Goal: Task Accomplishment & Management: Complete application form

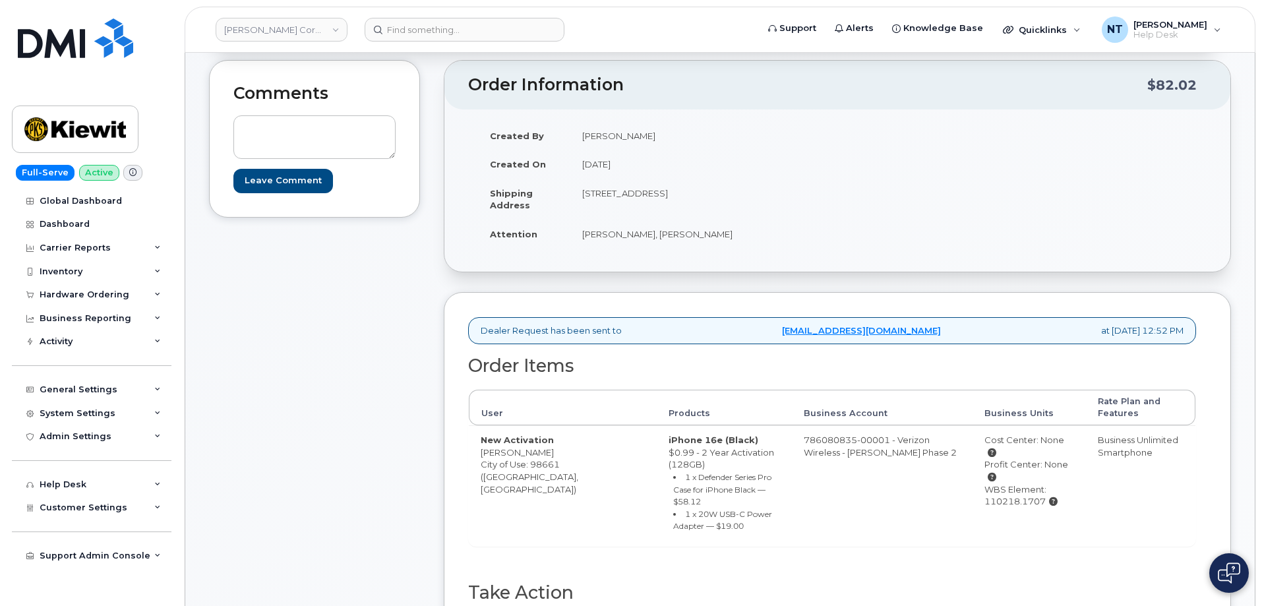
scroll to position [395, 0]
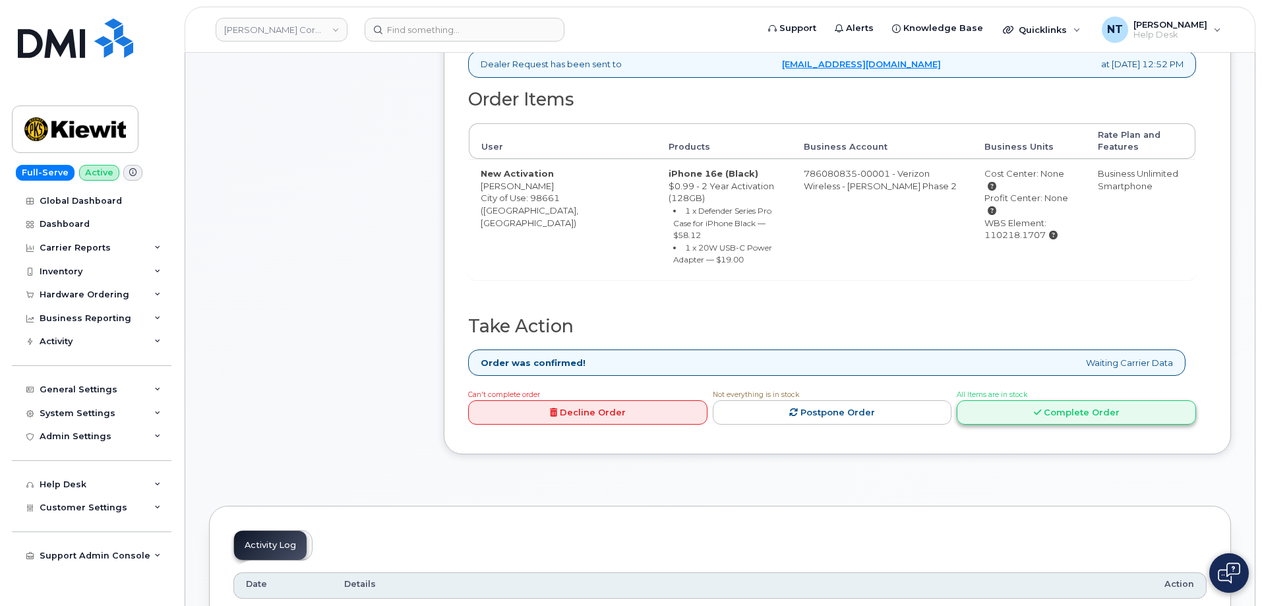
click at [1088, 407] on link "Complete Order" at bounding box center [1075, 412] width 239 height 24
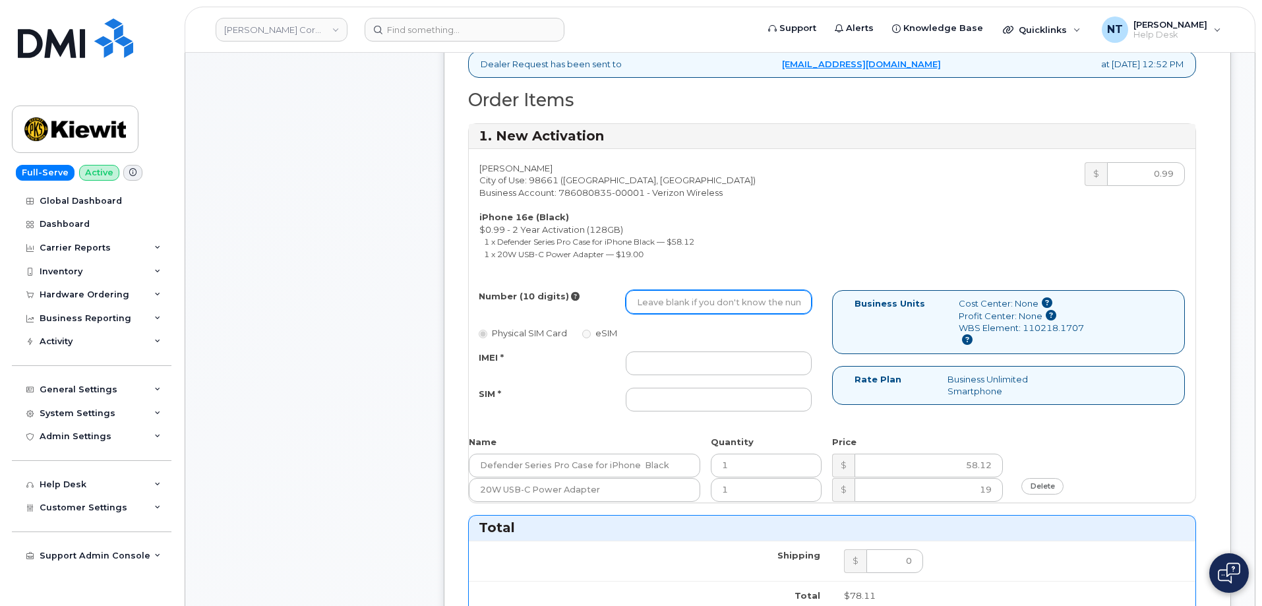
click at [693, 298] on input "Number (10 digits)" at bounding box center [719, 302] width 186 height 24
paste input "564-258-4281"
click at [681, 307] on input "564-258-4281" at bounding box center [719, 302] width 186 height 24
drag, startPoint x: 656, startPoint y: 305, endPoint x: 670, endPoint y: 307, distance: 14.6
click at [670, 307] on input "5642584281" at bounding box center [719, 302] width 186 height 24
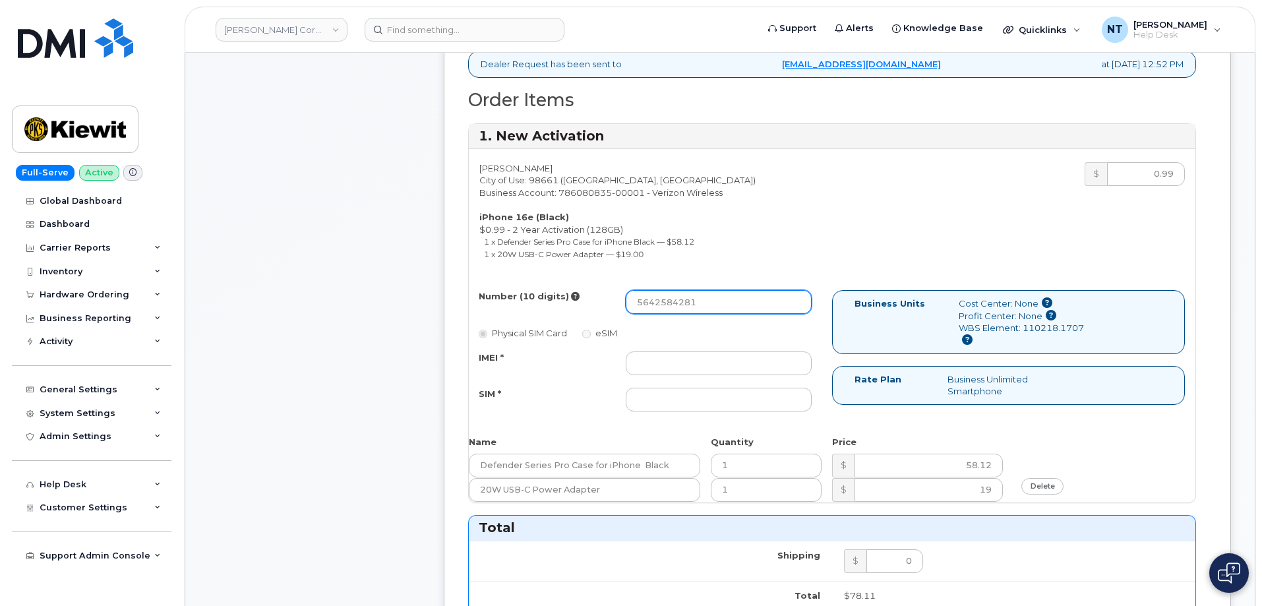
type input "5642584281"
click at [689, 349] on div "Number (10 digits) 5642584281 Physical SIM Card eSIM IMEI * SIM *" at bounding box center [650, 356] width 363 height 133
click at [689, 358] on input "IMEI *" at bounding box center [719, 363] width 186 height 24
paste input "350304977872029"
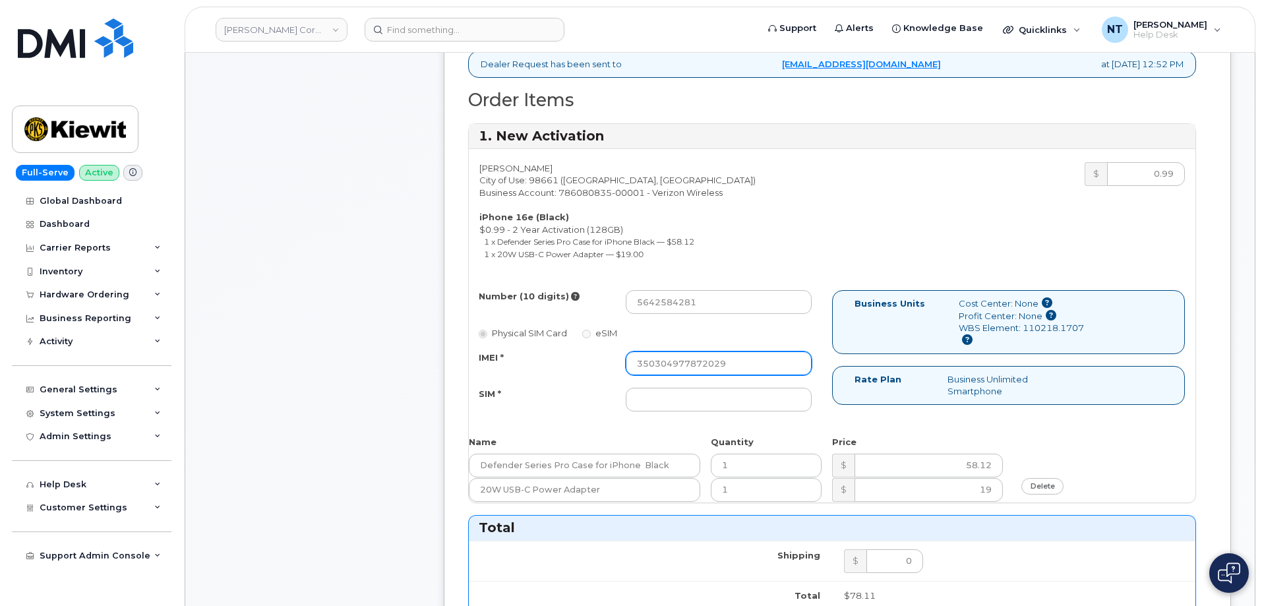
type input "350304977872029"
click at [726, 412] on div "Number (10 digits) 5642584281 Physical SIM Card eSIM IMEI * 350304977872029 SIM…" at bounding box center [650, 356] width 363 height 133
click at [723, 409] on input "SIM *" at bounding box center [719, 400] width 186 height 24
paste input "89043052010008889625001273996371"
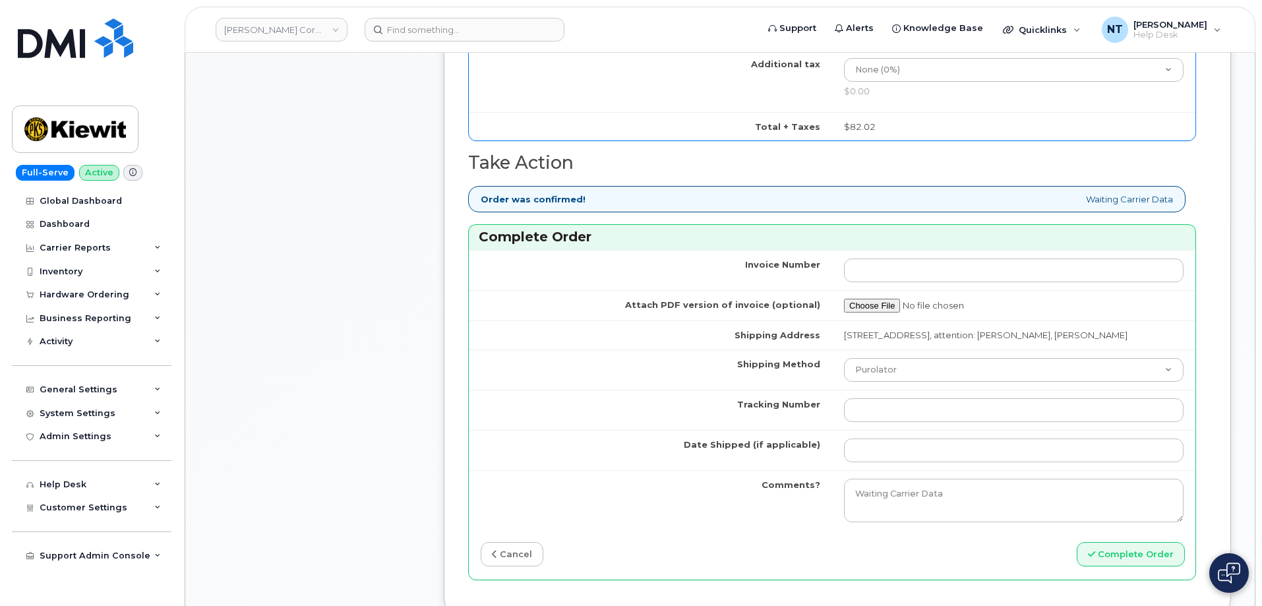
scroll to position [1055, 0]
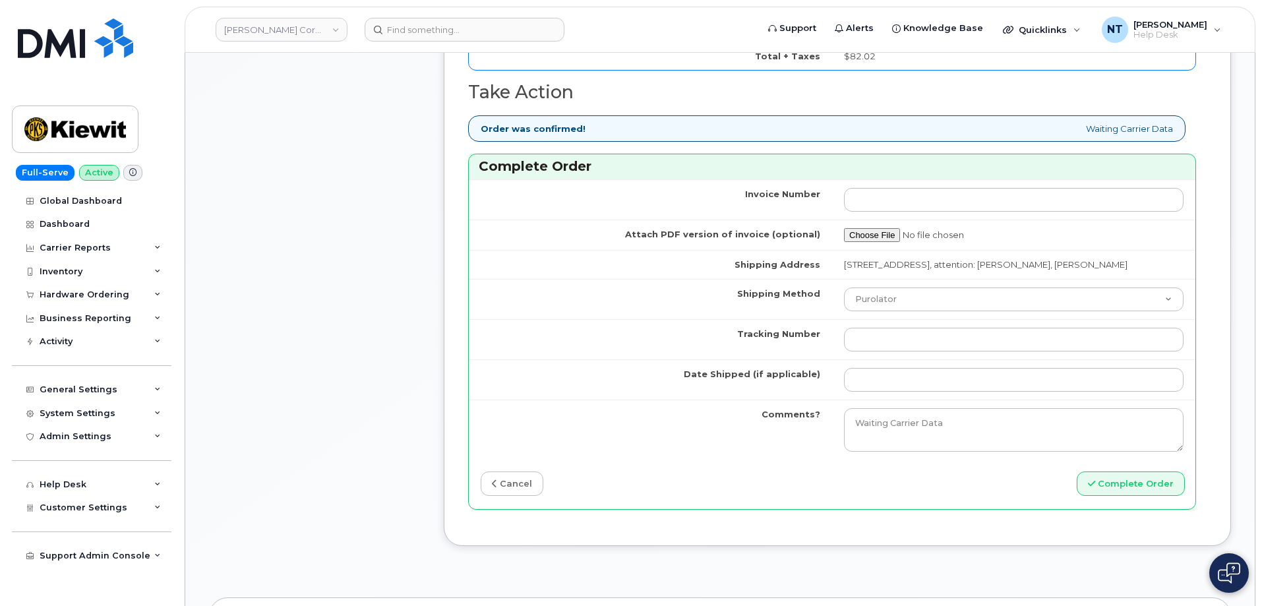
type input "89043052010008889625001273996371"
click at [988, 319] on td "Purolator UPS FedEx Canada Post Courier Other Drop Off Pick Up" at bounding box center [1013, 299] width 363 height 40
click at [972, 311] on select "Purolator UPS FedEx Canada Post Courier Other Drop Off Pick Up" at bounding box center [1013, 299] width 339 height 24
select select "FedEx"
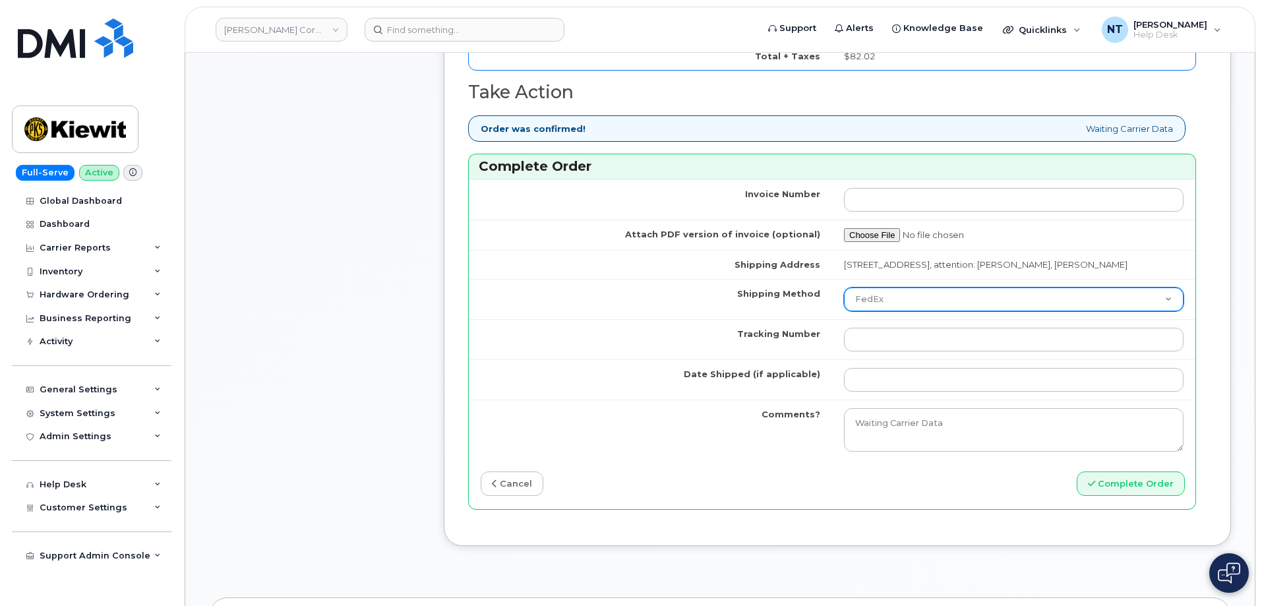
click at [844, 299] on select "Purolator UPS FedEx Canada Post Courier Other Drop Off Pick Up" at bounding box center [1013, 299] width 339 height 24
click at [894, 378] on td at bounding box center [1013, 379] width 363 height 40
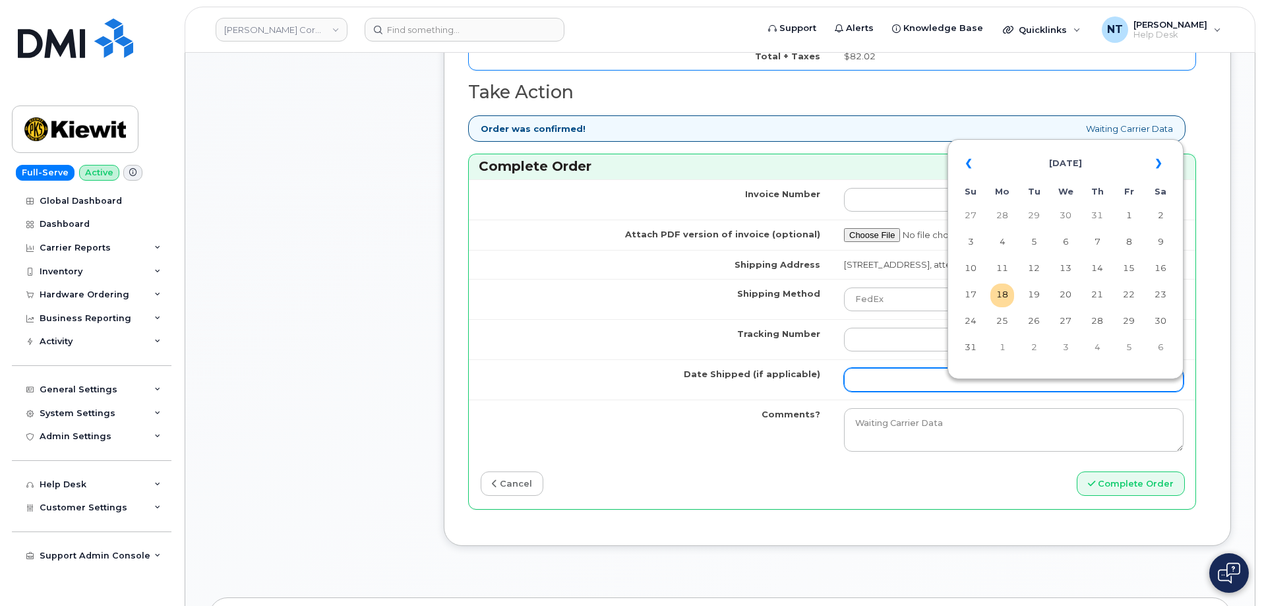
drag, startPoint x: 893, startPoint y: 394, endPoint x: 938, endPoint y: 388, distance: 45.1
click at [893, 392] on input "Date Shipped (if applicable)" at bounding box center [1013, 380] width 339 height 24
click at [1007, 289] on td "18" at bounding box center [1002, 295] width 24 height 24
type input "[DATE]"
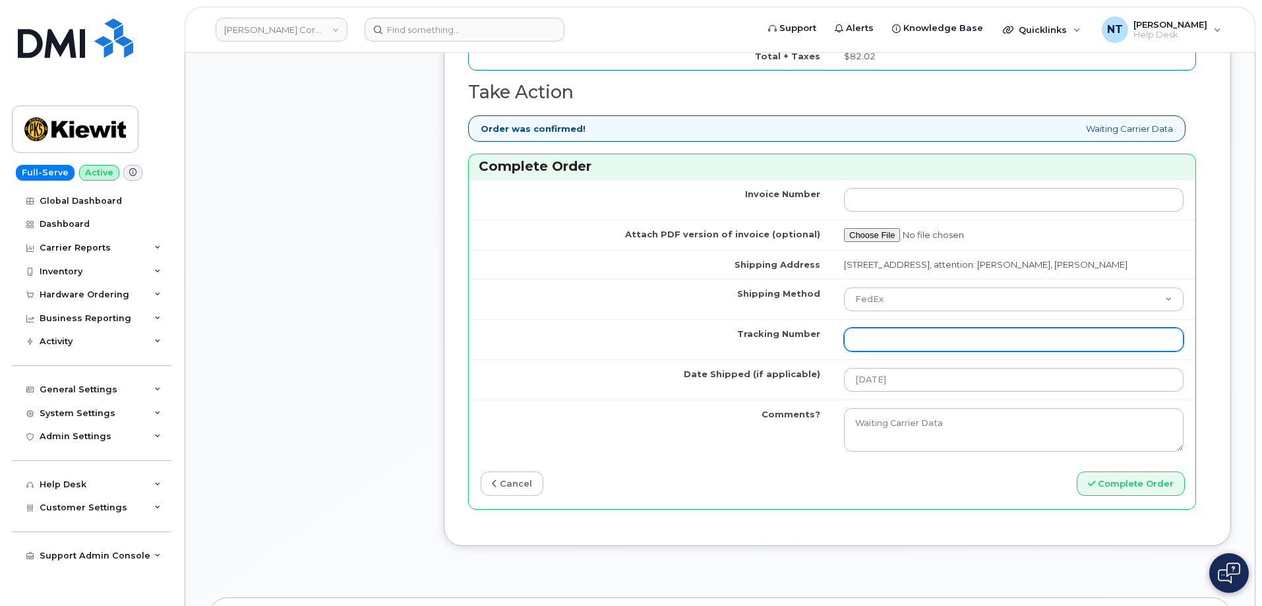
drag, startPoint x: 916, startPoint y: 360, endPoint x: 840, endPoint y: 333, distance: 81.1
click at [916, 351] on input "Tracking Number" at bounding box center [1013, 340] width 339 height 24
click at [883, 351] on input "Tracking Number" at bounding box center [1013, 340] width 339 height 24
paste input "444401112118"
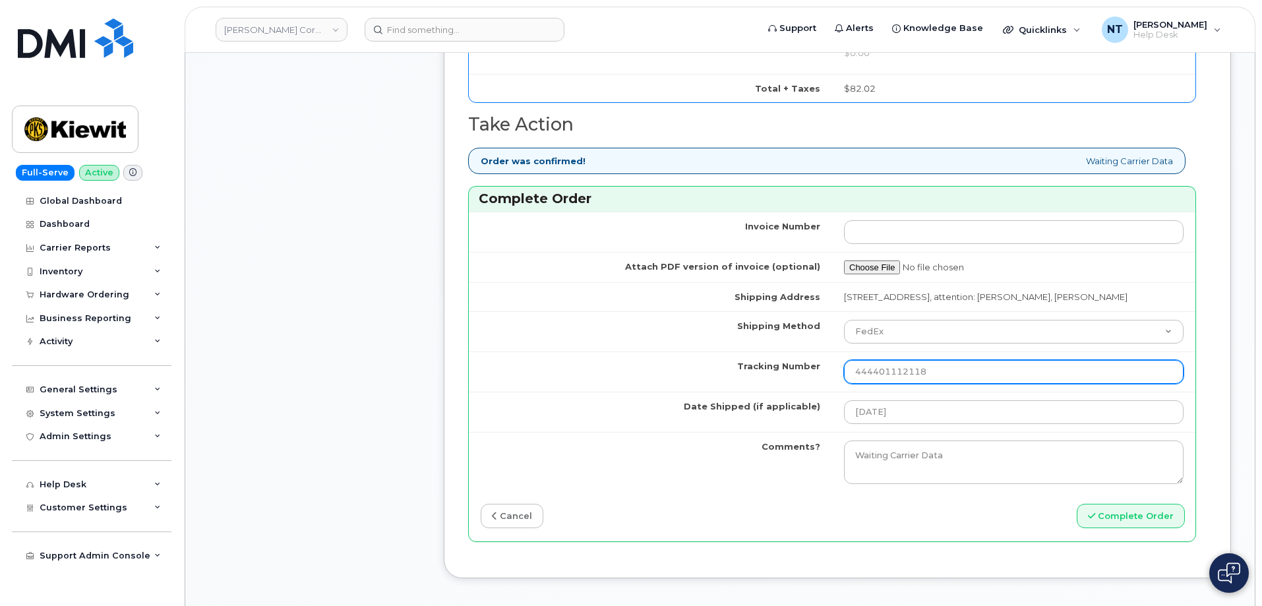
scroll to position [1055, 0]
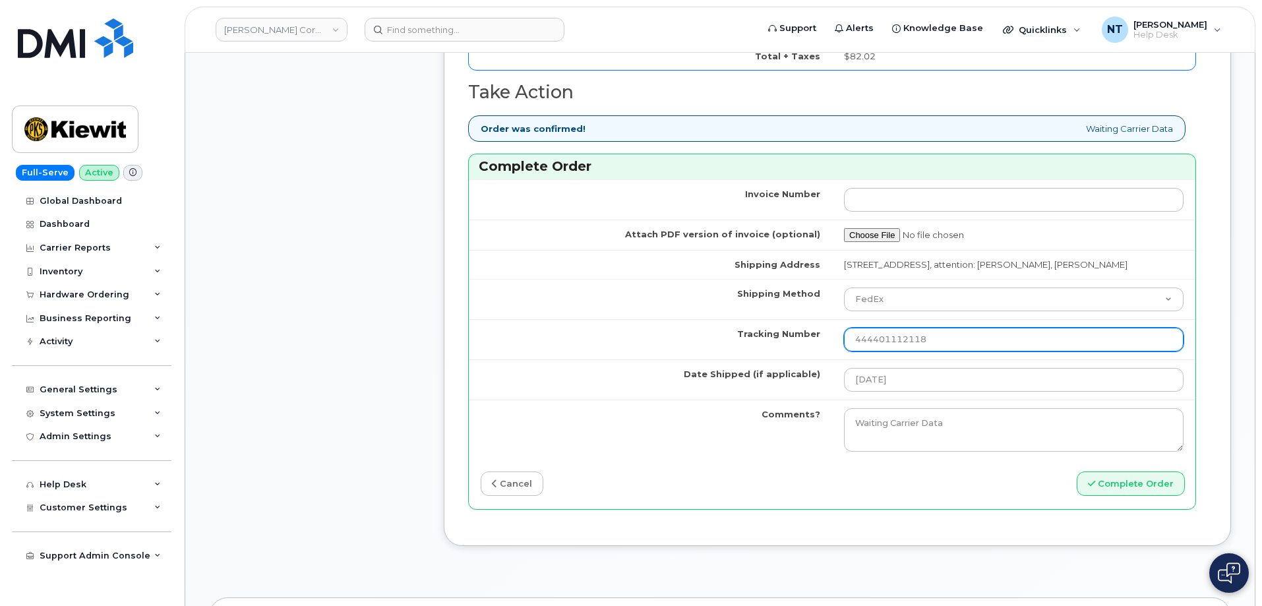
drag, startPoint x: 879, startPoint y: 355, endPoint x: 903, endPoint y: 355, distance: 23.7
click at [903, 351] on input "444401112118" at bounding box center [1013, 340] width 339 height 24
type input "444401112118"
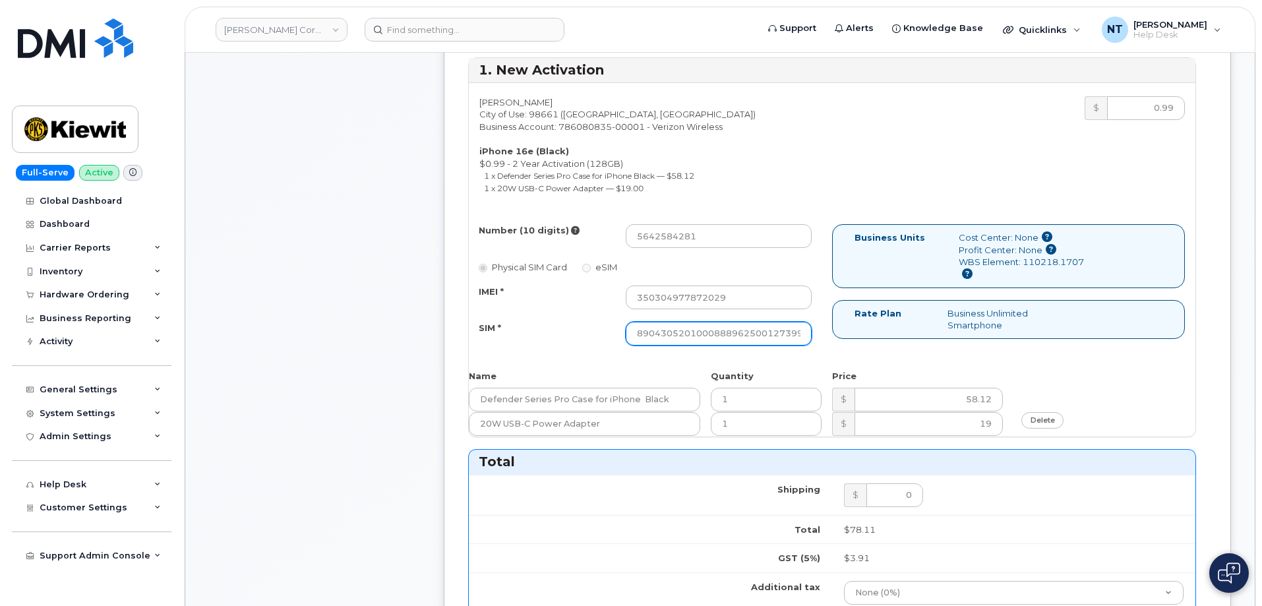
scroll to position [0, 26]
drag, startPoint x: 742, startPoint y: 338, endPoint x: 852, endPoint y: 332, distance: 110.9
click at [852, 332] on div "Number (10 digits) 5642584281 Physical SIM Card eSIM IMEI * 350304977872029 SIM…" at bounding box center [832, 290] width 726 height 133
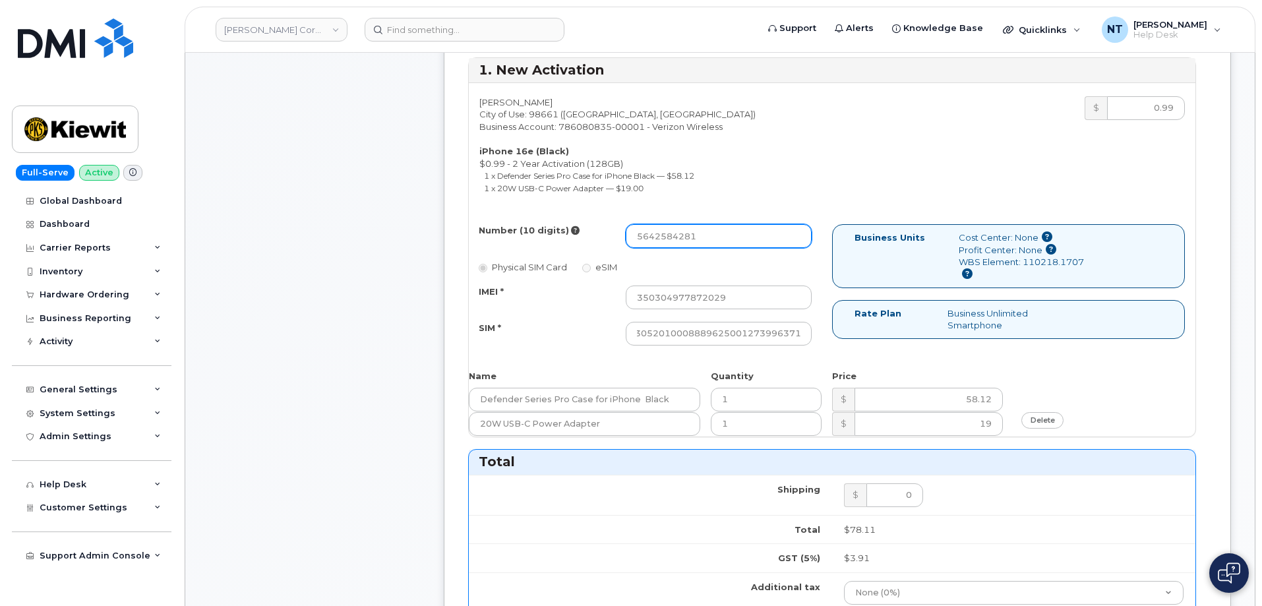
scroll to position [0, 0]
click at [707, 235] on input "5642584281" at bounding box center [719, 236] width 186 height 24
drag, startPoint x: 655, startPoint y: 239, endPoint x: 671, endPoint y: 241, distance: 16.0
click at [671, 241] on input "5642584281" at bounding box center [719, 236] width 186 height 24
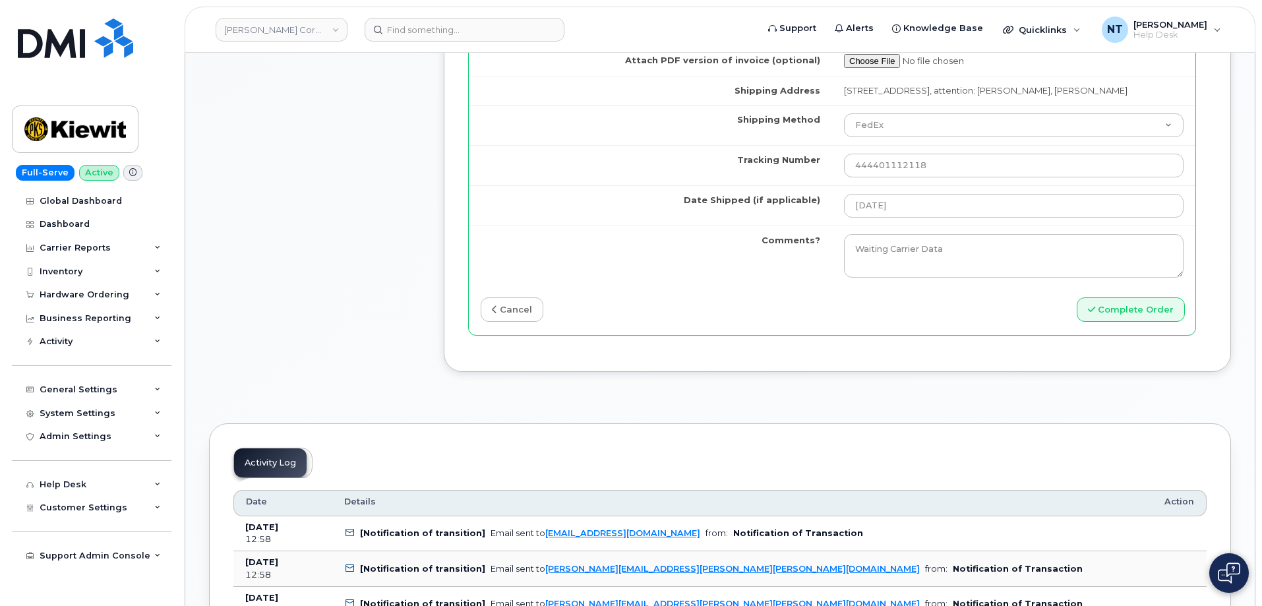
scroll to position [1252, 0]
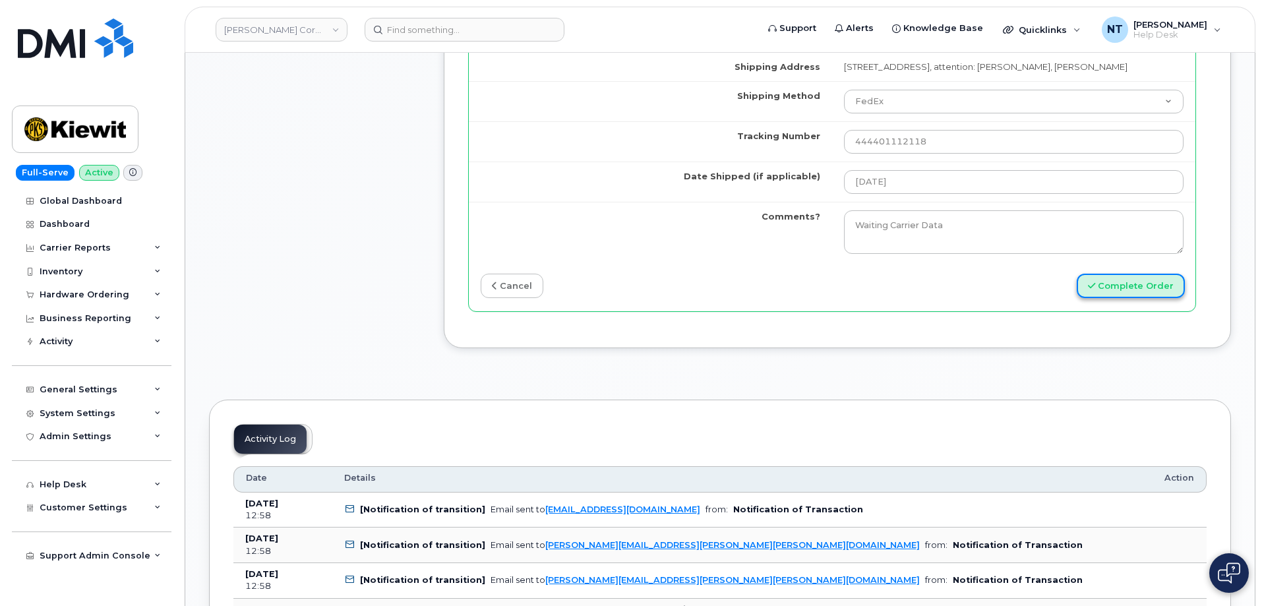
click at [1165, 298] on button "Complete Order" at bounding box center [1130, 286] width 108 height 24
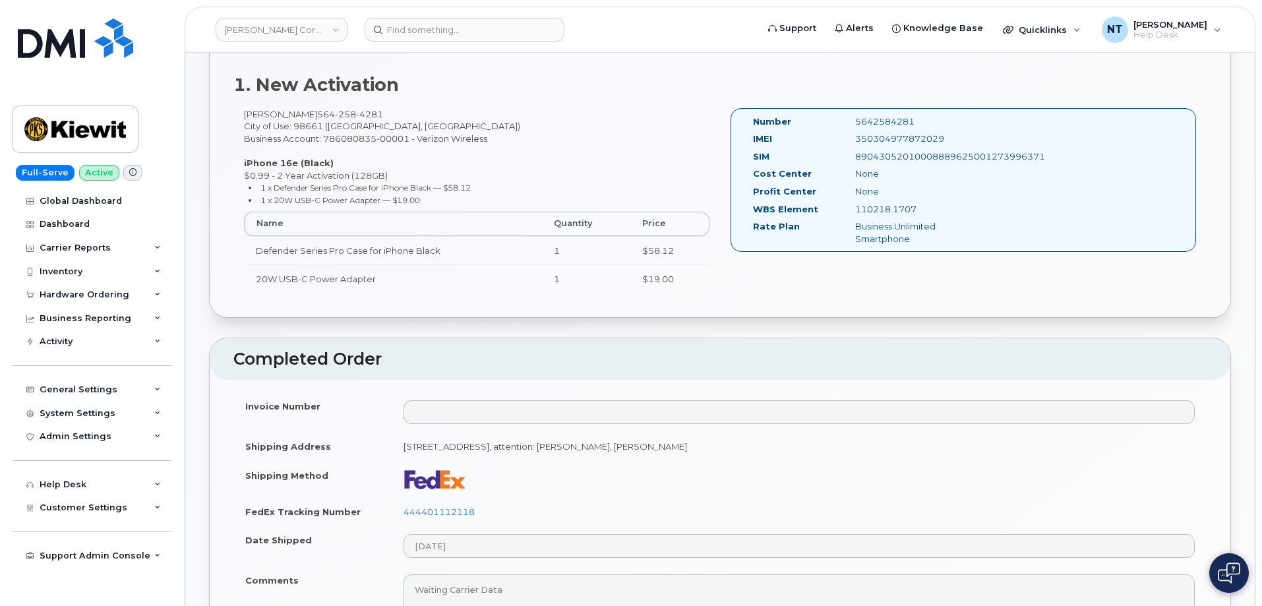
scroll to position [395, 0]
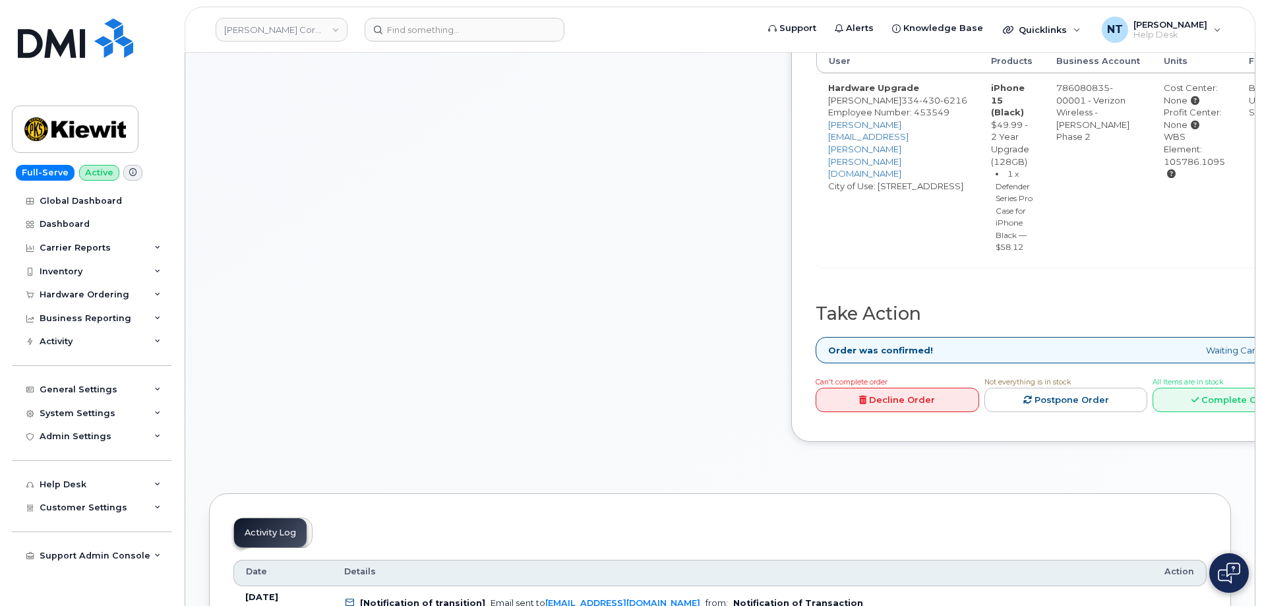
scroll to position [527, 0]
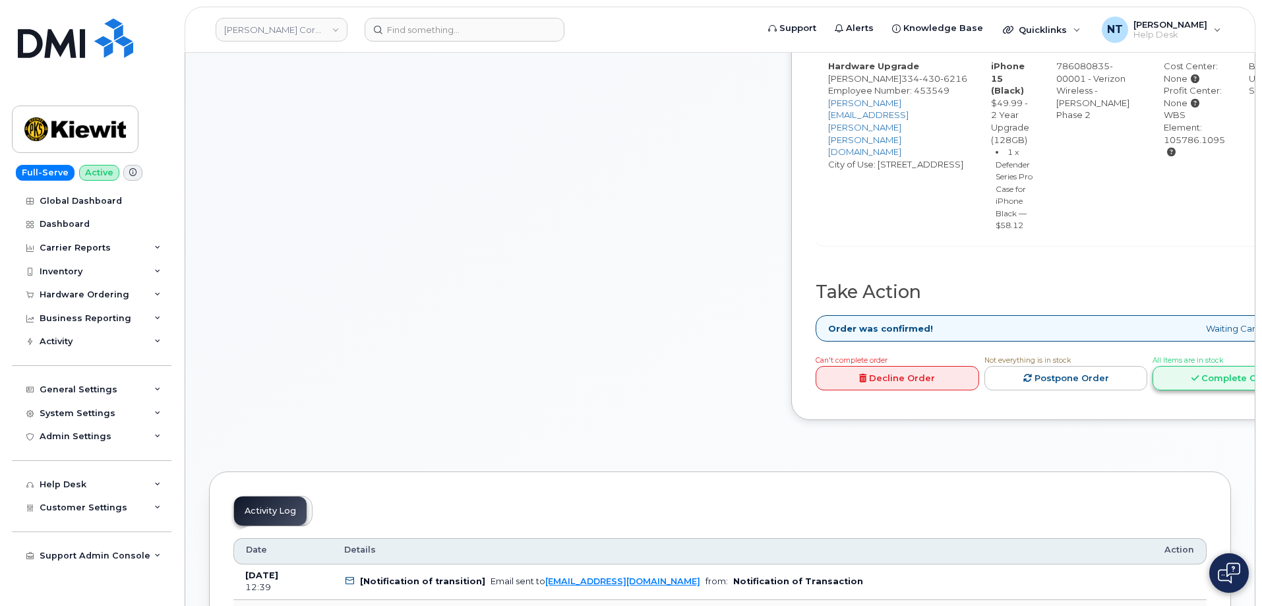
click at [1198, 382] on icon at bounding box center [1194, 378] width 7 height 9
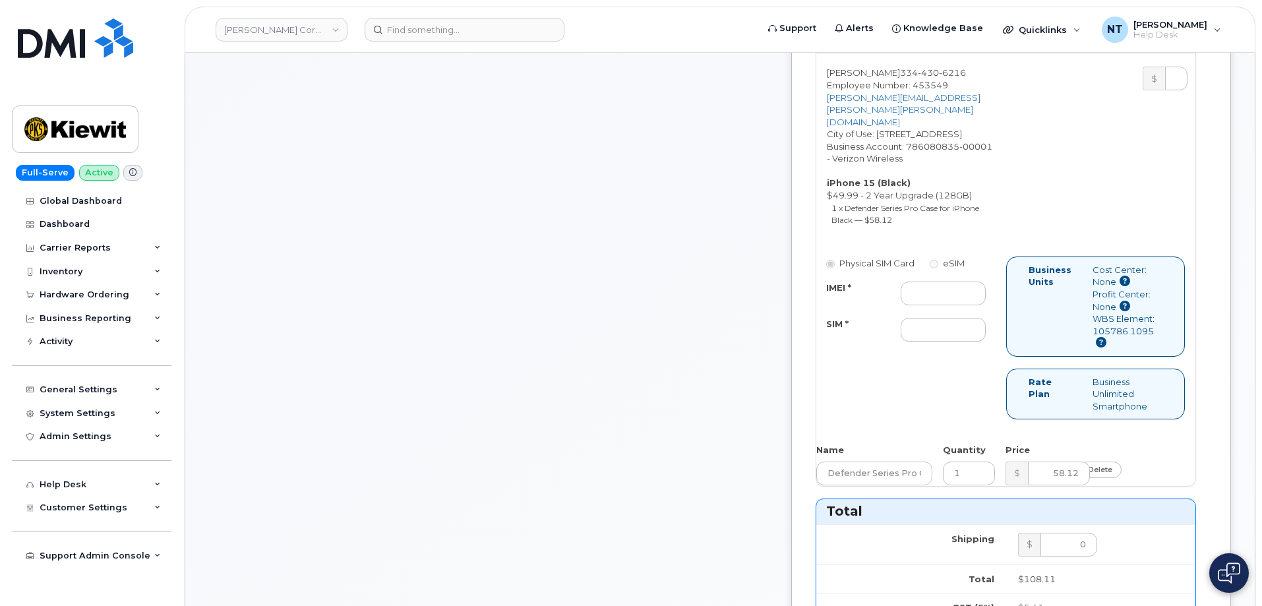
scroll to position [659, 0]
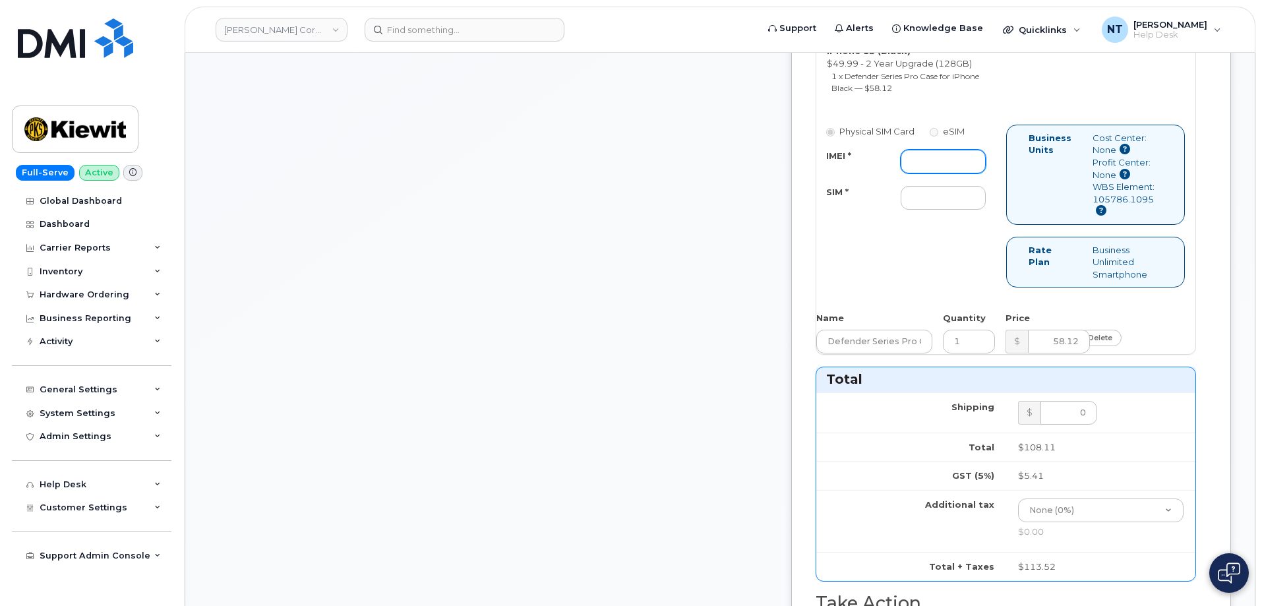
drag, startPoint x: 941, startPoint y: 215, endPoint x: 948, endPoint y: 216, distance: 6.6
click at [941, 173] on input "IMEI *" at bounding box center [942, 162] width 84 height 24
paste input "355135956469105"
type input "355135956469105"
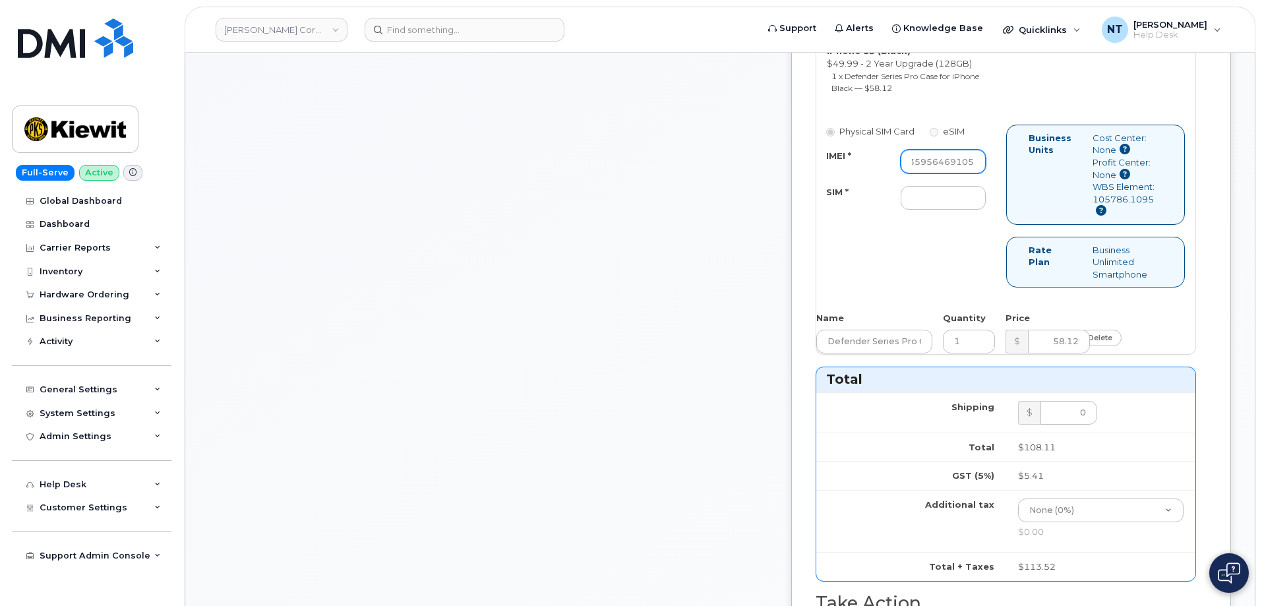
scroll to position [0, 0]
drag, startPoint x: 964, startPoint y: 262, endPoint x: 952, endPoint y: 262, distance: 11.9
click at [964, 210] on input "SIM *" at bounding box center [942, 198] width 84 height 24
paste input "89049032007208888800208507707304"
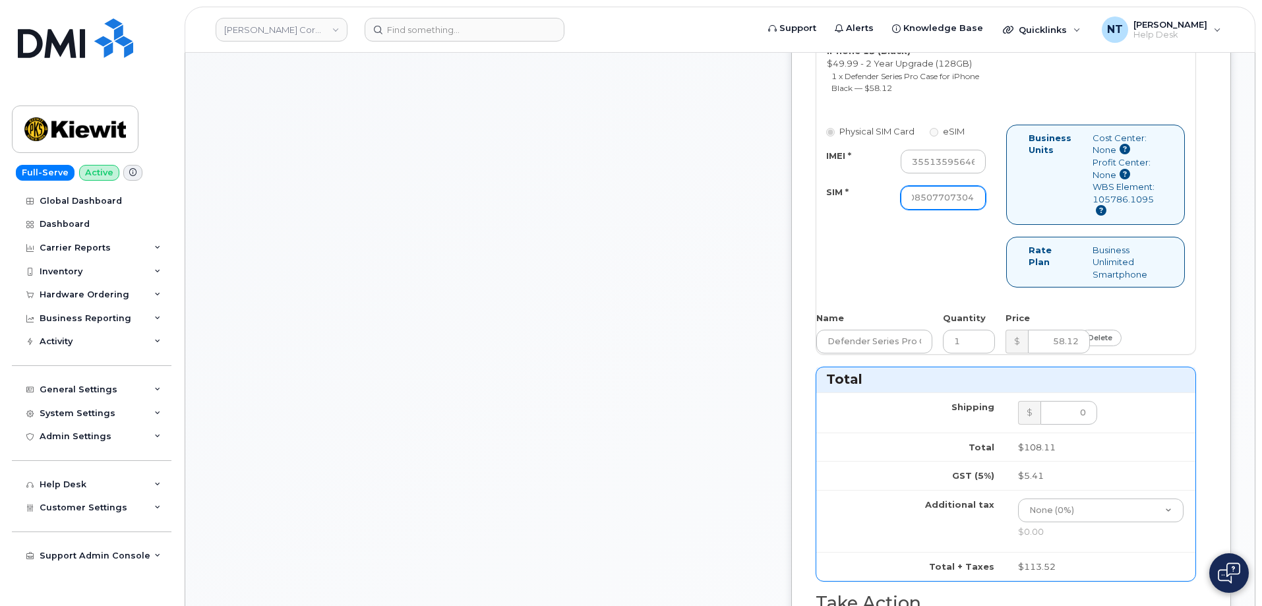
type input "89049032007208888800208507707304"
click at [691, 289] on div "Comments jhelwagen@dminc.com Thanks, KIEWIT CORPORATION! Your order has been su…" at bounding box center [488, 315] width 558 height 1570
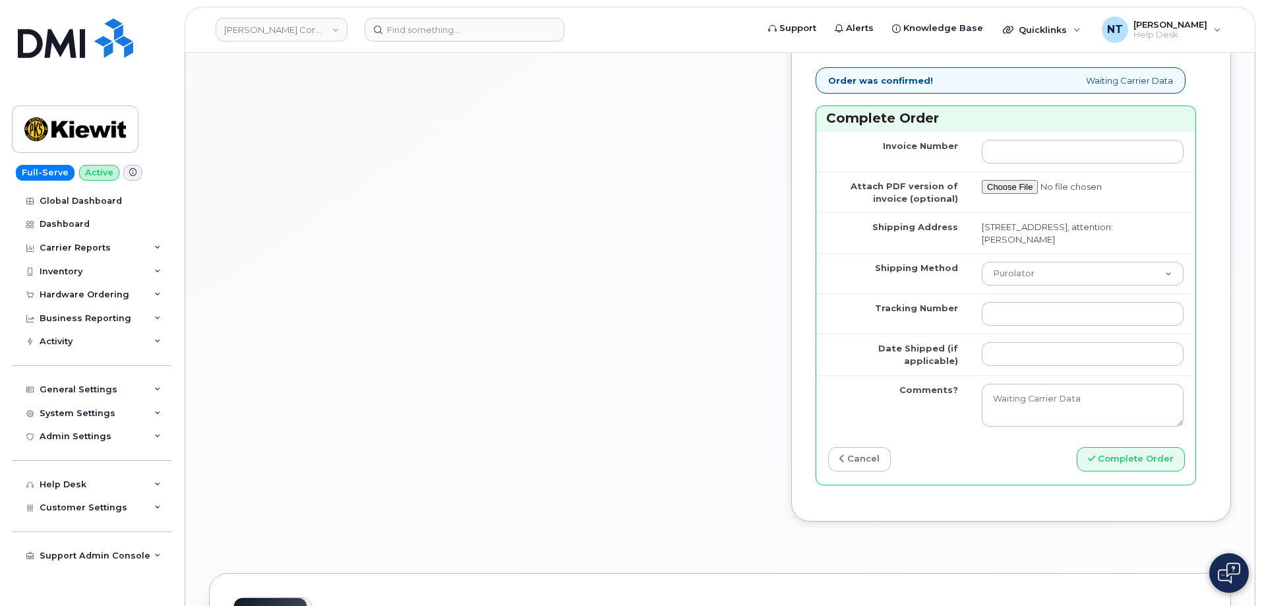
scroll to position [1252, 0]
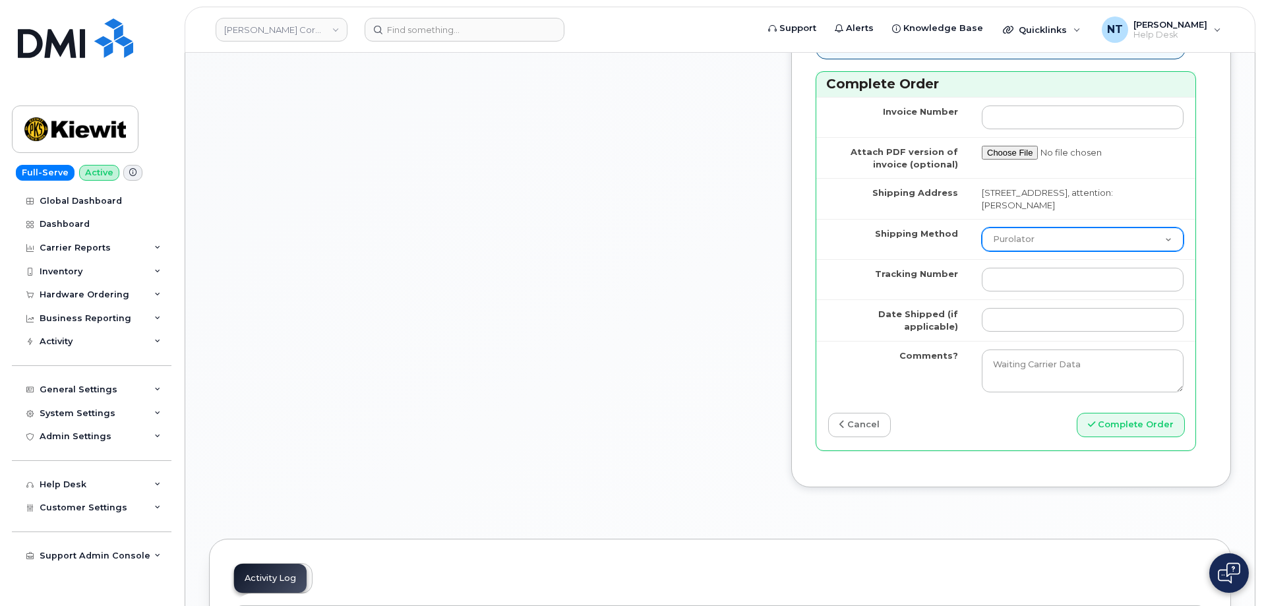
click at [1018, 251] on select "Purolator UPS FedEx Canada Post Courier Other Drop Off Pick Up" at bounding box center [1082, 239] width 202 height 24
select select "FedEx"
click at [981, 251] on select "Purolator UPS FedEx Canada Post Courier Other Drop Off Pick Up" at bounding box center [1082, 239] width 202 height 24
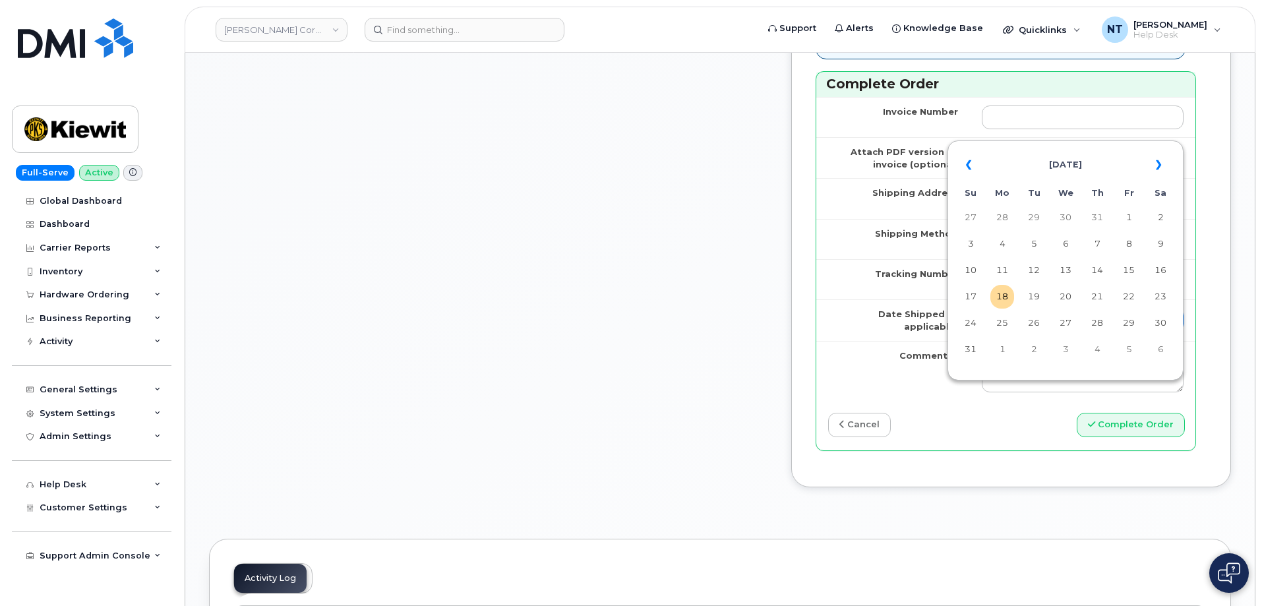
drag, startPoint x: 1036, startPoint y: 382, endPoint x: 1043, endPoint y: 404, distance: 23.4
click at [1036, 332] on input "Date Shipped (if applicable)" at bounding box center [1082, 320] width 202 height 24
click at [1000, 293] on td "18" at bounding box center [1002, 297] width 24 height 24
type input "[DATE]"
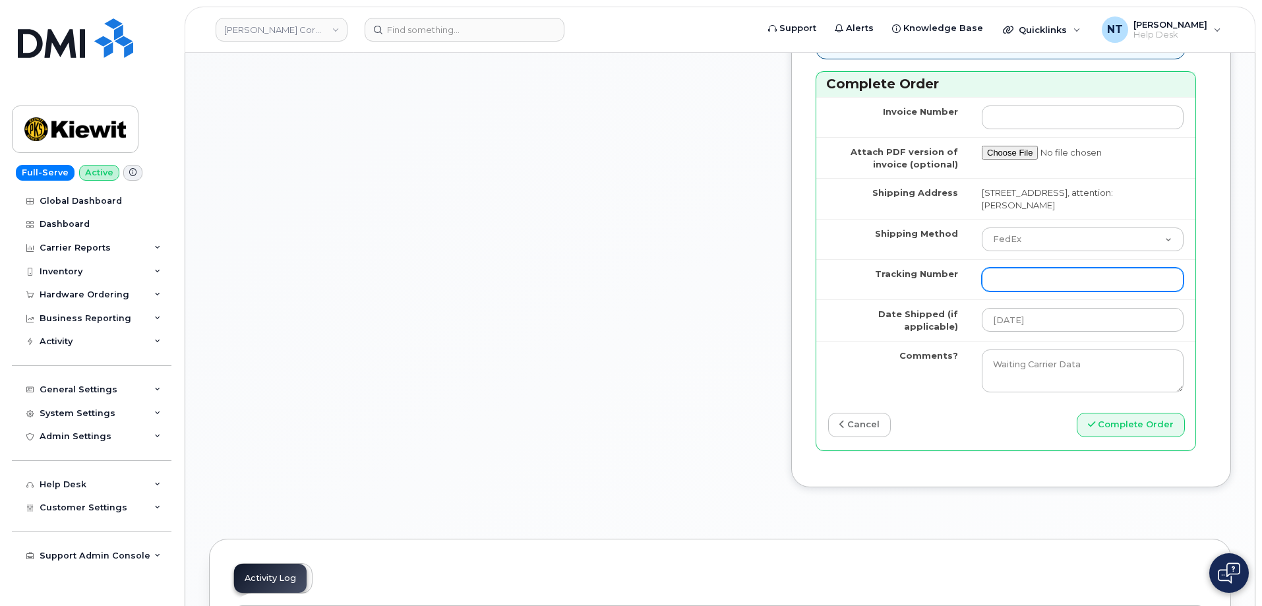
drag, startPoint x: 1033, startPoint y: 355, endPoint x: 1025, endPoint y: 354, distance: 7.9
click at [1033, 291] on input "Tracking Number" at bounding box center [1082, 280] width 202 height 24
paste input "444401112129"
type input "444401112129"
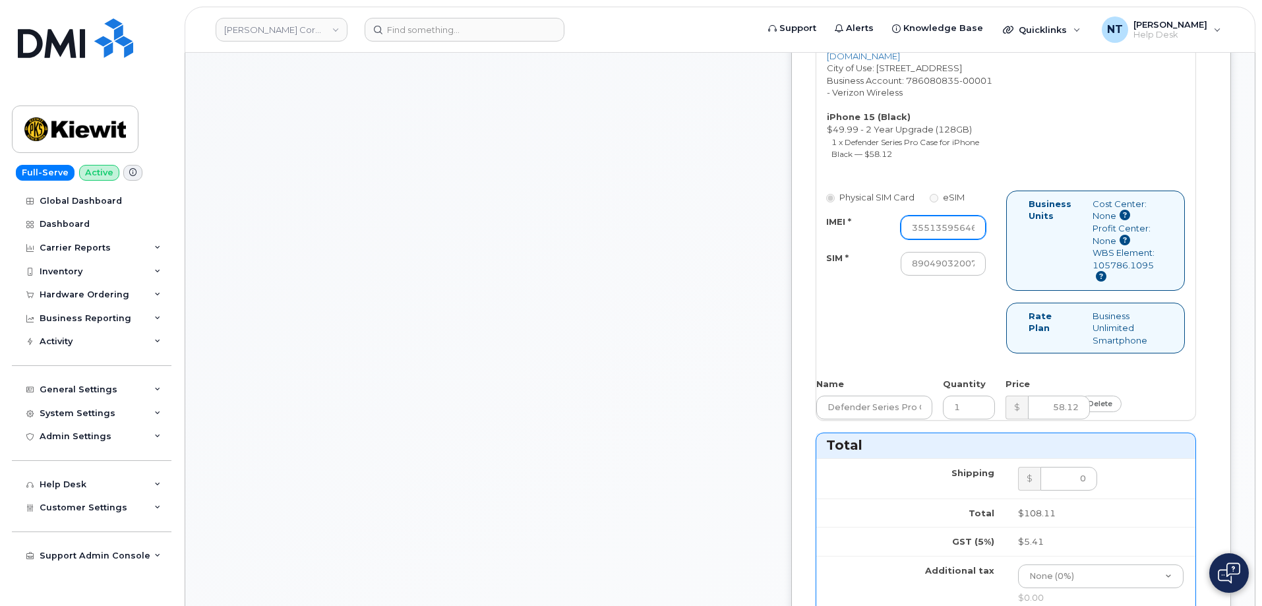
scroll to position [0, 40]
drag, startPoint x: 973, startPoint y: 286, endPoint x: 1031, endPoint y: 290, distance: 58.1
click at [1031, 290] on div "Physical SIM Card eSIM IMEI * 355135956469105 SIM * 890490320072088888002085077…" at bounding box center [1005, 277] width 379 height 175
drag, startPoint x: 972, startPoint y: 337, endPoint x: 1057, endPoint y: 336, distance: 85.7
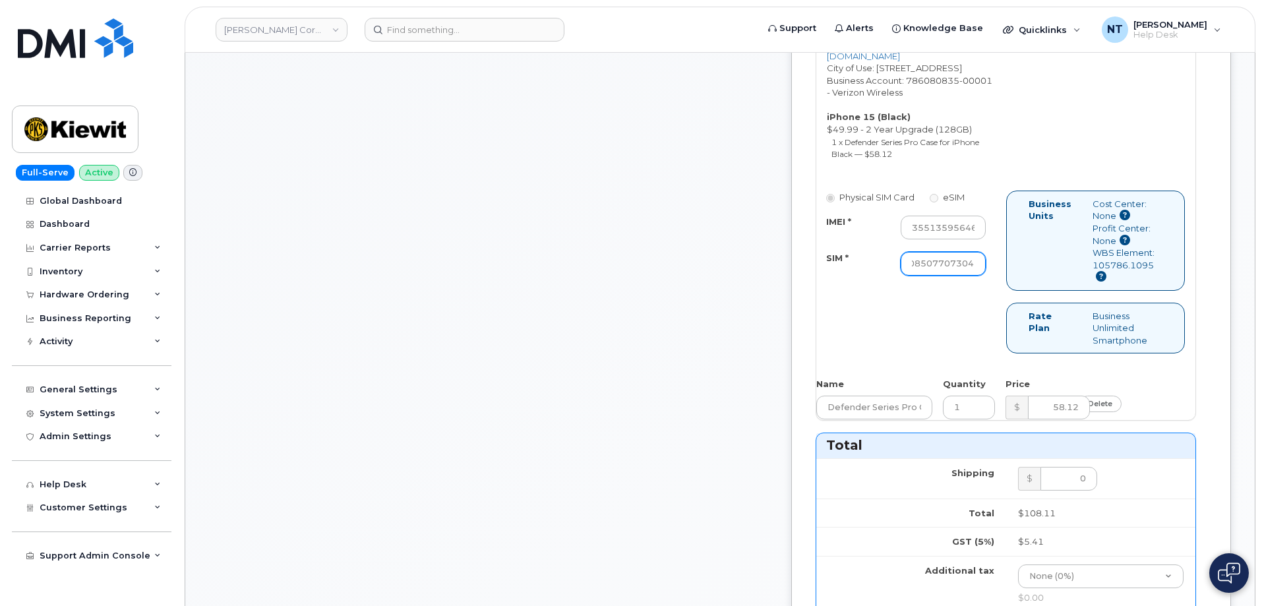
click at [1057, 336] on div "Physical SIM Card eSIM IMEI * 355135956469105 SIM * 890490320072088888002085077…" at bounding box center [1005, 277] width 379 height 175
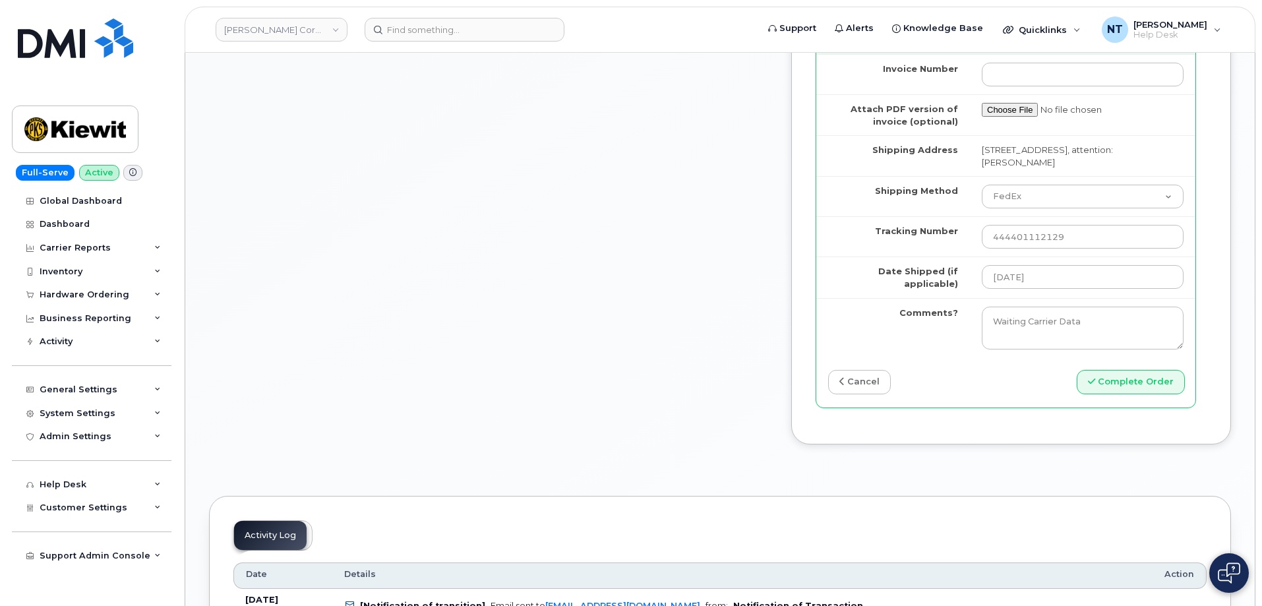
scroll to position [1318, 0]
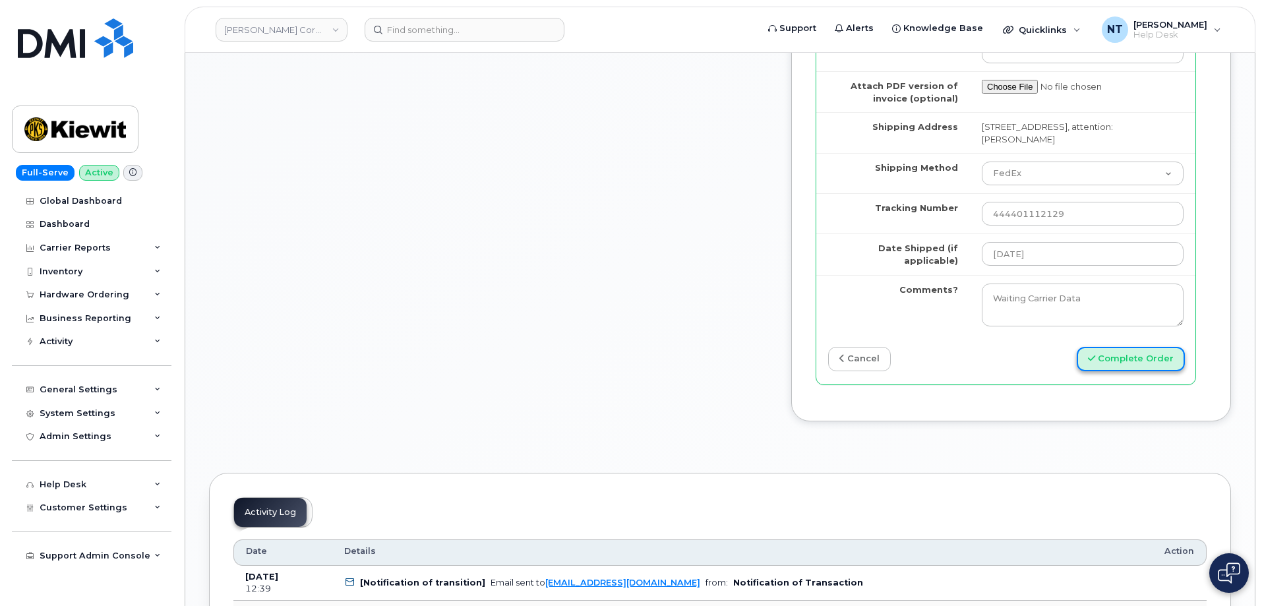
click at [1110, 371] on button "Complete Order" at bounding box center [1130, 359] width 108 height 24
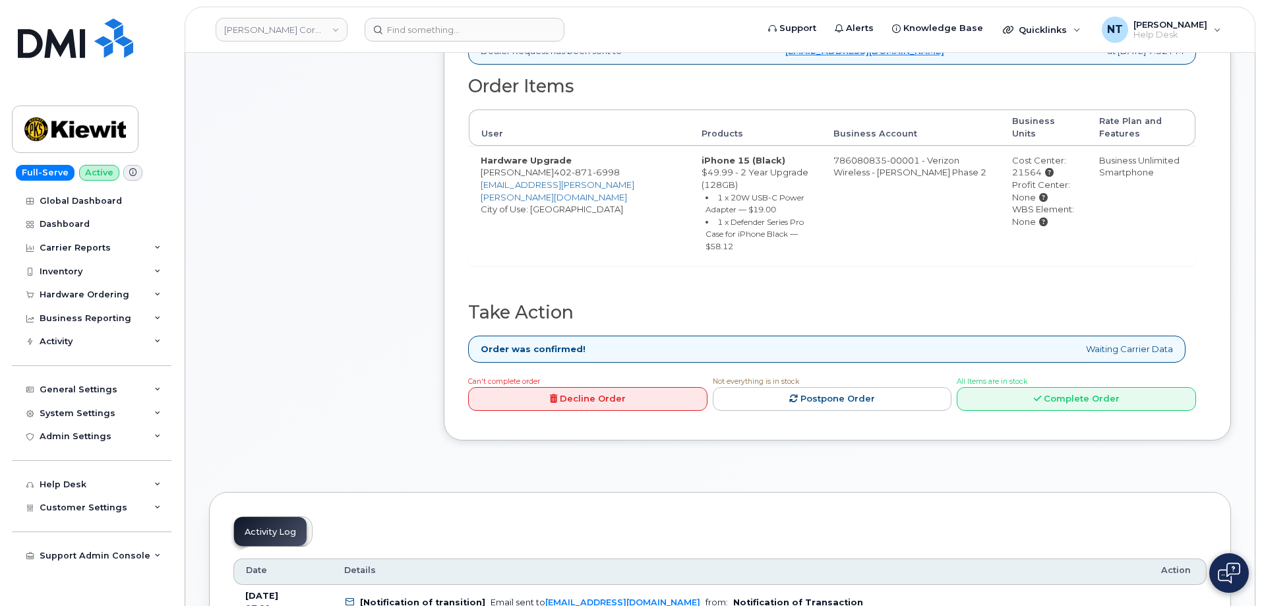
scroll to position [461, 0]
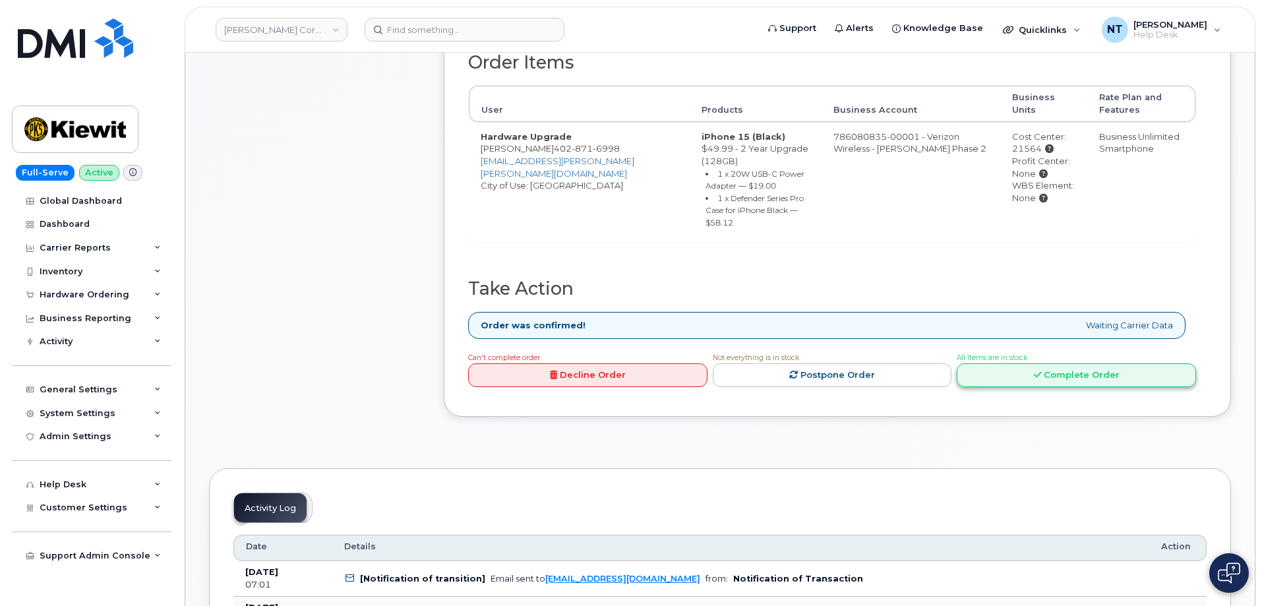
click at [1053, 363] on link "Complete Order" at bounding box center [1075, 375] width 239 height 24
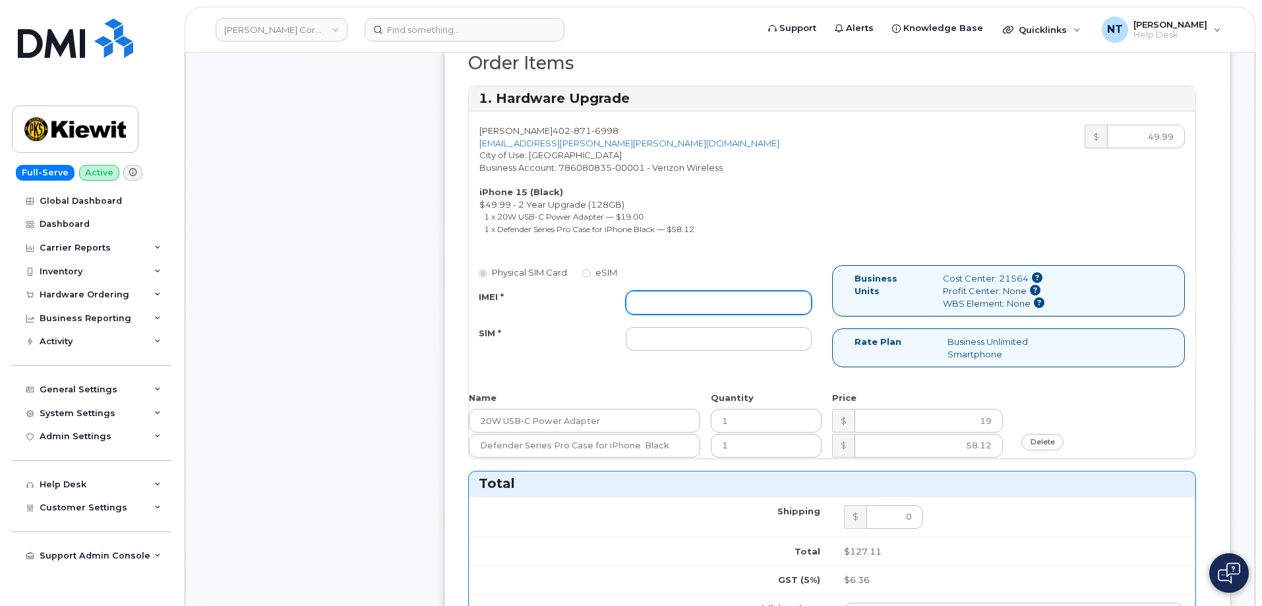
click at [672, 312] on input "IMEI *" at bounding box center [719, 303] width 186 height 24
paste input "355135956415520"
type input "355135956415520"
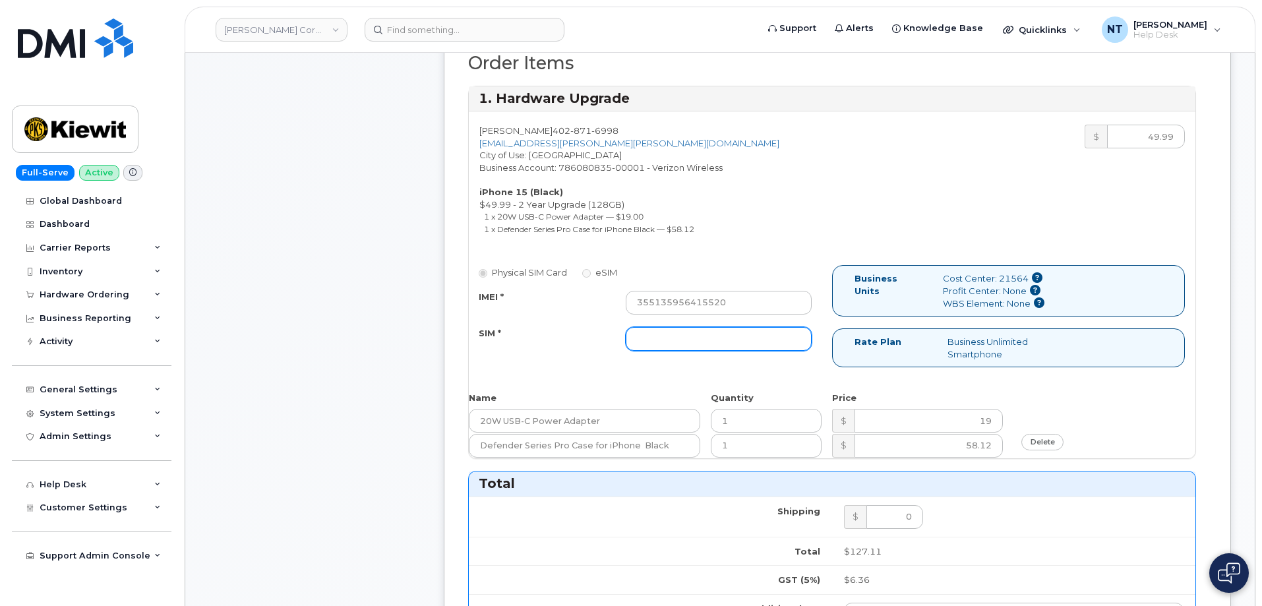
click at [708, 331] on input "SIM *" at bounding box center [719, 339] width 186 height 24
paste input "89049032007208888800193000982918"
drag, startPoint x: 780, startPoint y: 341, endPoint x: 707, endPoint y: 363, distance: 76.3
click at [827, 347] on div "Physical SIM Card eSIM IMEI * 355135956415520 SIM * 890490320072088888001930009…" at bounding box center [650, 314] width 363 height 98
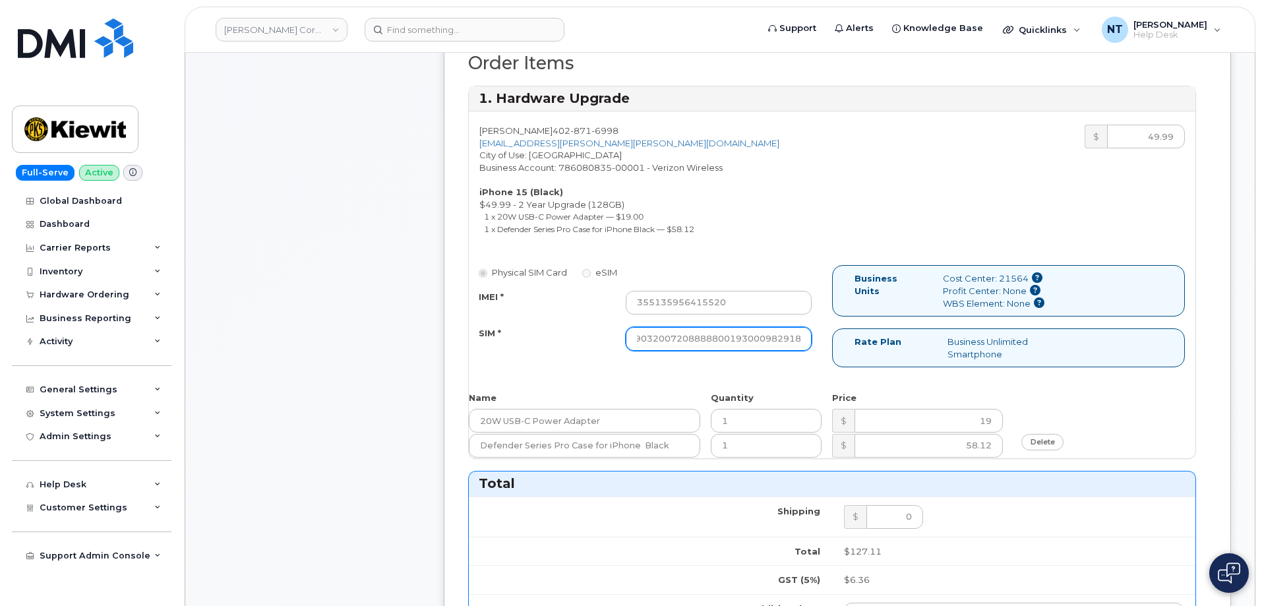
type input "89049032007208888800193000982918"
click at [359, 352] on div "Comments Leave Comment" at bounding box center [314, 454] width 211 height 1453
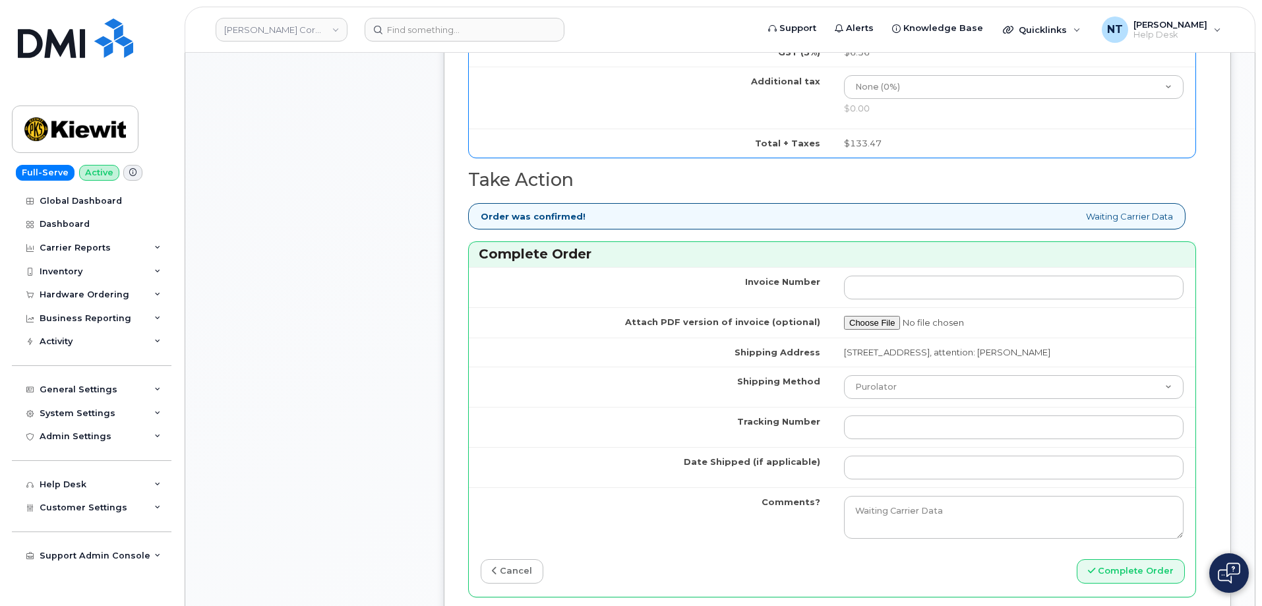
scroll to position [1121, 0]
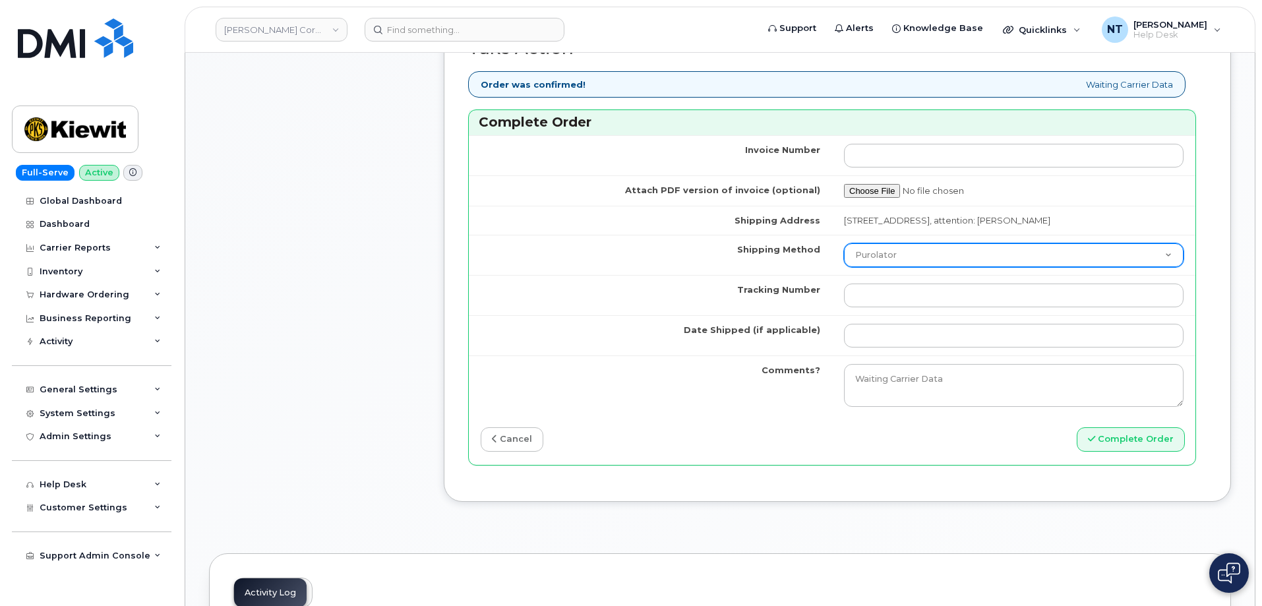
click at [890, 267] on select "Purolator UPS FedEx Canada Post Courier Other Drop Off Pick Up" at bounding box center [1013, 255] width 339 height 24
select select "FedEx"
click at [844, 267] on select "Purolator UPS FedEx Canada Post Courier Other Drop Off Pick Up" at bounding box center [1013, 255] width 339 height 24
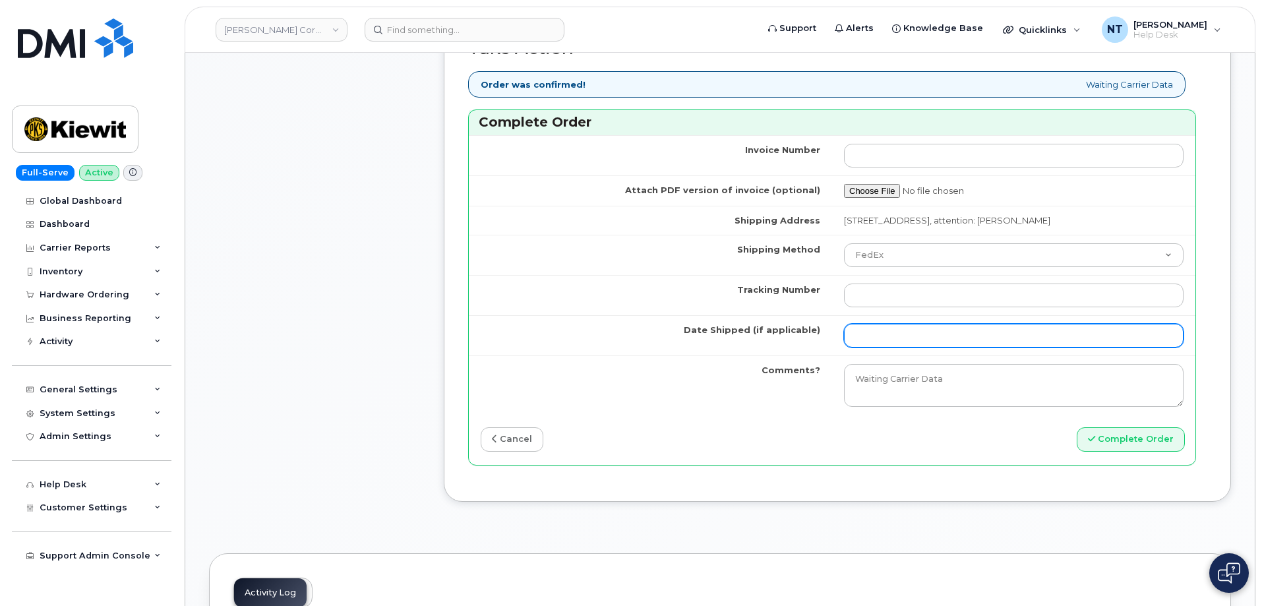
click at [898, 347] on input "Date Shipped (if applicable)" at bounding box center [1013, 336] width 339 height 24
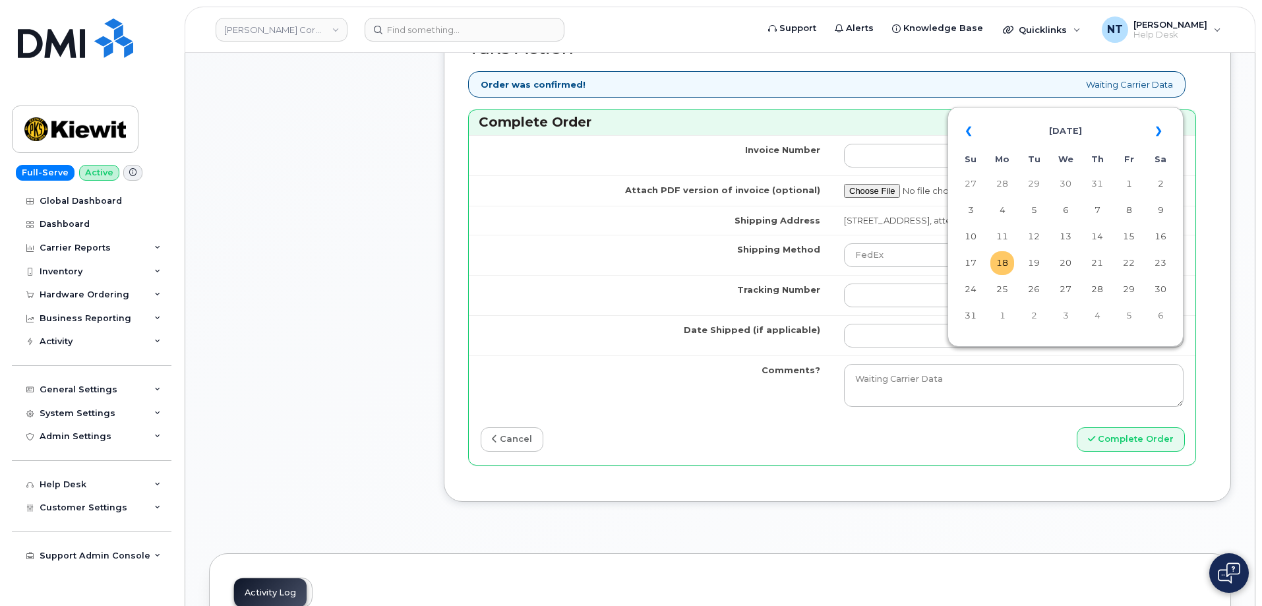
click at [997, 258] on td "18" at bounding box center [1002, 263] width 24 height 24
type input "[DATE]"
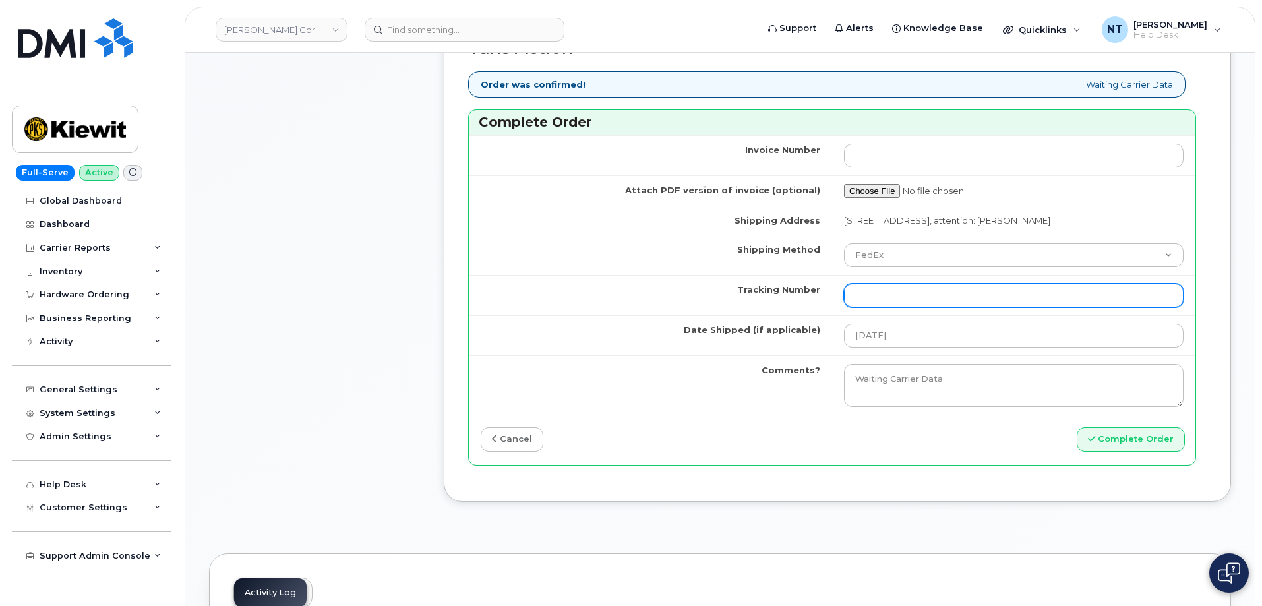
click at [944, 307] on input "Tracking Number" at bounding box center [1013, 295] width 339 height 24
paste input "444401112140"
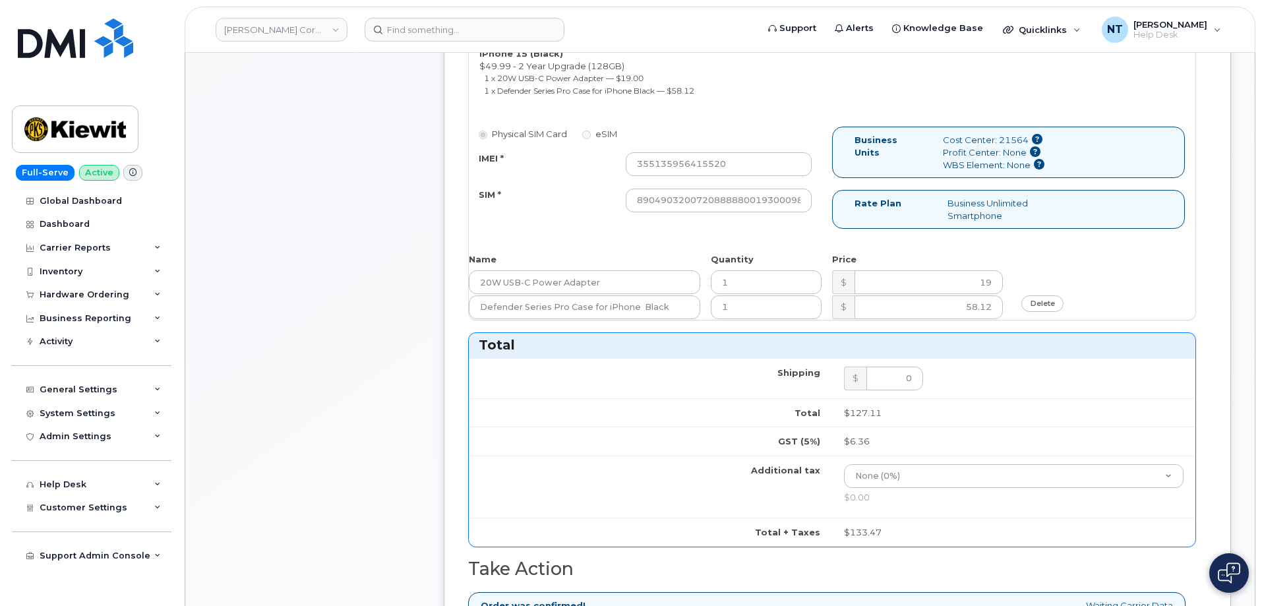
scroll to position [527, 0]
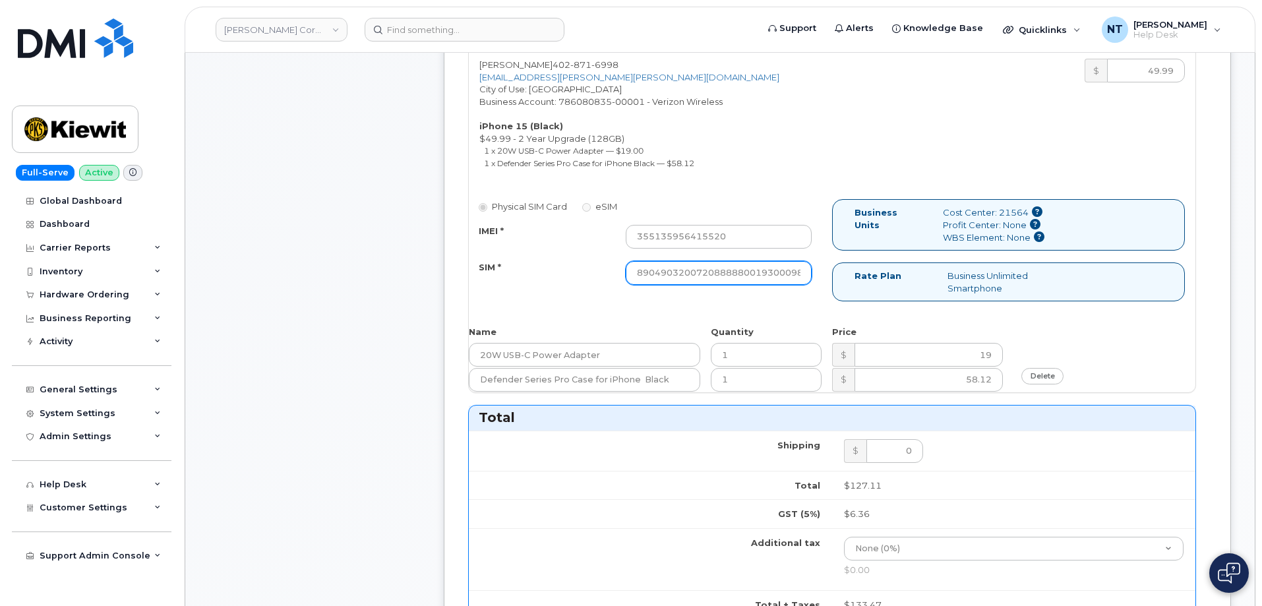
type input "444401112140"
drag, startPoint x: 762, startPoint y: 277, endPoint x: 823, endPoint y: 283, distance: 61.6
click at [823, 283] on div "Physical SIM Card eSIM IMEI * 355135956415520 SIM * 890490320072088888001930009…" at bounding box center [650, 248] width 363 height 98
click at [415, 292] on div "Comments Leave Comment" at bounding box center [314, 388] width 211 height 1453
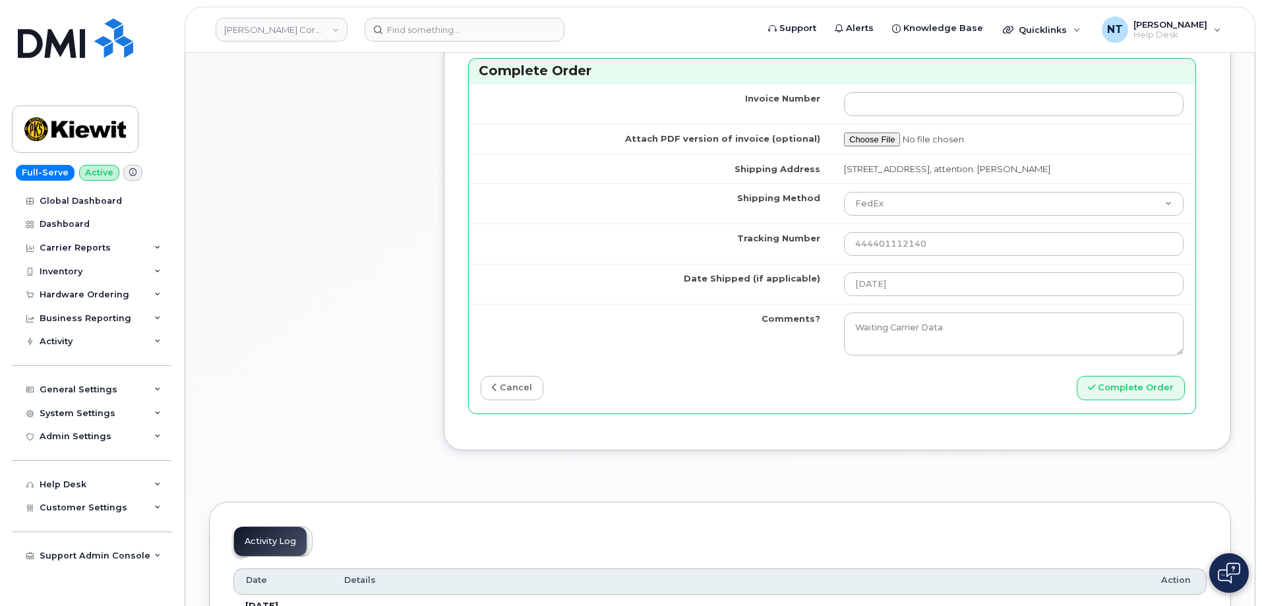
scroll to position [1186, 0]
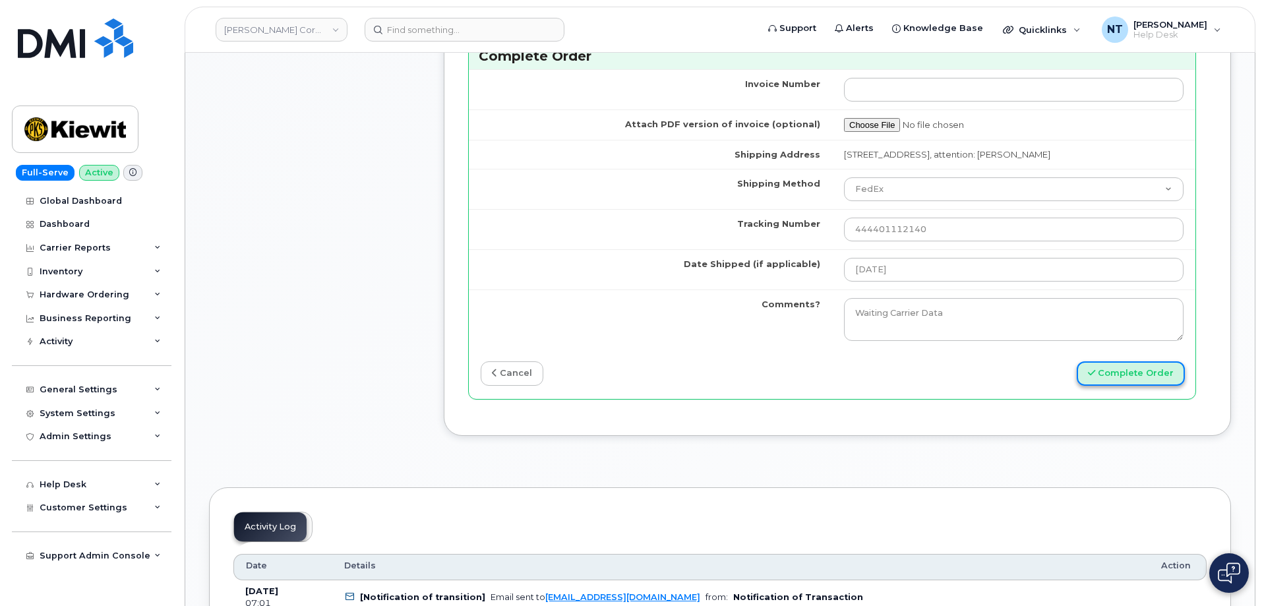
click at [1141, 386] on button "Complete Order" at bounding box center [1130, 373] width 108 height 24
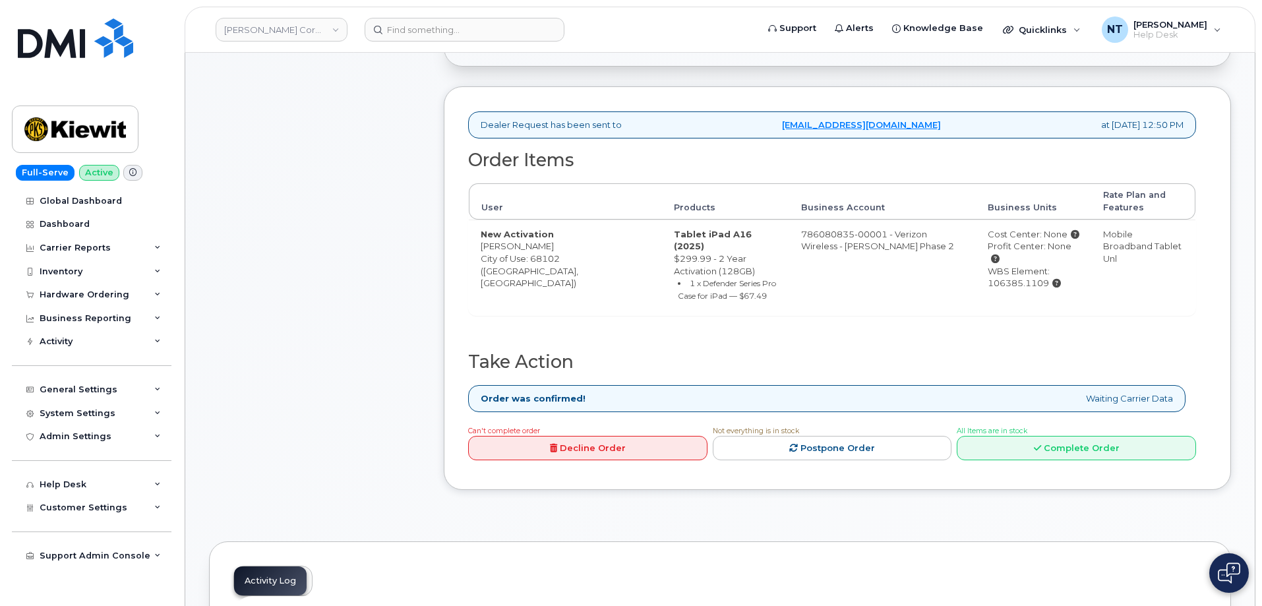
scroll to position [395, 0]
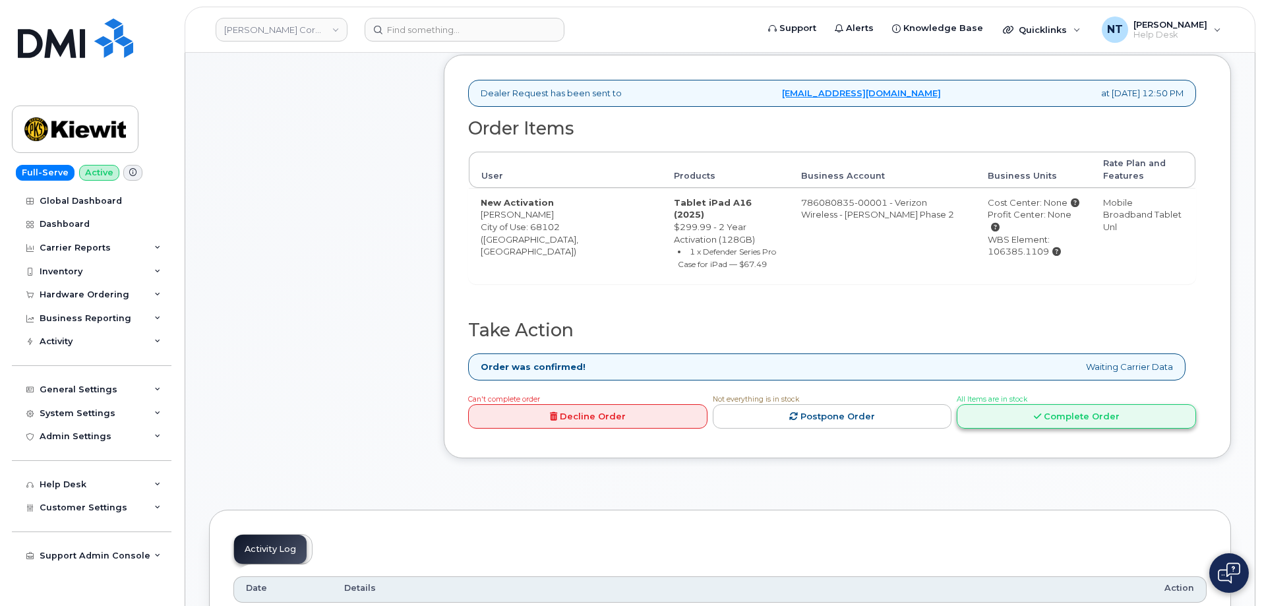
click at [1119, 411] on link "Complete Order" at bounding box center [1075, 416] width 239 height 24
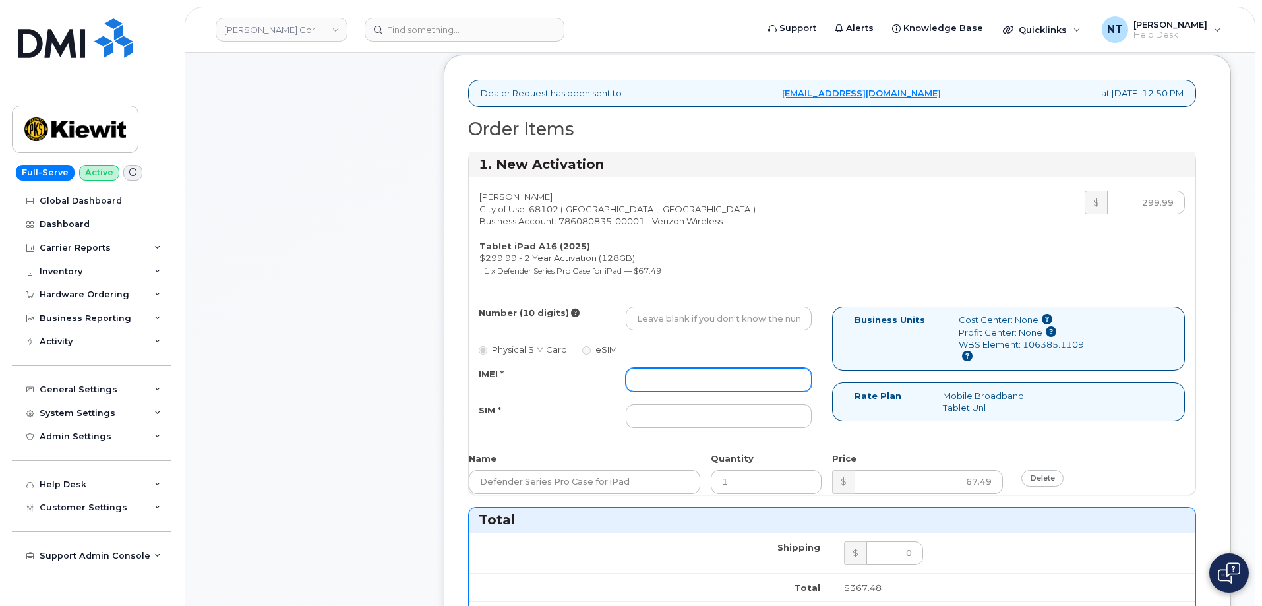
click at [688, 380] on input "IMEI *" at bounding box center [719, 380] width 186 height 24
paste input "356196183332382"
type input "356196183332382"
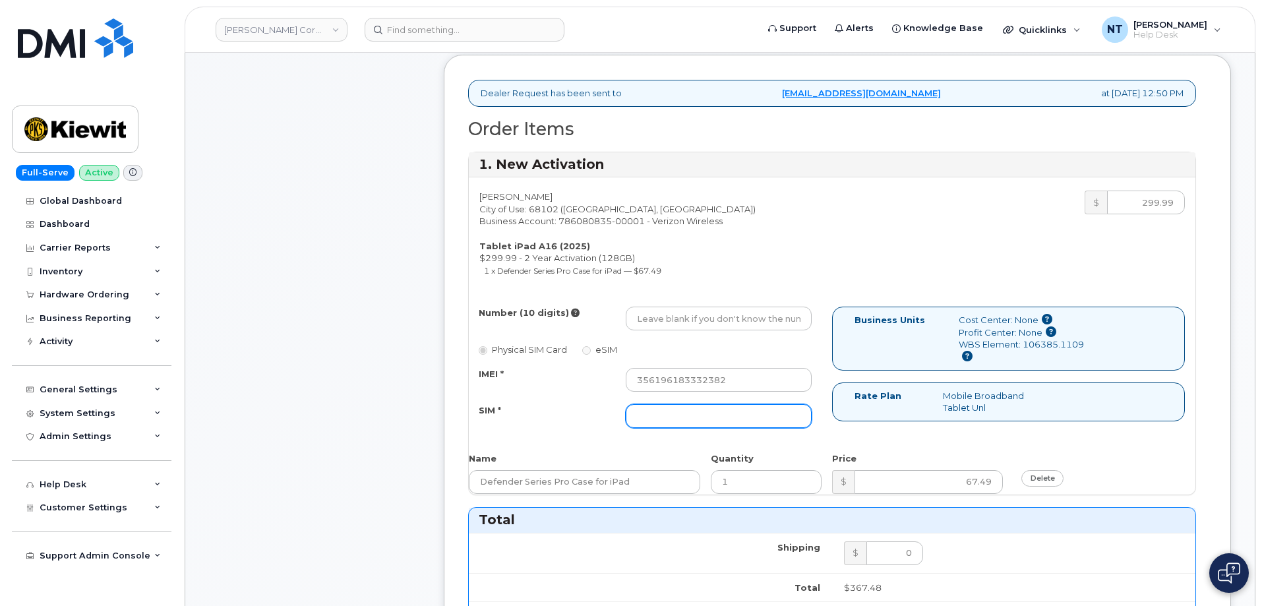
click at [699, 424] on input "SIM *" at bounding box center [719, 416] width 186 height 24
paste input "89049032007408888700218769868383"
type input "89049032007408888700218769868383"
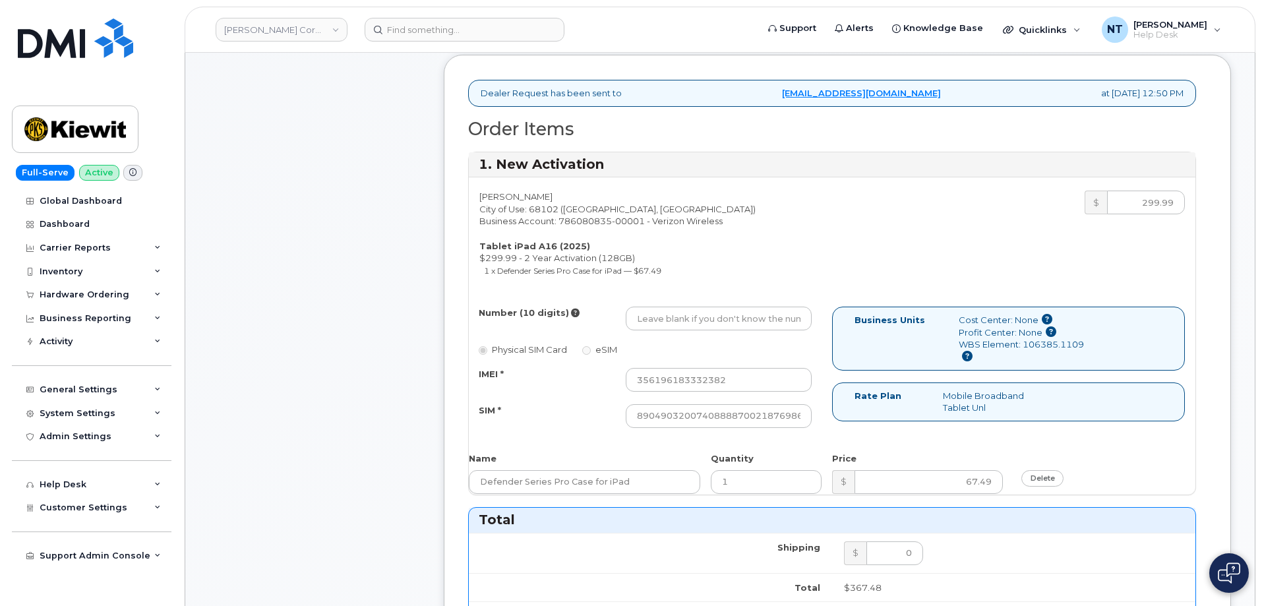
click at [301, 383] on div "Comments Leave Comment" at bounding box center [314, 512] width 211 height 1436
click at [678, 320] on input "Number (10 digits)" at bounding box center [719, 319] width 186 height 24
paste input "531-359-5141"
click at [680, 323] on input "531-359-5141" at bounding box center [719, 319] width 186 height 24
drag, startPoint x: 655, startPoint y: 322, endPoint x: 672, endPoint y: 324, distance: 17.3
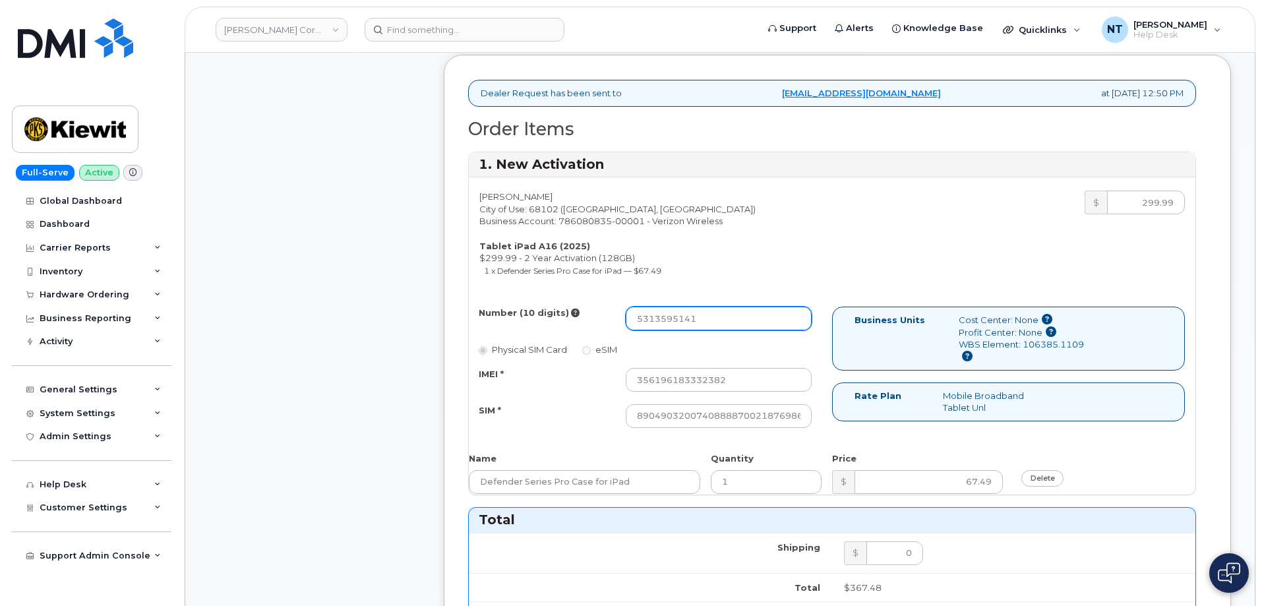
click at [672, 324] on input "5313595141" at bounding box center [719, 319] width 186 height 24
type input "5313595141"
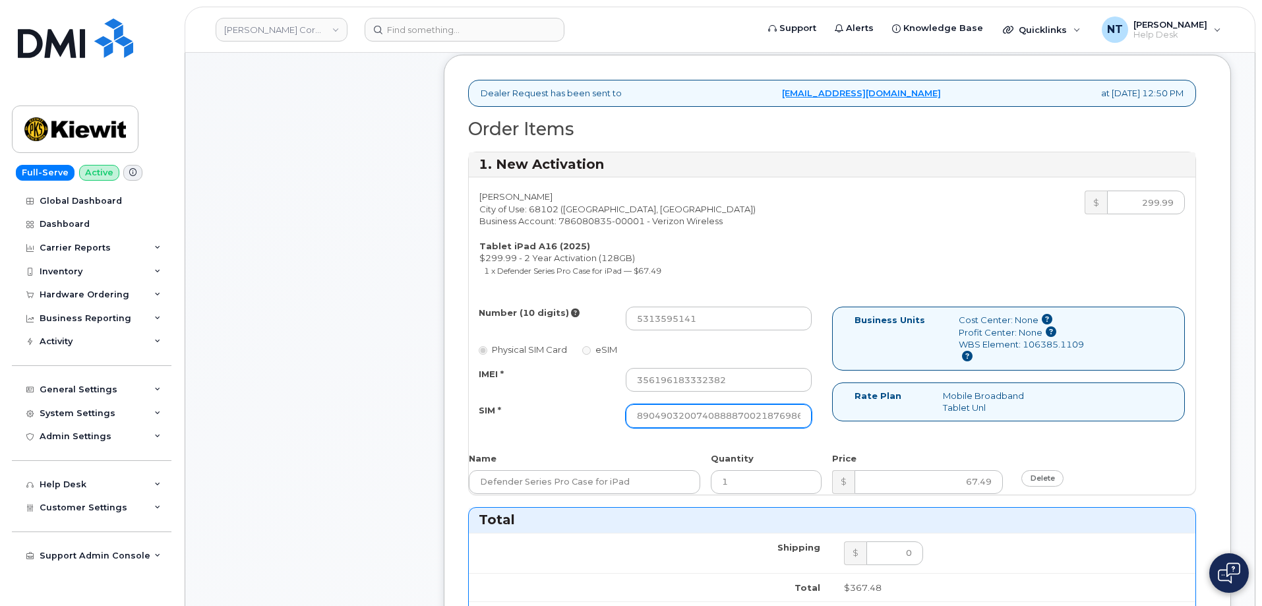
scroll to position [0, 26]
drag, startPoint x: 724, startPoint y: 413, endPoint x: 856, endPoint y: 413, distance: 132.5
click at [856, 413] on div "Number (10 digits) 5313595141 Physical SIM Card eSIM IMEI * 356196183332382 SIM…" at bounding box center [832, 373] width 726 height 133
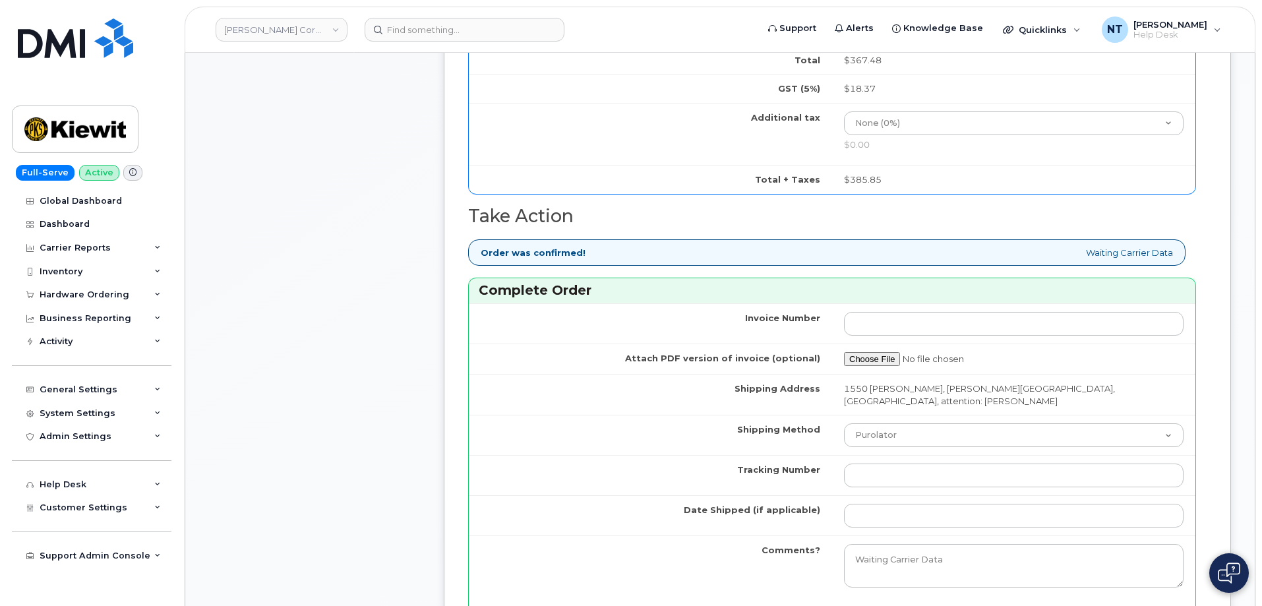
scroll to position [989, 0]
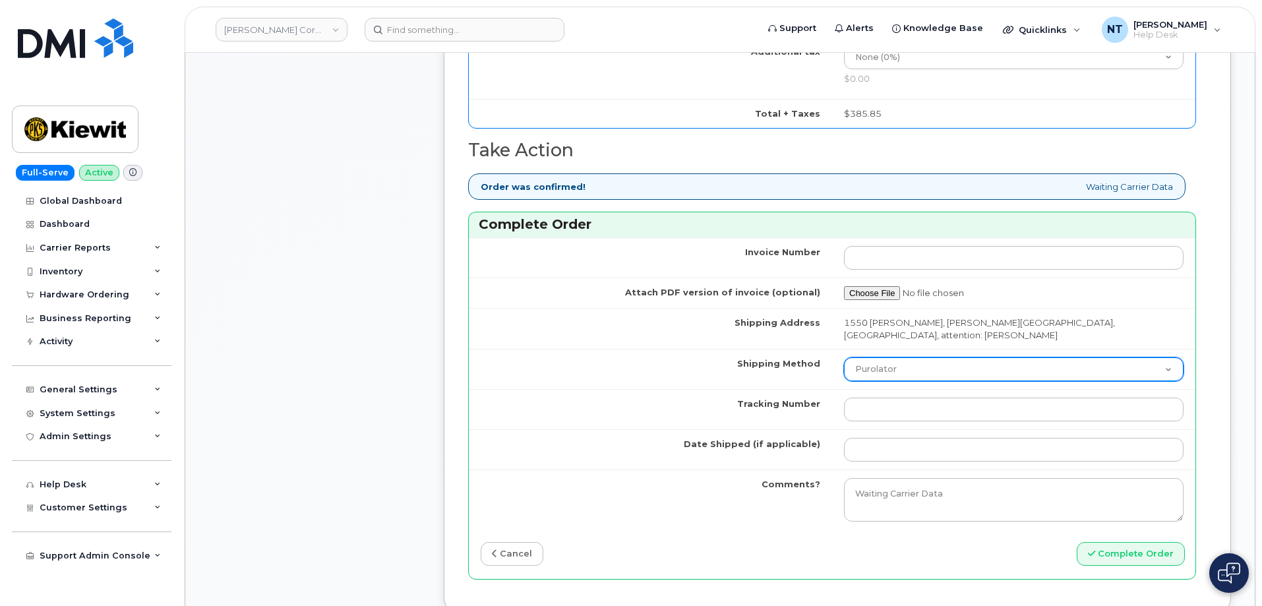
click at [949, 369] on select "Purolator UPS FedEx Canada Post Courier Other Drop Off Pick Up" at bounding box center [1013, 369] width 339 height 24
select select "FedEx"
click at [844, 357] on select "Purolator UPS FedEx Canada Post Courier Other Drop Off Pick Up" at bounding box center [1013, 369] width 339 height 24
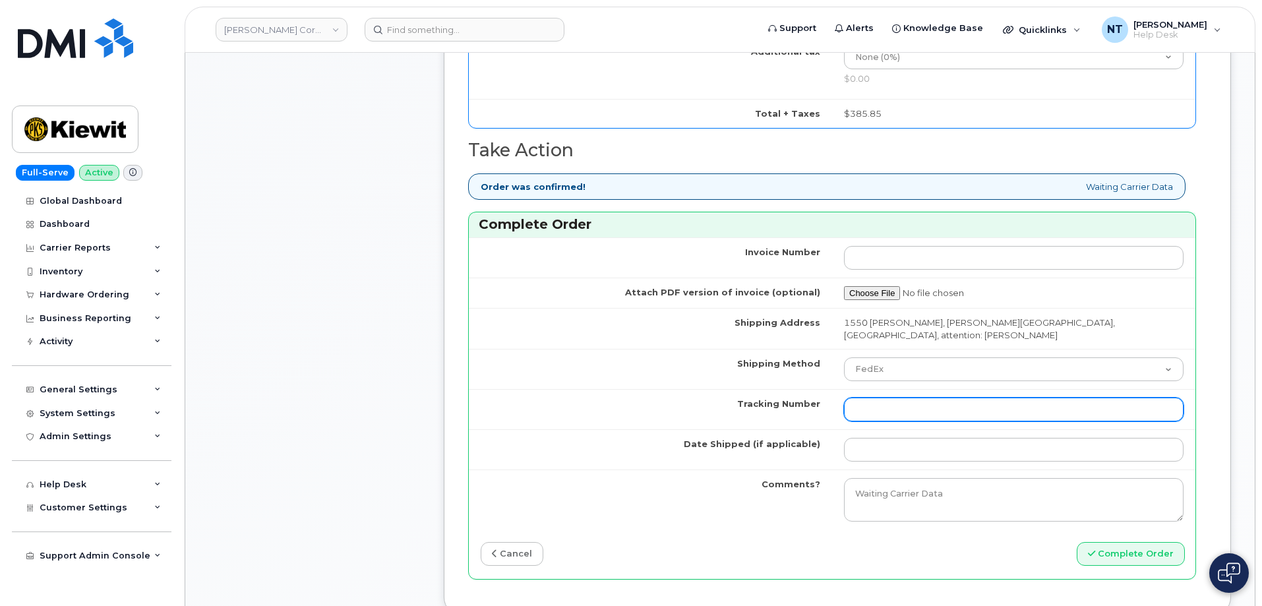
click at [867, 413] on input "Tracking Number" at bounding box center [1013, 409] width 339 height 24
paste input "444401112162"
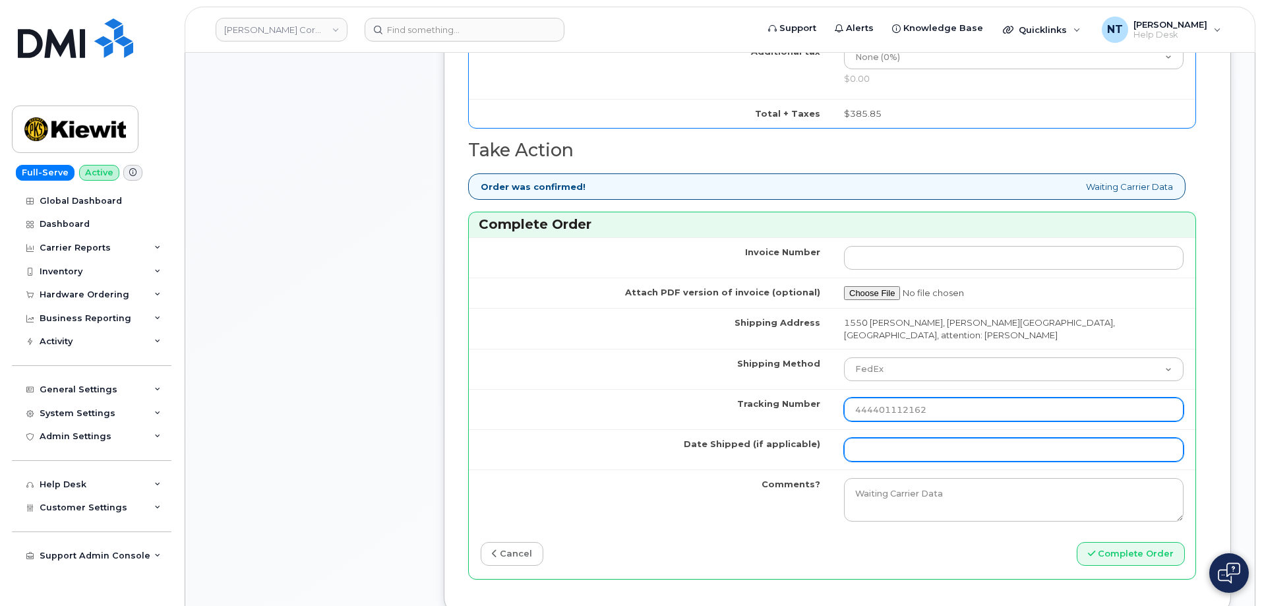
type input "444401112162"
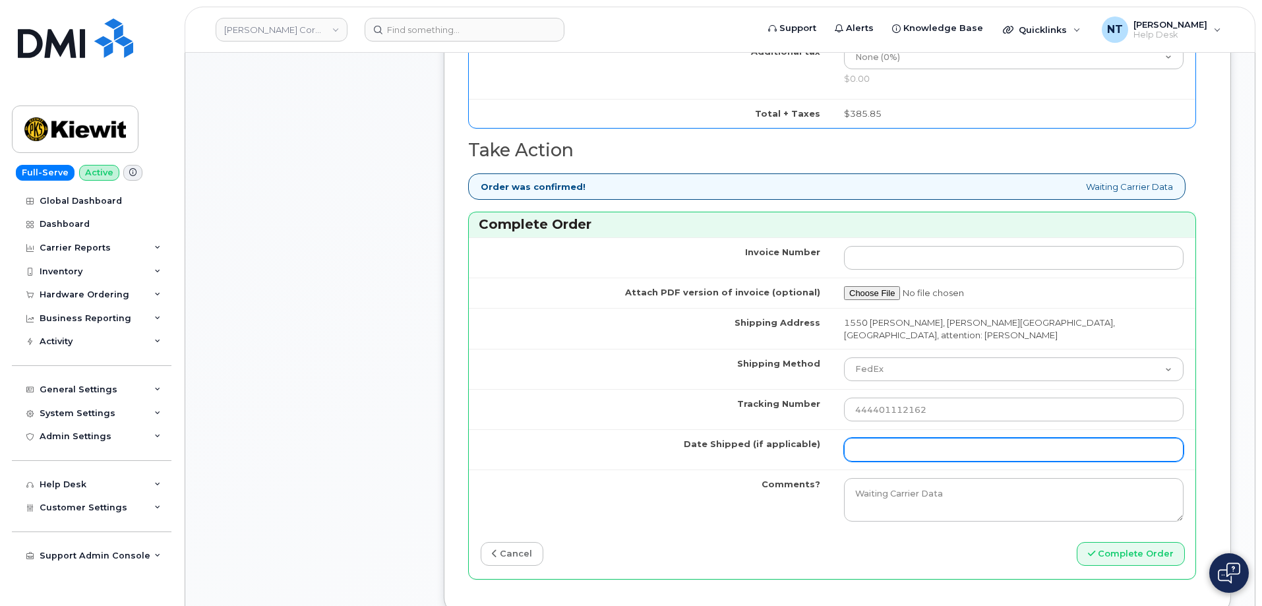
click at [892, 442] on input "Date Shipped (if applicable)" at bounding box center [1013, 450] width 339 height 24
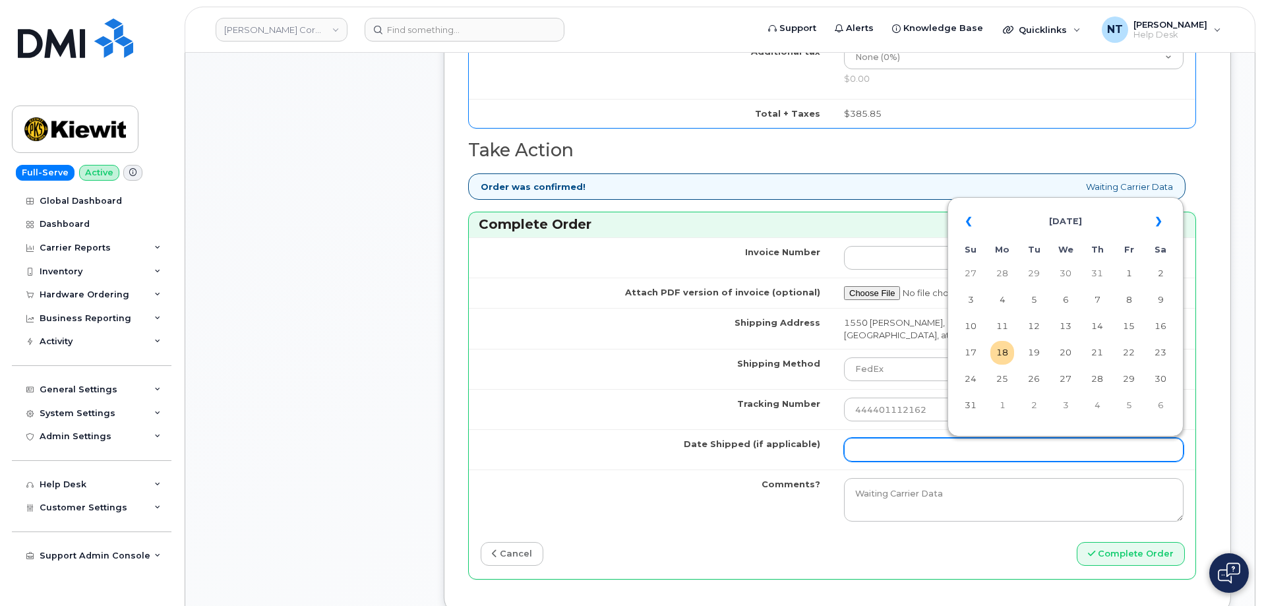
type input "[DATE]"
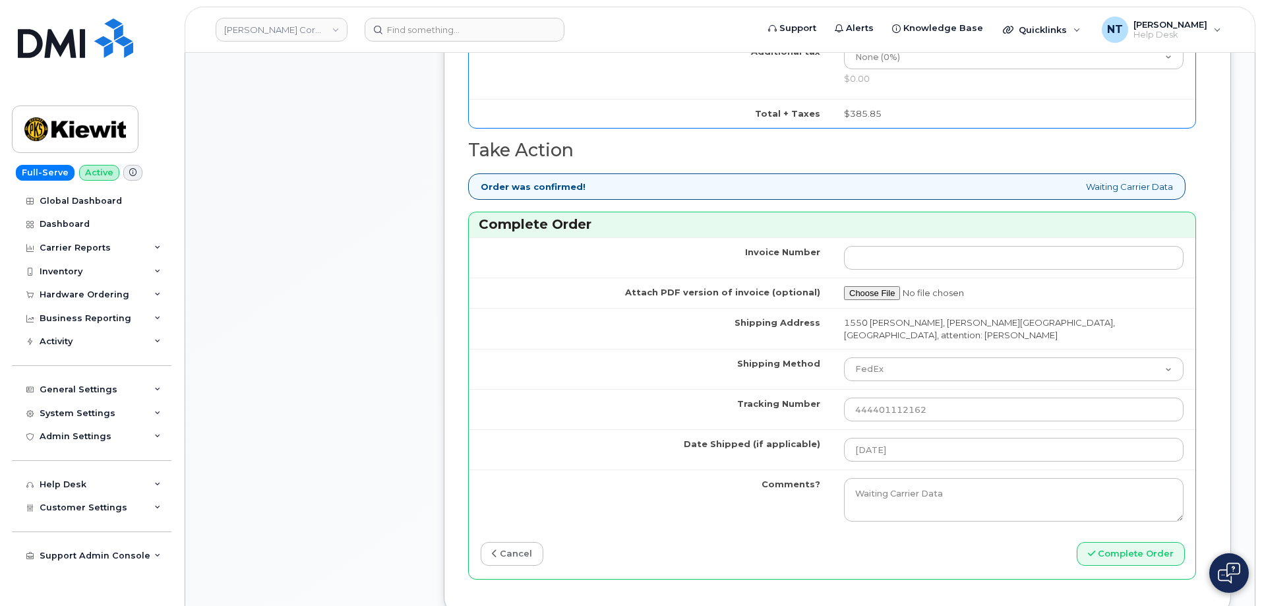
click at [1145, 556] on button "Complete Order" at bounding box center [1130, 554] width 108 height 24
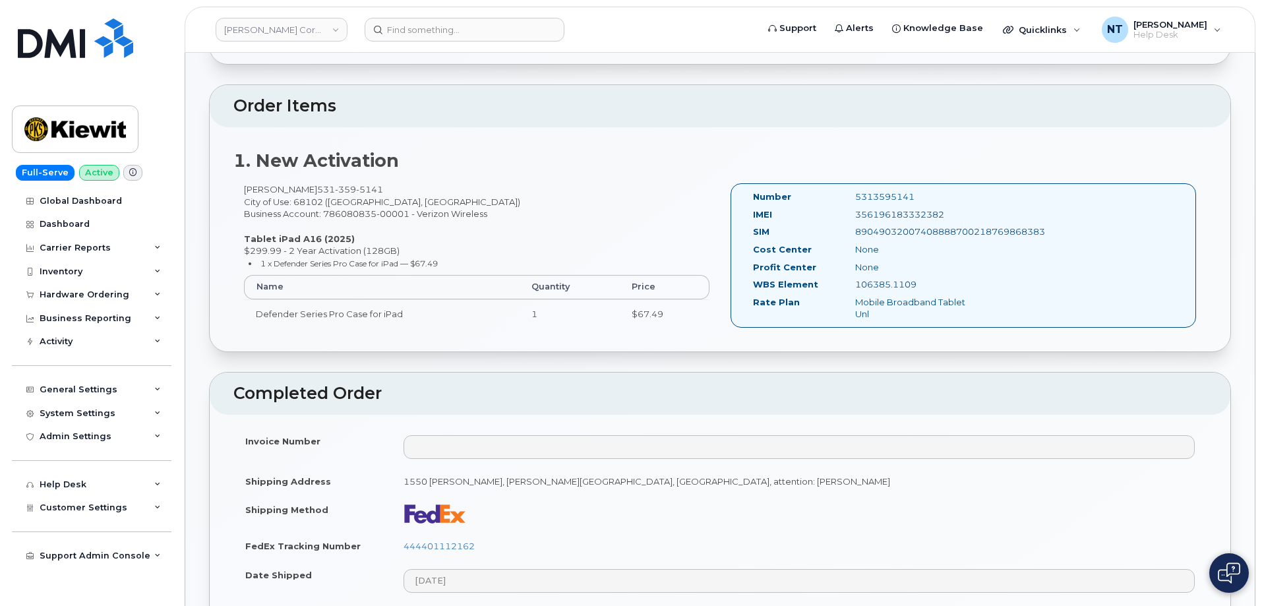
scroll to position [395, 0]
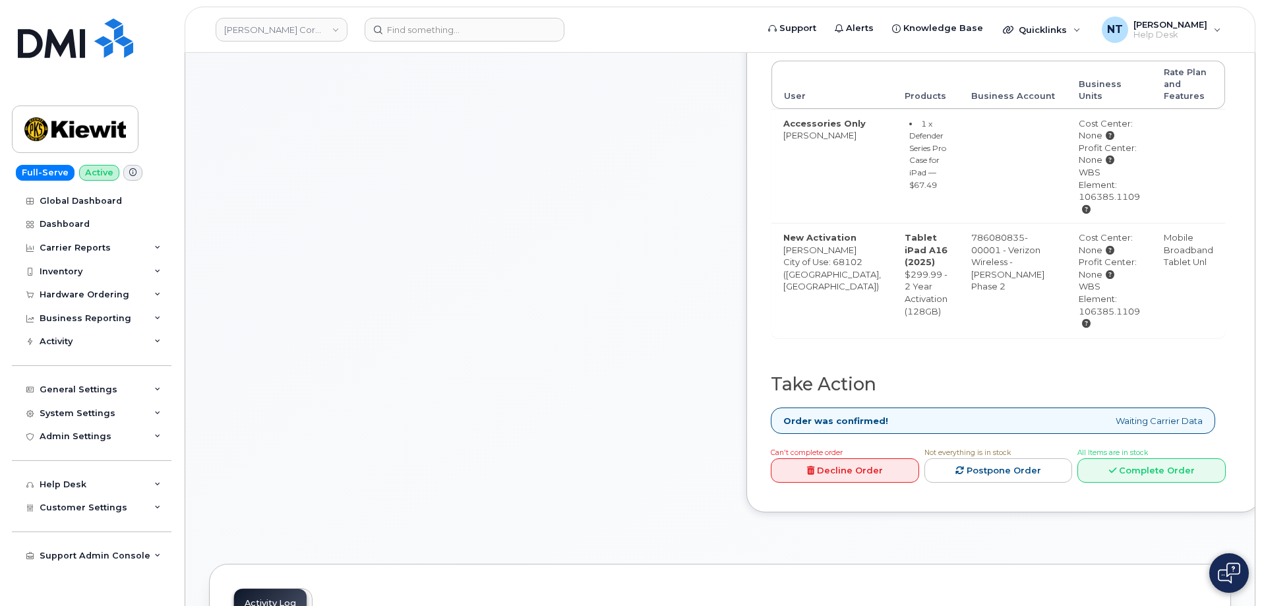
scroll to position [527, 0]
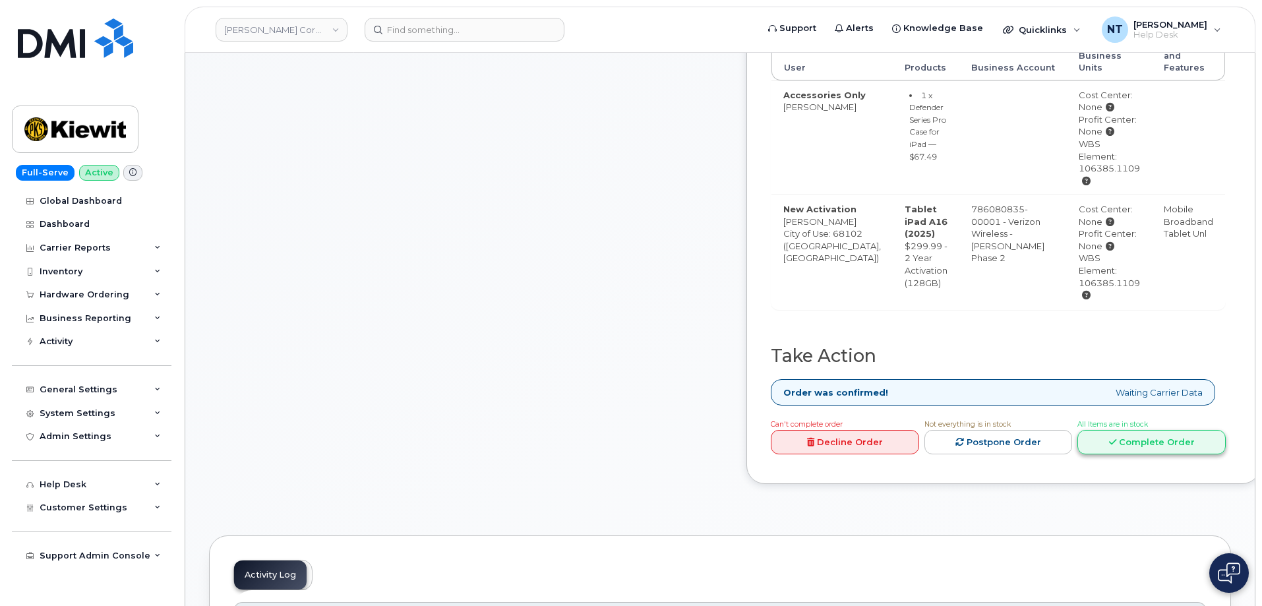
click at [1155, 454] on link "Complete Order" at bounding box center [1151, 442] width 148 height 24
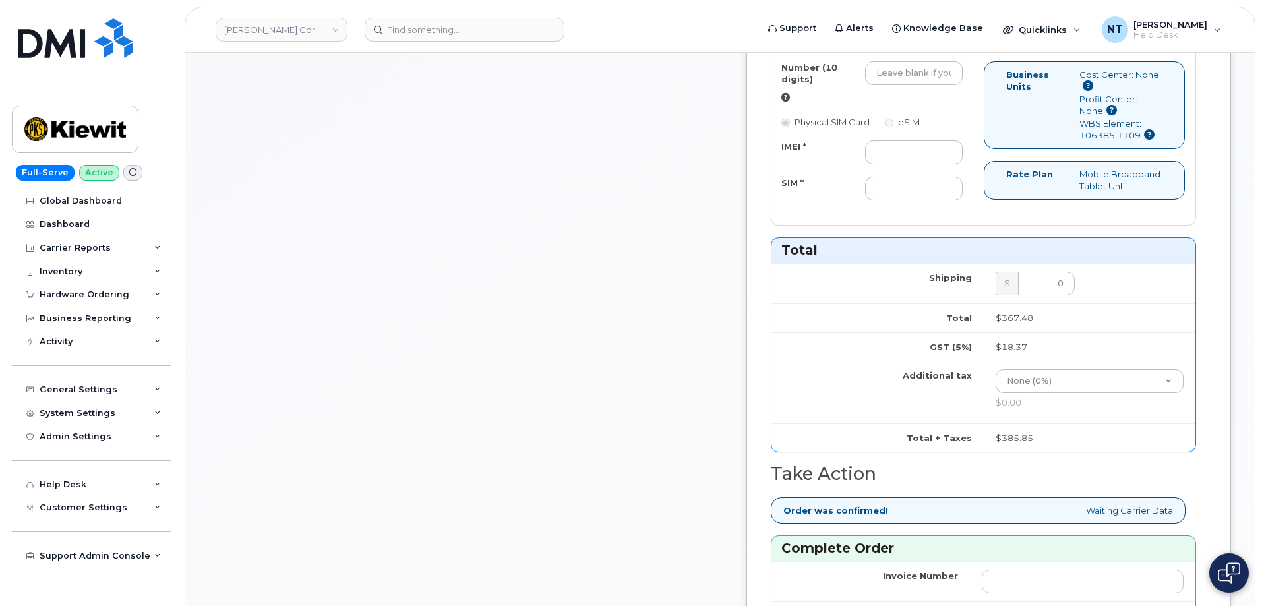
scroll to position [857, 0]
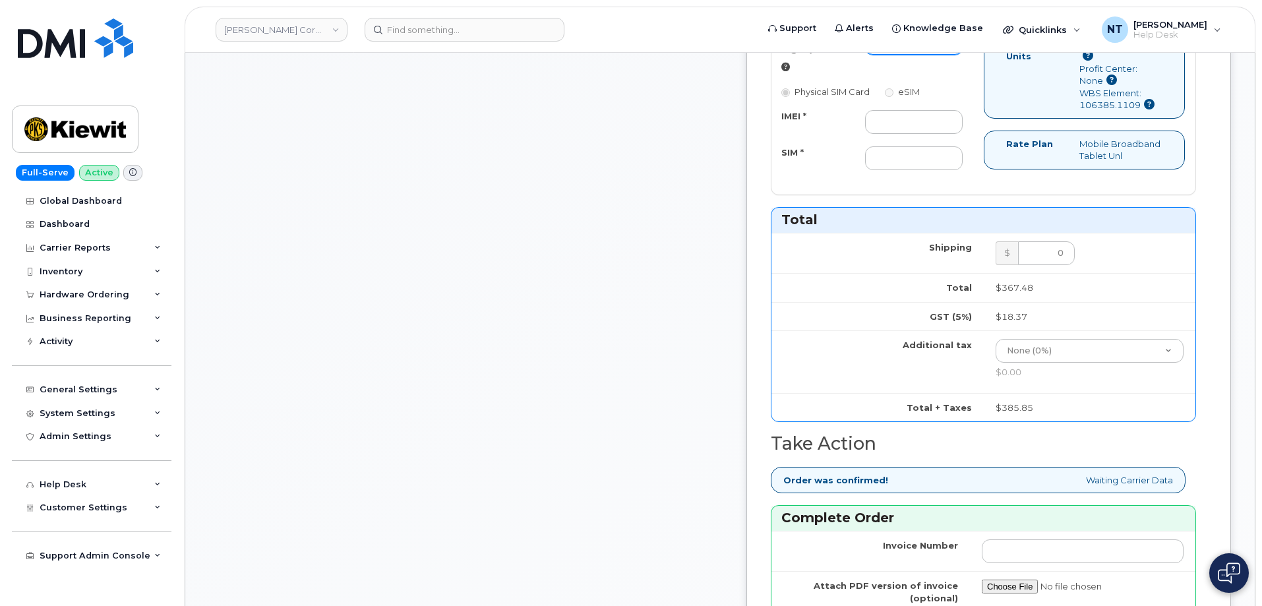
click at [927, 55] on input "Number (10 digits)" at bounding box center [914, 43] width 98 height 24
paste input "[PHONE_NUMBER]"
click at [952, 55] on input "[PHONE_NUMBER]" at bounding box center [914, 43] width 98 height 24
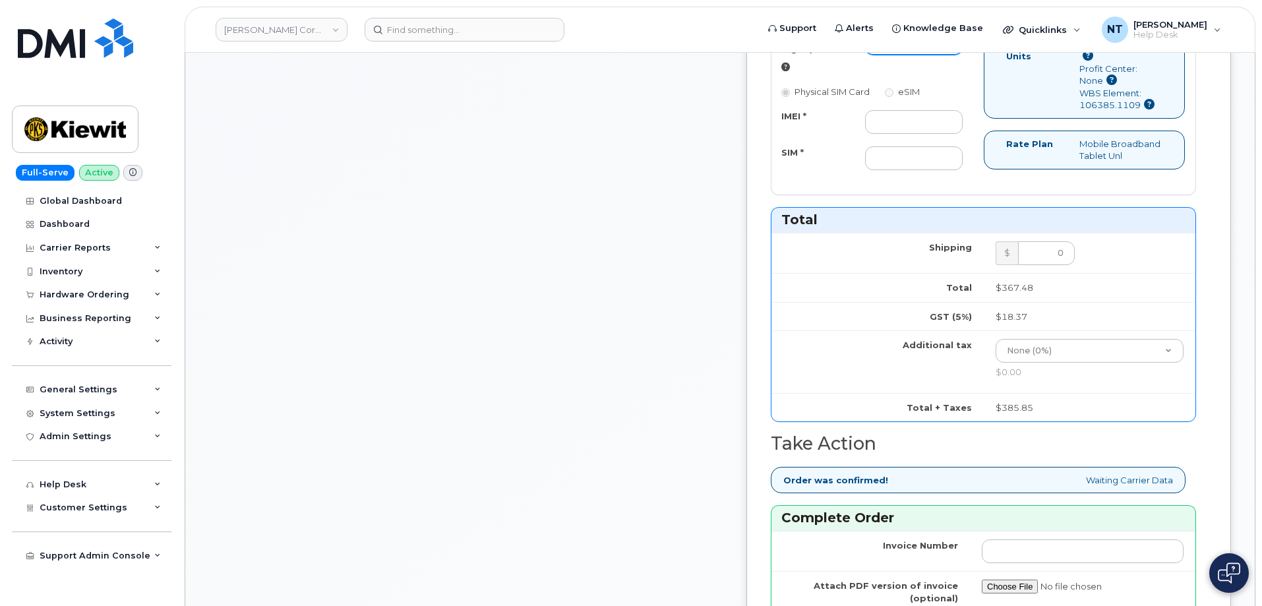
click at [933, 55] on input "5312673759" at bounding box center [914, 43] width 98 height 24
drag, startPoint x: 931, startPoint y: 130, endPoint x: 949, endPoint y: 130, distance: 17.1
click at [949, 55] on input "5312673759" at bounding box center [914, 43] width 98 height 24
type input "5312673759"
drag, startPoint x: 924, startPoint y: 210, endPoint x: 896, endPoint y: 194, distance: 31.6
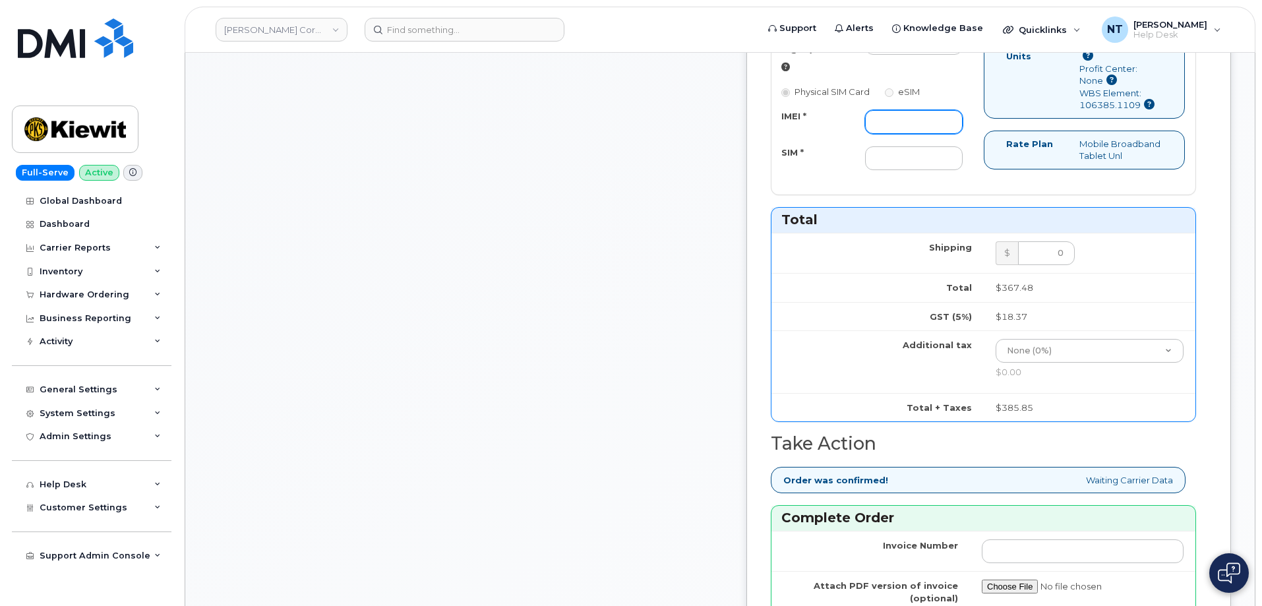
click at [924, 134] on input "IMEI *" at bounding box center [914, 122] width 98 height 24
click at [937, 134] on input "IMEI *" at bounding box center [914, 122] width 98 height 24
paste input "356196183891288"
type input "356196183891288"
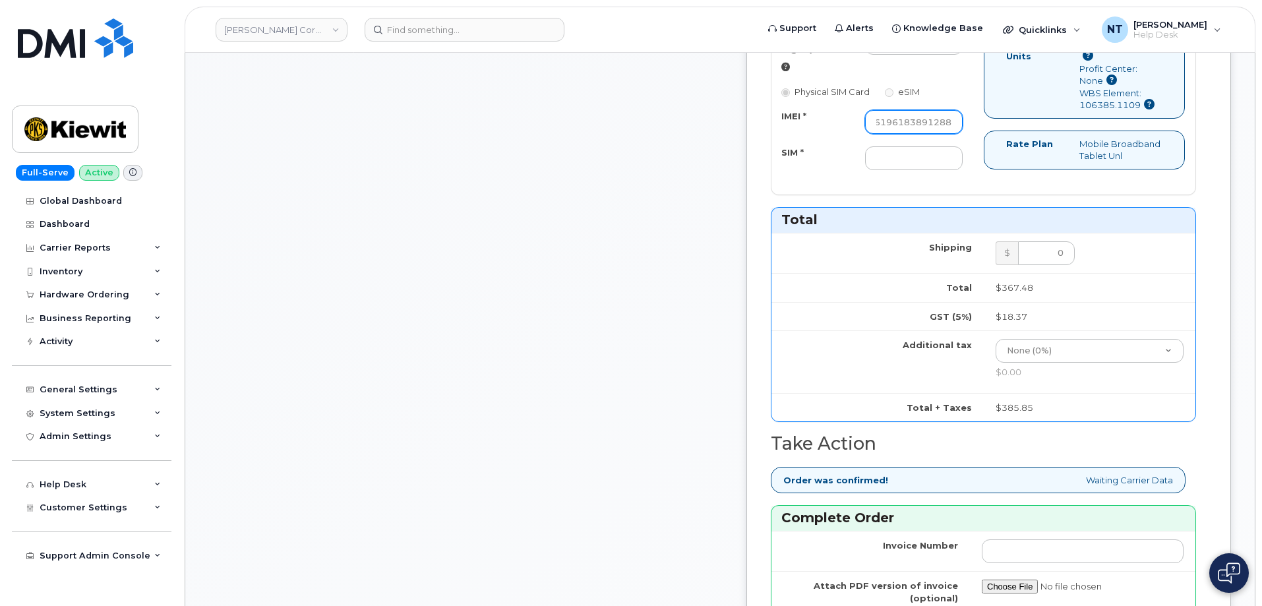
scroll to position [0, 0]
click at [940, 170] on input "SIM *" at bounding box center [914, 158] width 98 height 24
paste input "89049032007408888700218755731312"
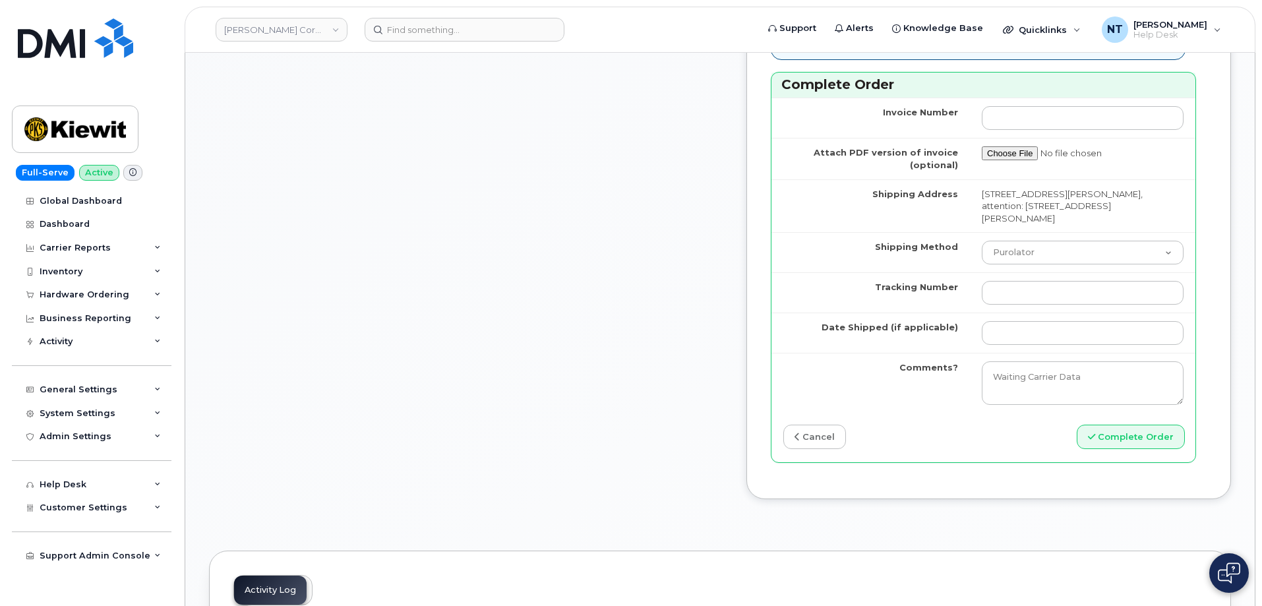
scroll to position [1318, 0]
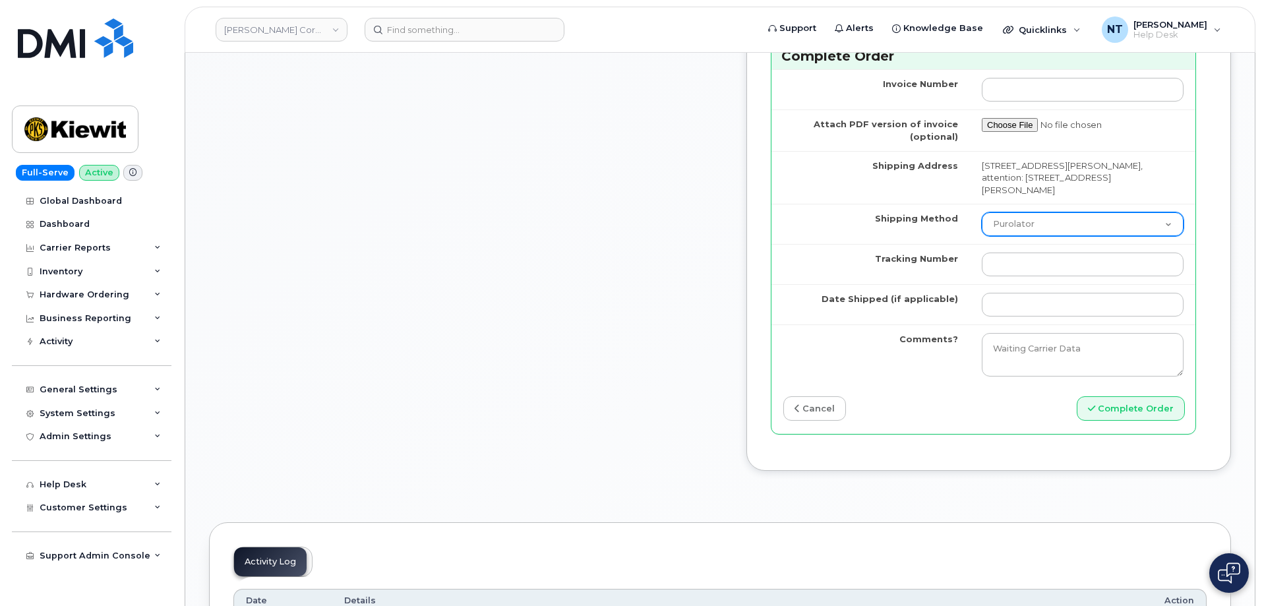
type input "89049032007408888700218755731312"
click at [1036, 236] on select "Purolator UPS FedEx Canada Post Courier Other Drop Off Pick Up" at bounding box center [1082, 224] width 202 height 24
select select "FedEx"
click at [981, 236] on select "Purolator UPS FedEx Canada Post Courier Other Drop Off Pick Up" at bounding box center [1082, 224] width 202 height 24
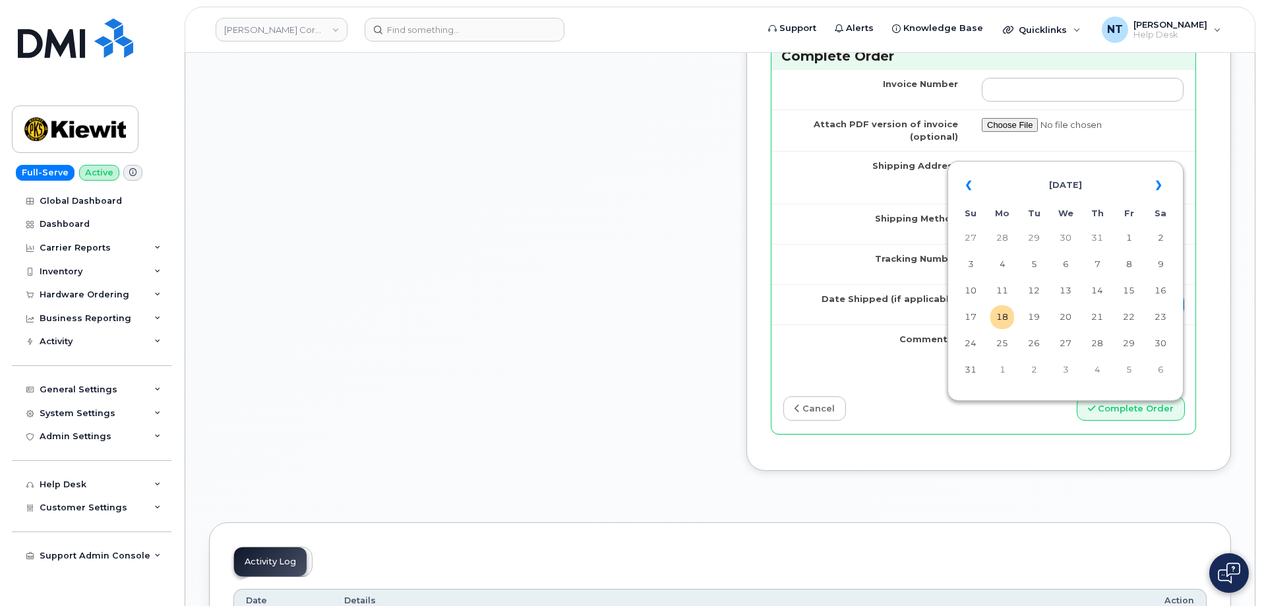
click at [1028, 316] on input "Date Shipped (if applicable)" at bounding box center [1082, 305] width 202 height 24
click at [1005, 317] on td "18" at bounding box center [1002, 317] width 24 height 24
type input "[DATE]"
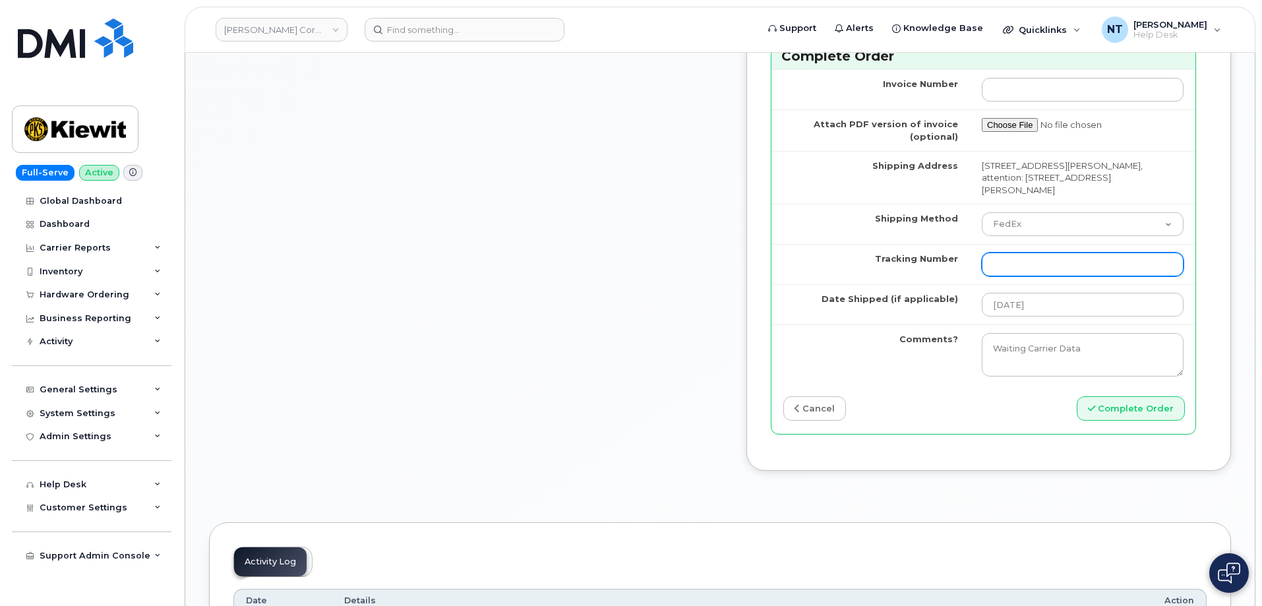
drag, startPoint x: 1005, startPoint y: 365, endPoint x: 822, endPoint y: 264, distance: 208.6
click at [1005, 276] on input "Tracking Number" at bounding box center [1082, 264] width 202 height 24
click at [1030, 276] on input "Tracking Number" at bounding box center [1082, 264] width 202 height 24
paste input "444401112173"
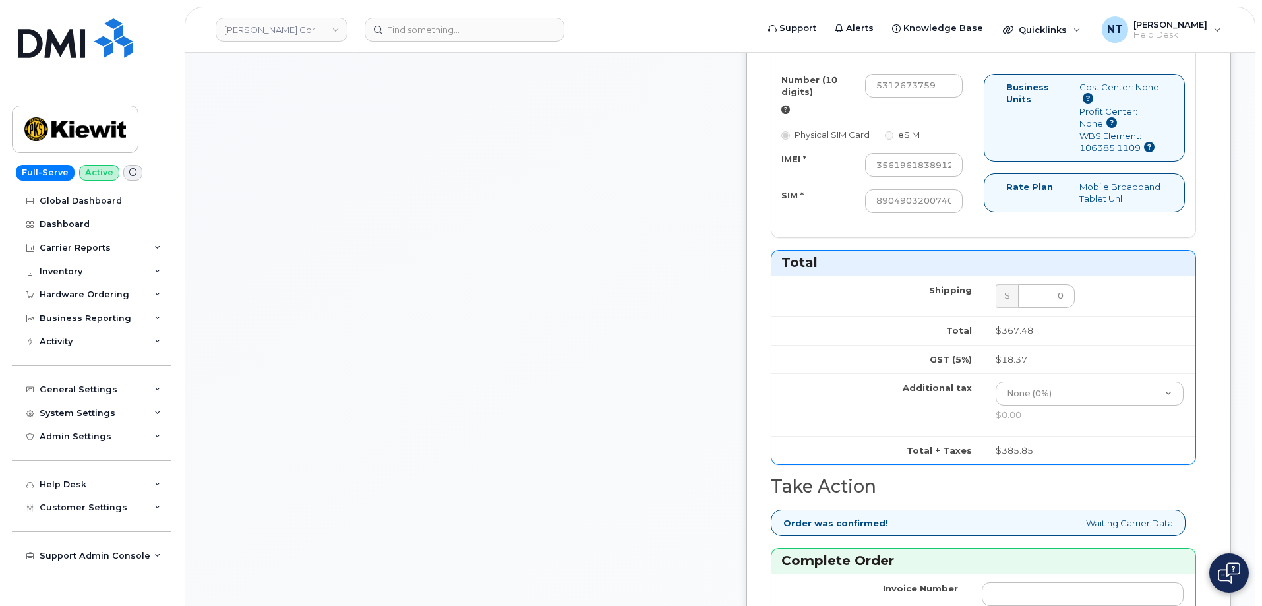
scroll to position [791, 0]
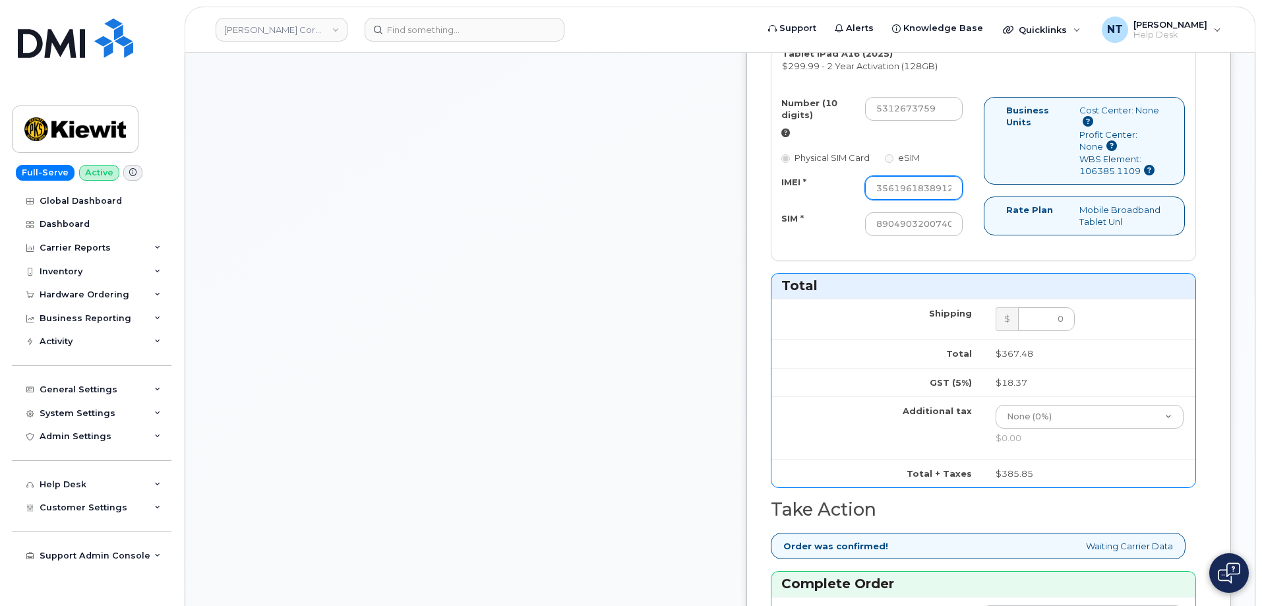
type input "444401112173"
drag, startPoint x: 958, startPoint y: 272, endPoint x: 1012, endPoint y: 280, distance: 54.0
click at [1012, 248] on div "Number (10 digits) 5312673759 Physical SIM Card eSIM IMEI * 356196183891288 SIM…" at bounding box center [983, 173] width 424 height 152
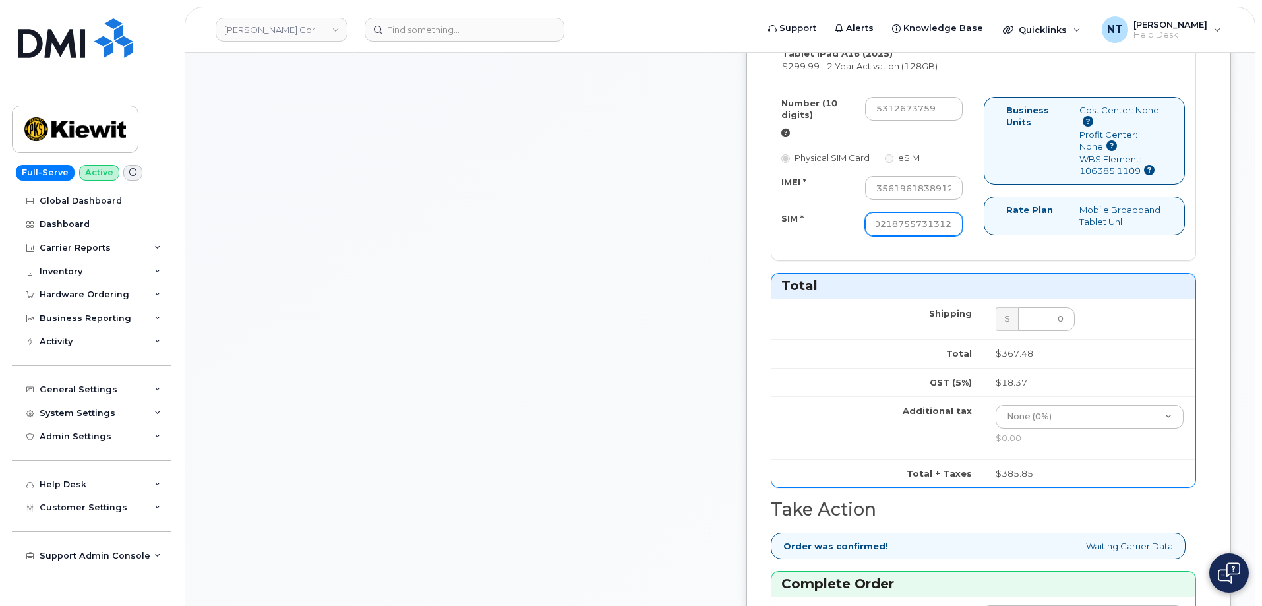
drag, startPoint x: 947, startPoint y: 314, endPoint x: 1014, endPoint y: 316, distance: 67.3
click at [1014, 248] on div "Number (10 digits) 5312673759 Physical SIM Card eSIM IMEI * 356196183891288 SIM…" at bounding box center [983, 173] width 424 height 152
click at [678, 341] on div "Comments jhelwagen@dminc.com Thanks, KIEWIT CORPORATION! Your order has been su…" at bounding box center [465, 208] width 513 height 1620
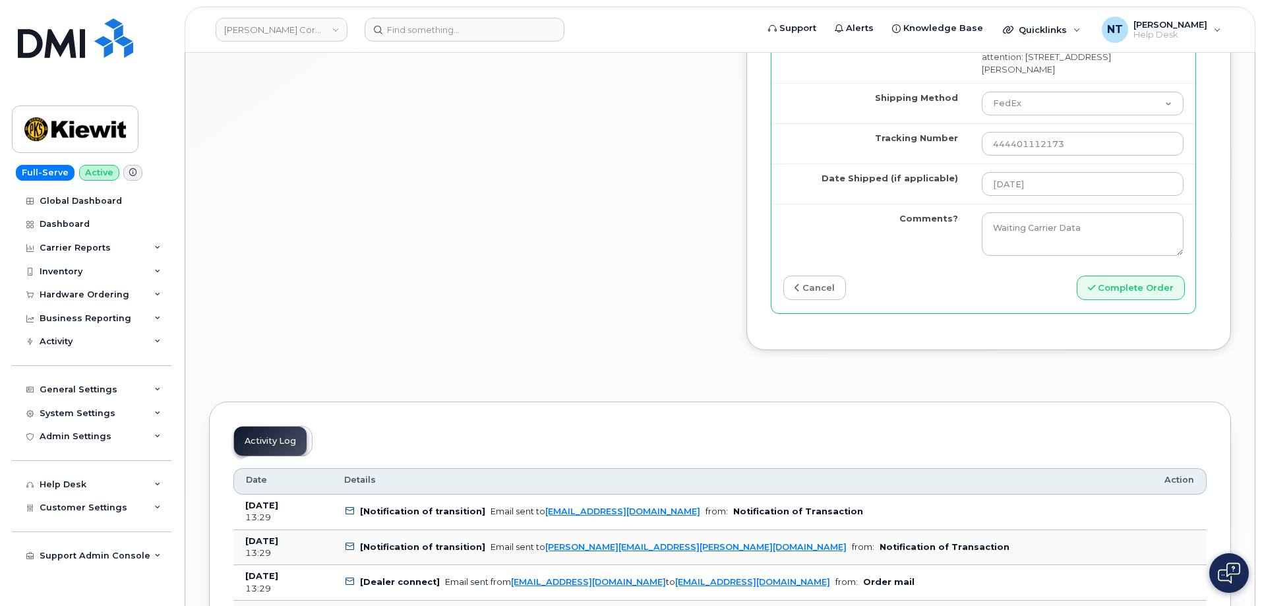
scroll to position [1450, 0]
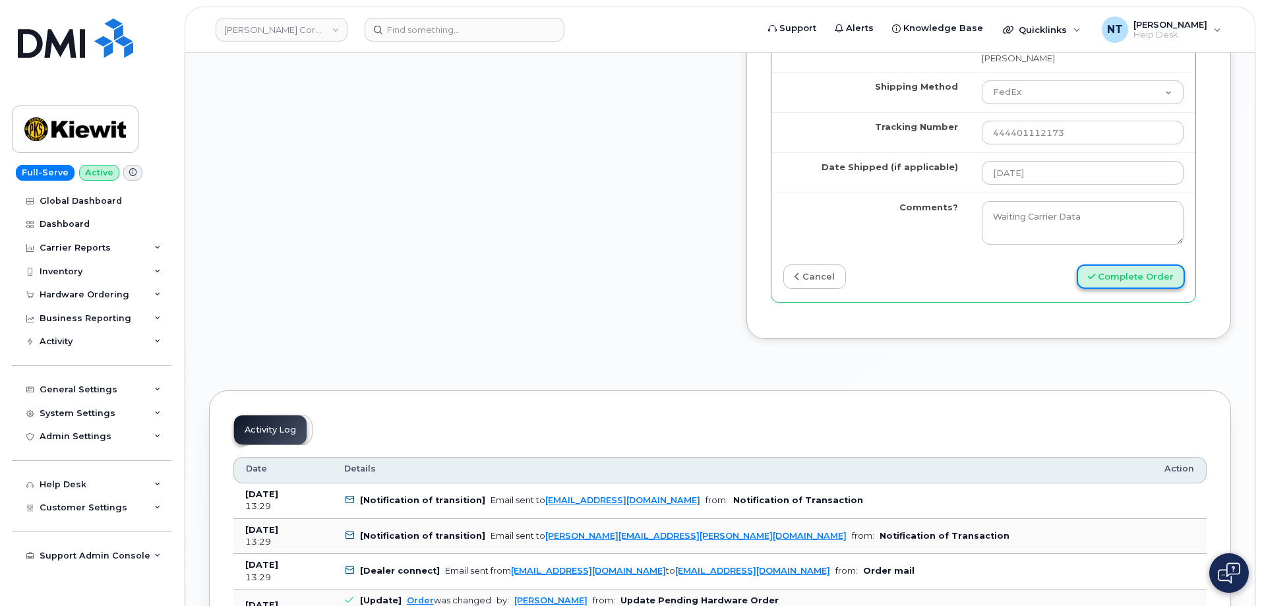
click at [1147, 289] on button "Complete Order" at bounding box center [1130, 276] width 108 height 24
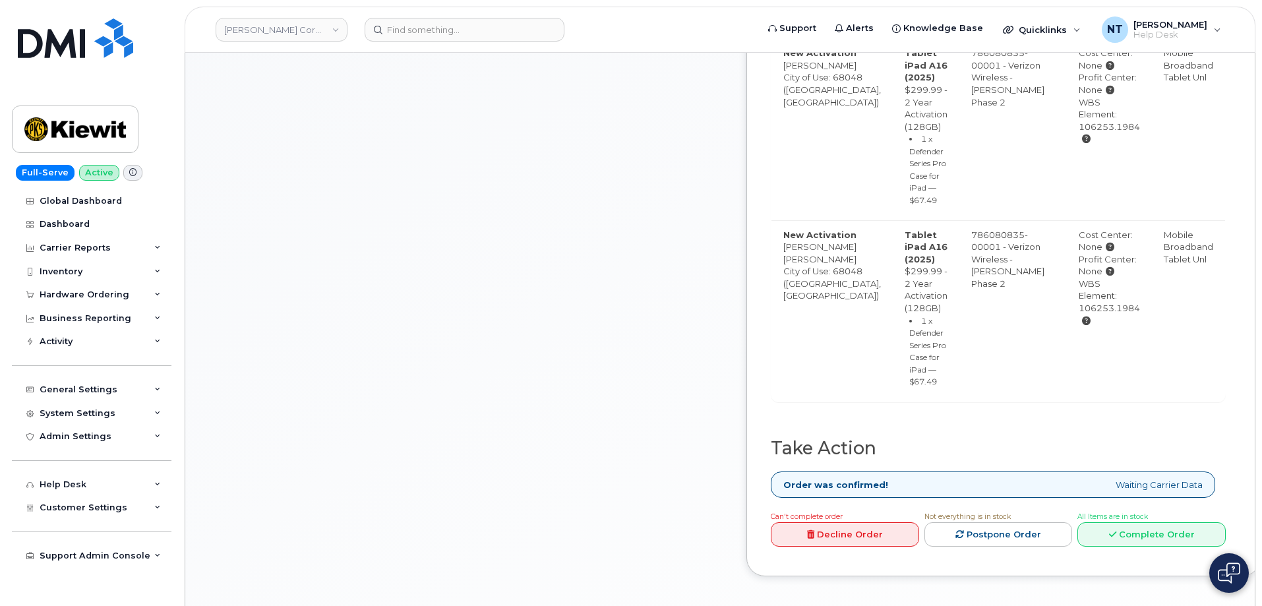
scroll to position [725, 0]
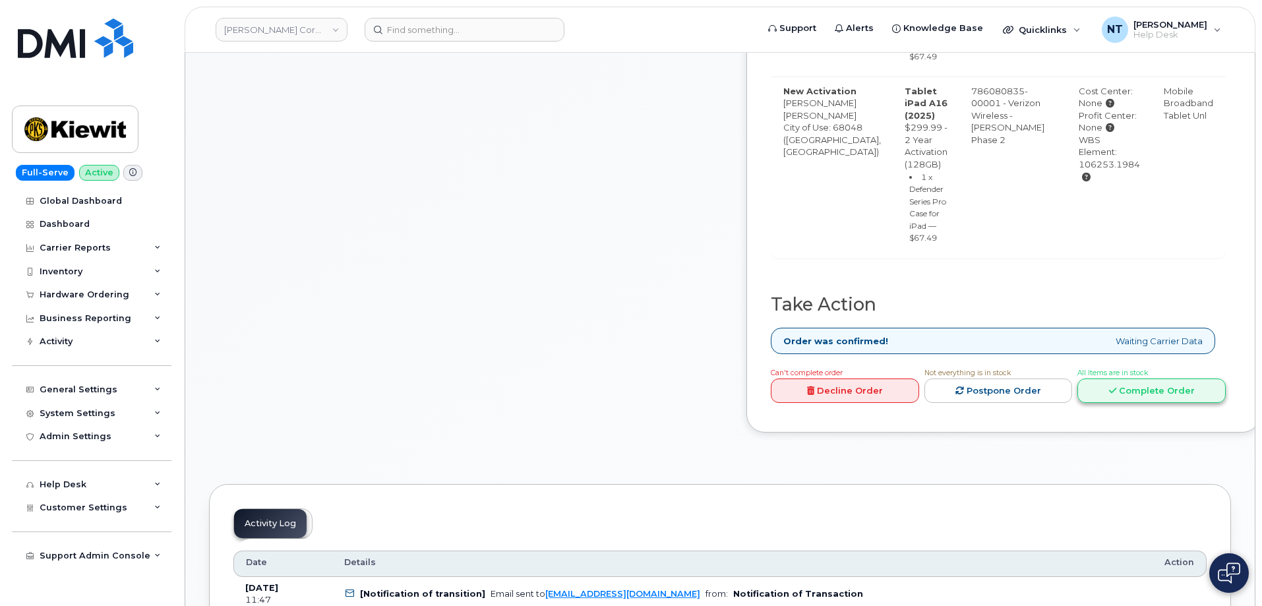
click at [1159, 403] on link "Complete Order" at bounding box center [1151, 390] width 148 height 24
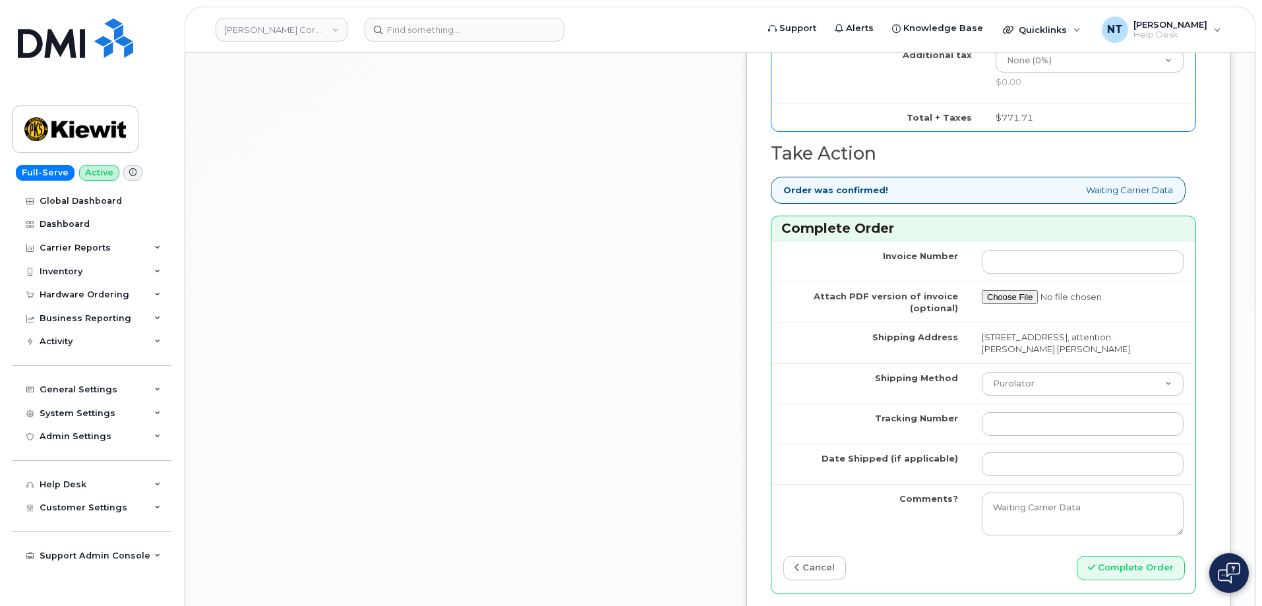
scroll to position [1516, 0]
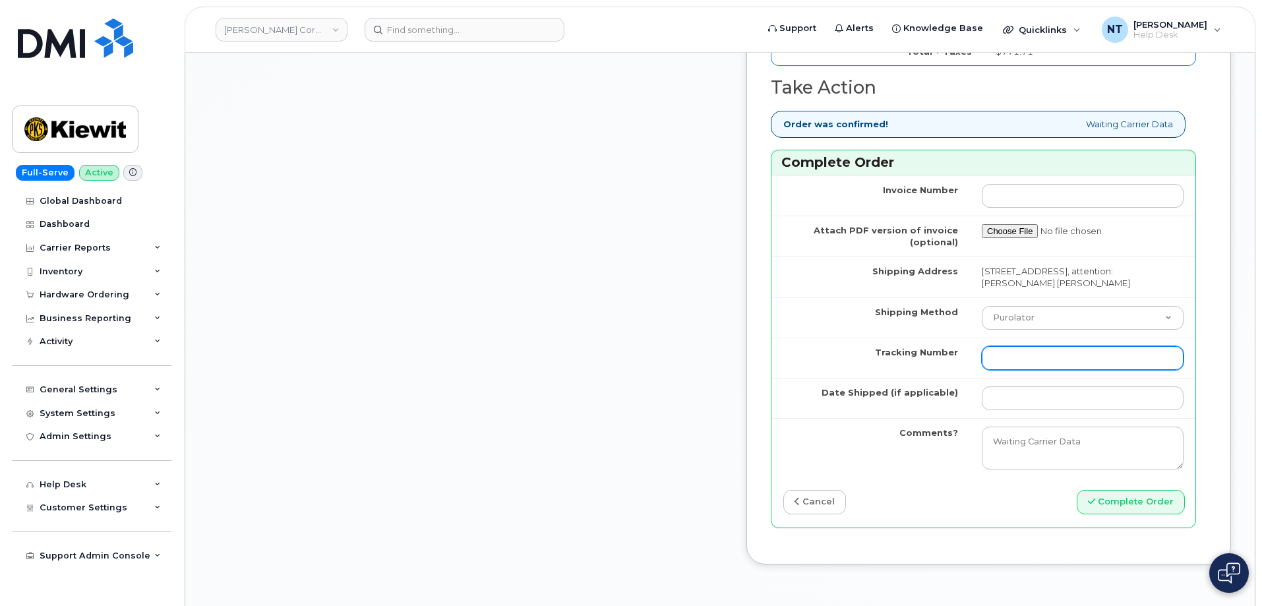
click at [1023, 370] on input "Tracking Number" at bounding box center [1082, 358] width 202 height 24
paste input "444401112184"
type input "444401112184"
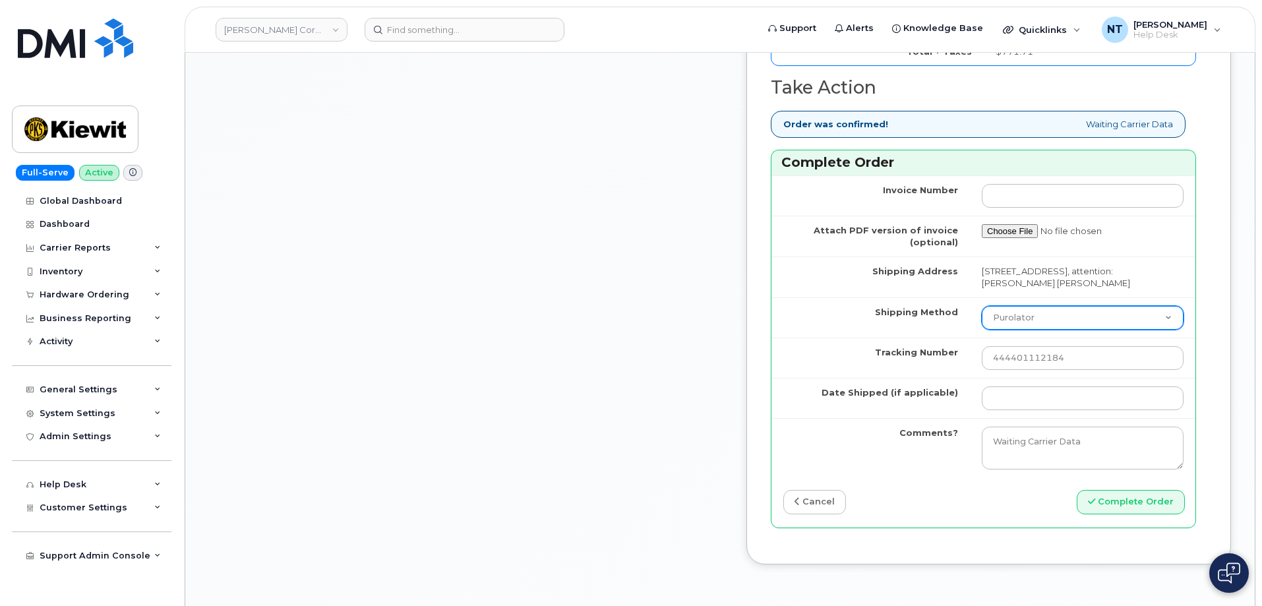
click at [1032, 330] on select "Purolator UPS FedEx Canada Post Courier Other Drop Off Pick Up" at bounding box center [1082, 318] width 202 height 24
select select "FedEx"
click at [981, 330] on select "Purolator UPS FedEx Canada Post Courier Other Drop Off Pick Up" at bounding box center [1082, 318] width 202 height 24
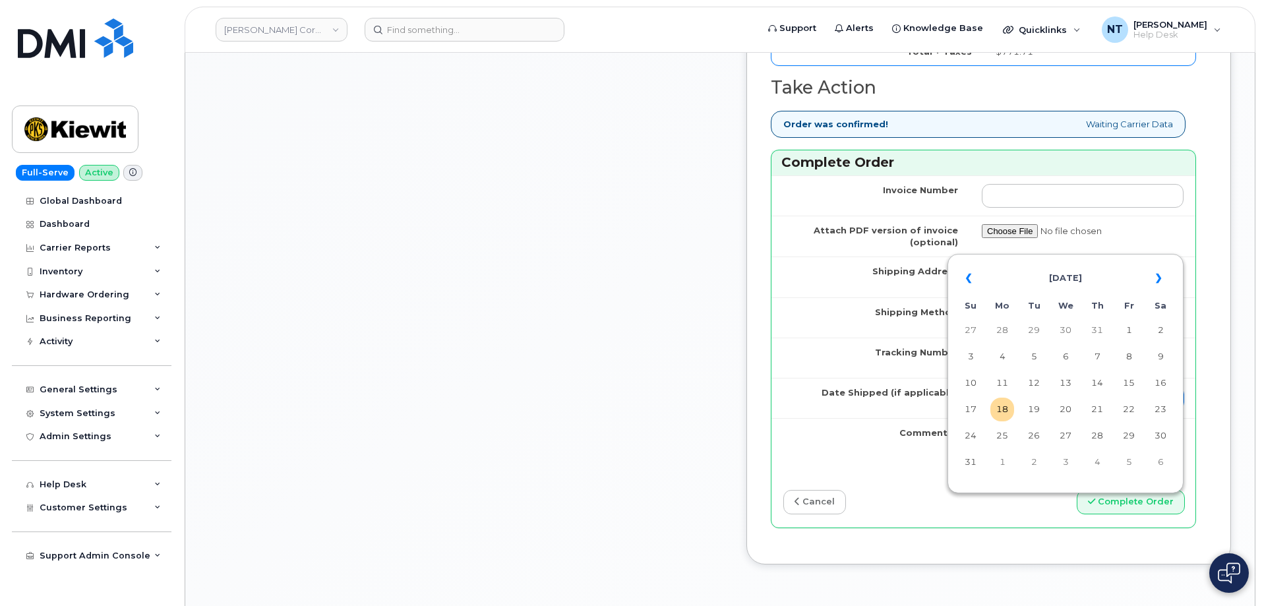
click at [1015, 410] on input "Date Shipped (if applicable)" at bounding box center [1082, 398] width 202 height 24
click at [999, 419] on td "18" at bounding box center [1002, 409] width 24 height 24
type input "[DATE]"
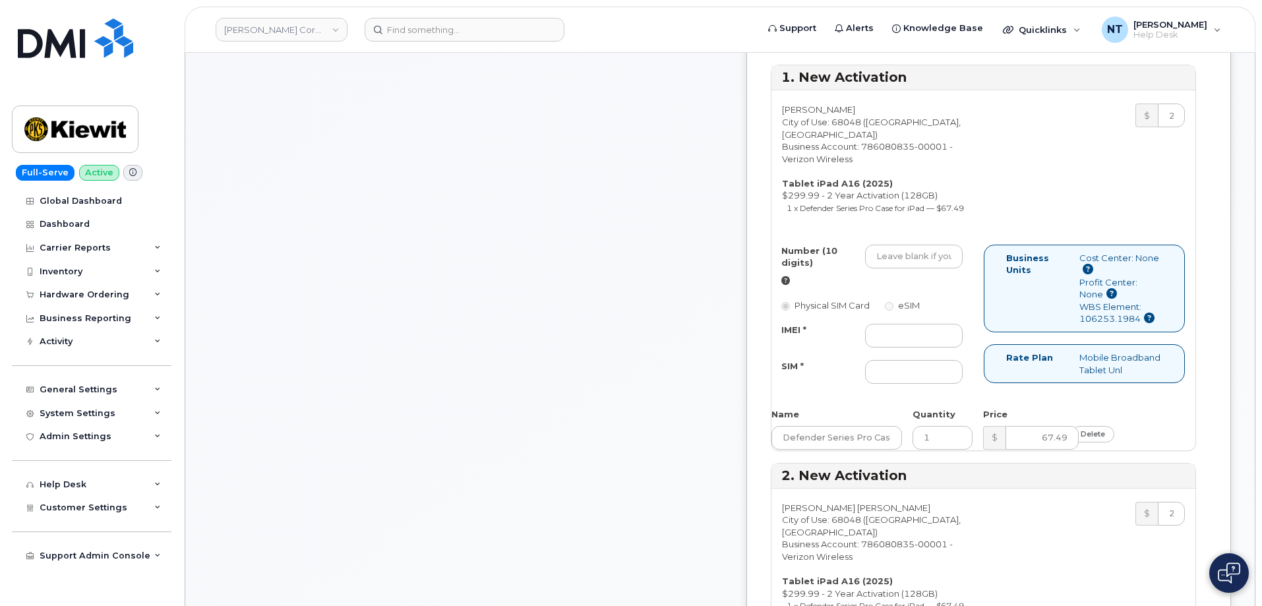
scroll to position [527, 0]
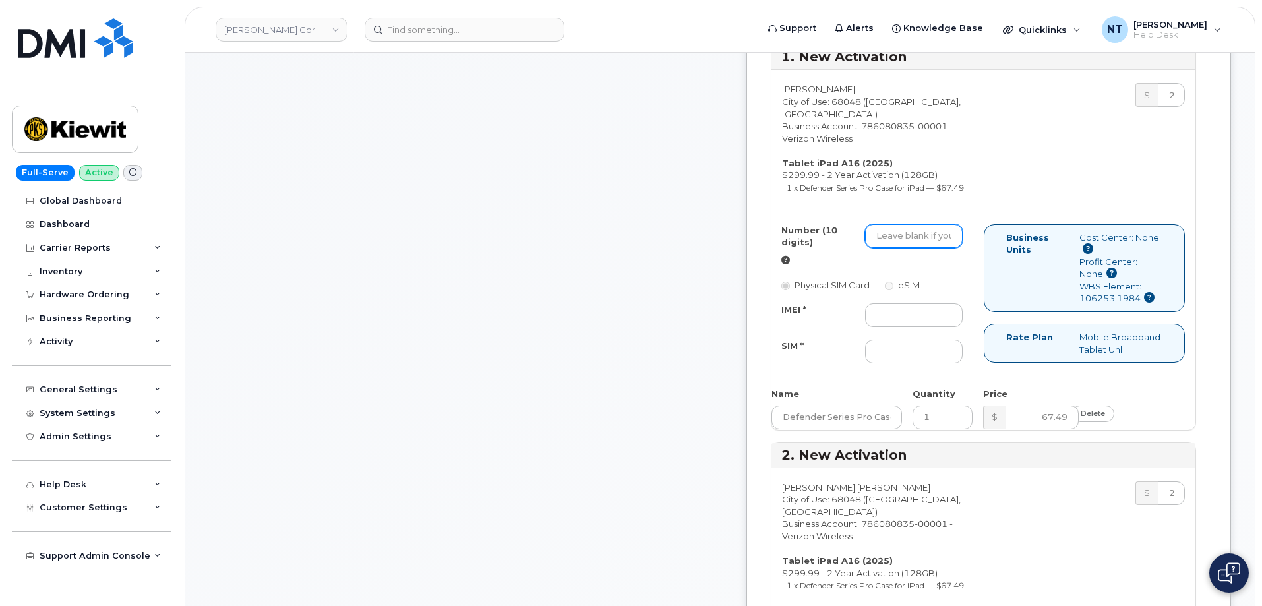
click at [945, 248] on input "Number (10 digits)" at bounding box center [914, 236] width 98 height 24
click at [916, 327] on input "IMEI *" at bounding box center [914, 315] width 98 height 24
paste input "352302615241175"
type input "352302615241175"
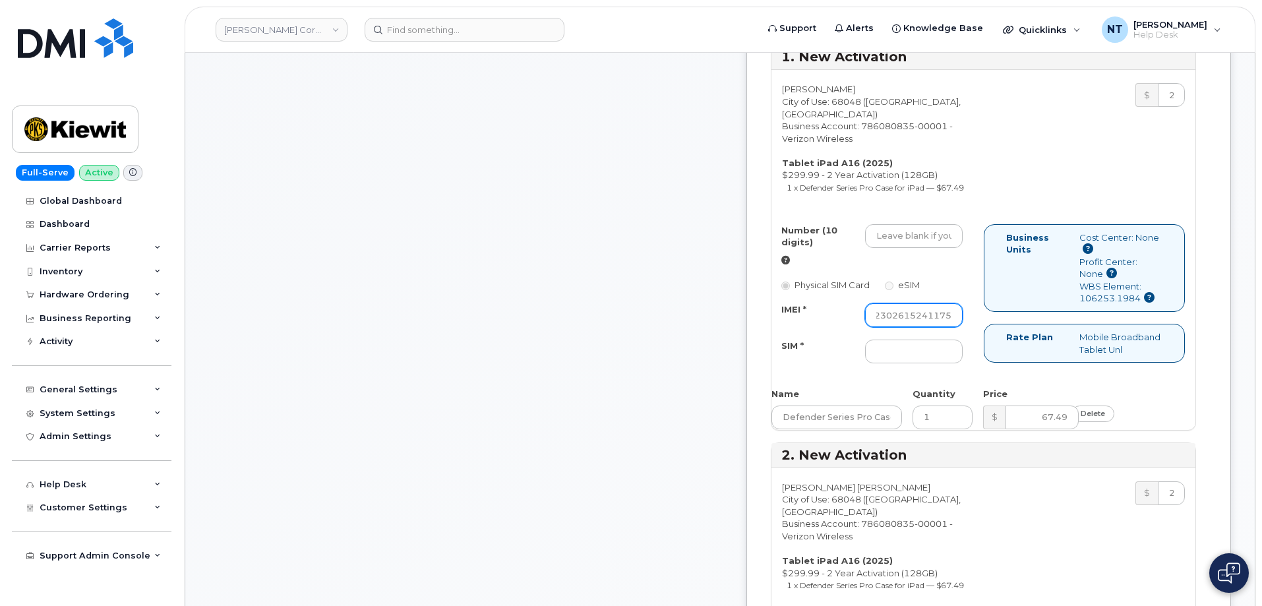
scroll to position [0, 0]
click at [960, 363] on input "SIM *" at bounding box center [914, 351] width 98 height 24
paste input "89049032007408888700207497947008"
type input "89049032007408888700207497947008"
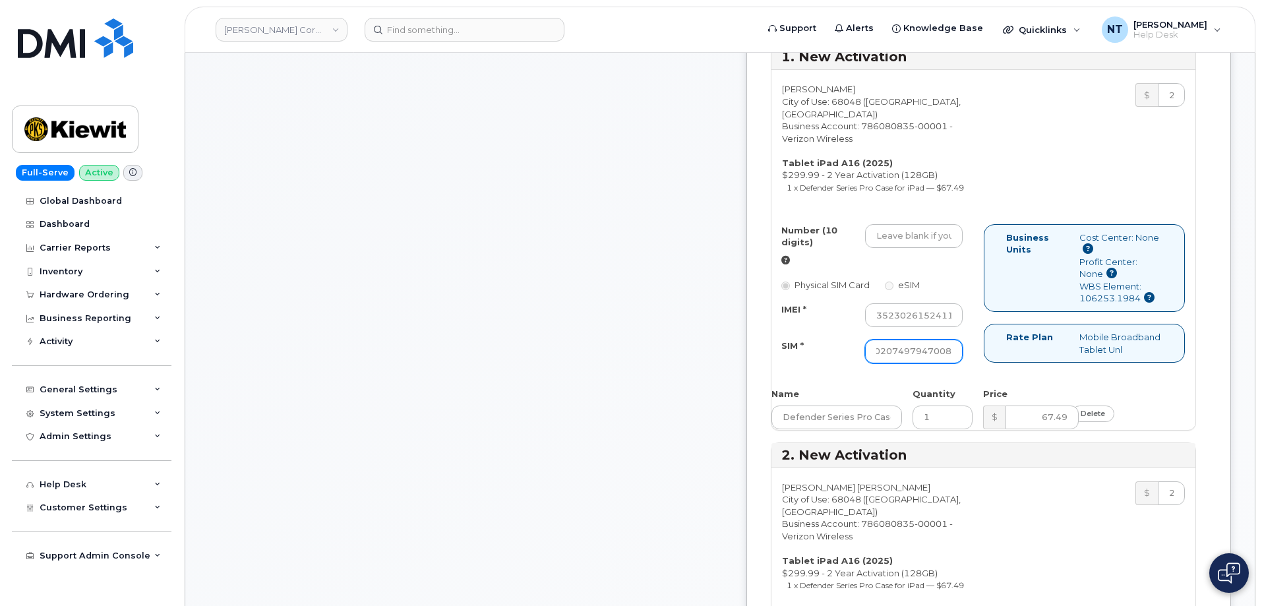
scroll to position [0, 0]
click at [929, 248] on input "Number (10 digits)" at bounding box center [914, 236] width 98 height 24
paste input "[PHONE_NUMBER]"
drag, startPoint x: 931, startPoint y: 296, endPoint x: 947, endPoint y: 301, distance: 15.8
click at [947, 248] on input "5313580199" at bounding box center [914, 236] width 98 height 24
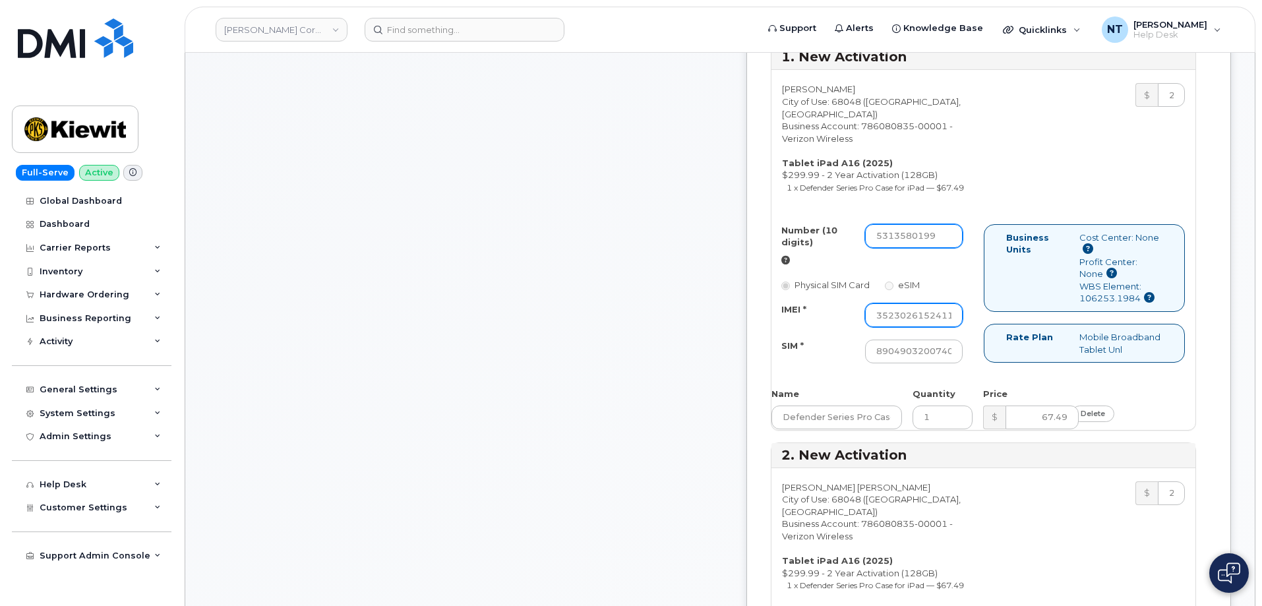
type input "5313580199"
drag, startPoint x: 936, startPoint y: 378, endPoint x: 1002, endPoint y: 378, distance: 65.9
click at [983, 376] on div "Number (10 digits) 5313580199 Physical SIM Card eSIM IMEI * [CREDIT_CARD_NUMBER…" at bounding box center [877, 300] width 212 height 152
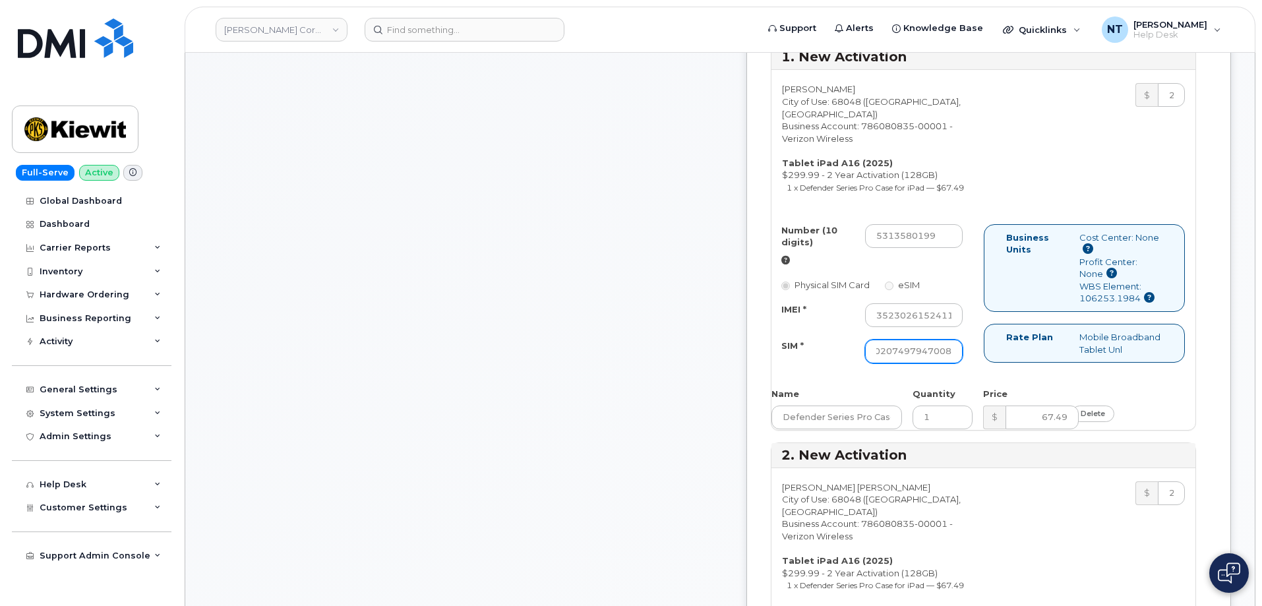
drag, startPoint x: 941, startPoint y: 415, endPoint x: 1011, endPoint y: 417, distance: 70.6
click at [1011, 376] on div "Number (10 digits) 5313580199 Physical SIM Card eSIM IMEI * 352302615241175 SIM…" at bounding box center [983, 300] width 424 height 152
drag, startPoint x: 956, startPoint y: 377, endPoint x: 1013, endPoint y: 381, distance: 56.8
click at [1013, 376] on div "Number (10 digits) 5313580199 Physical SIM Card eSIM IMEI * 352302615241175 SIM…" at bounding box center [983, 300] width 424 height 152
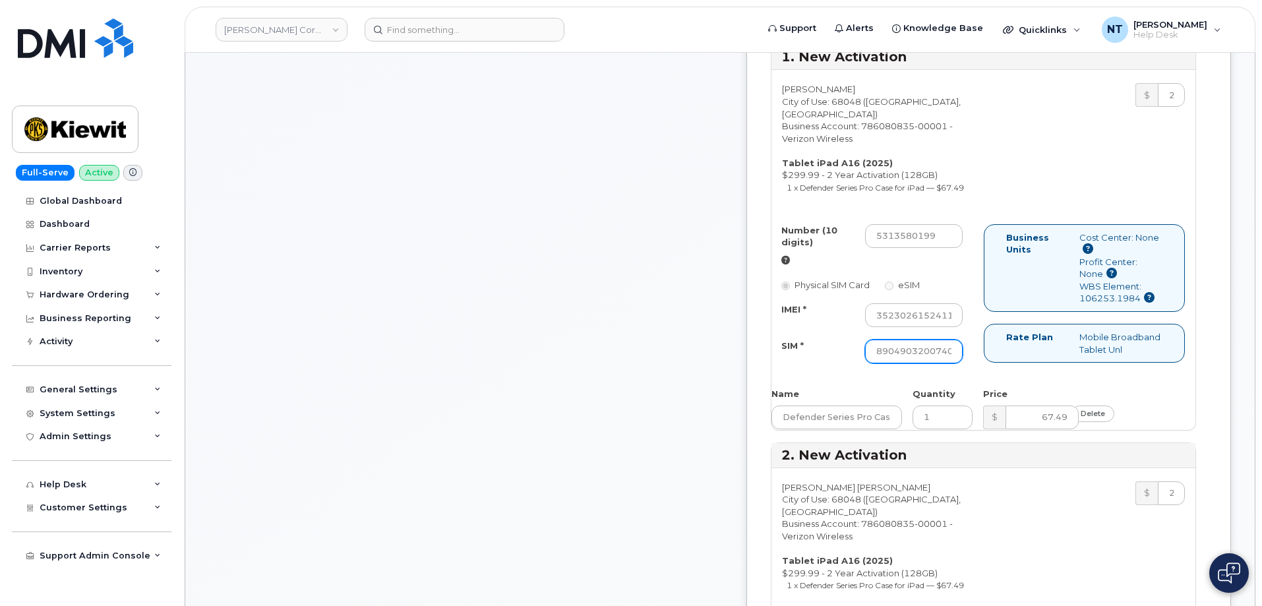
scroll to position [0, 127]
drag, startPoint x: 949, startPoint y: 418, endPoint x: 1018, endPoint y: 422, distance: 69.3
click at [1018, 376] on div "Number (10 digits) 5313580199 Physical SIM Card eSIM IMEI * 352302615241175 SIM…" at bounding box center [983, 300] width 424 height 152
drag, startPoint x: 941, startPoint y: 382, endPoint x: 1055, endPoint y: 384, distance: 113.4
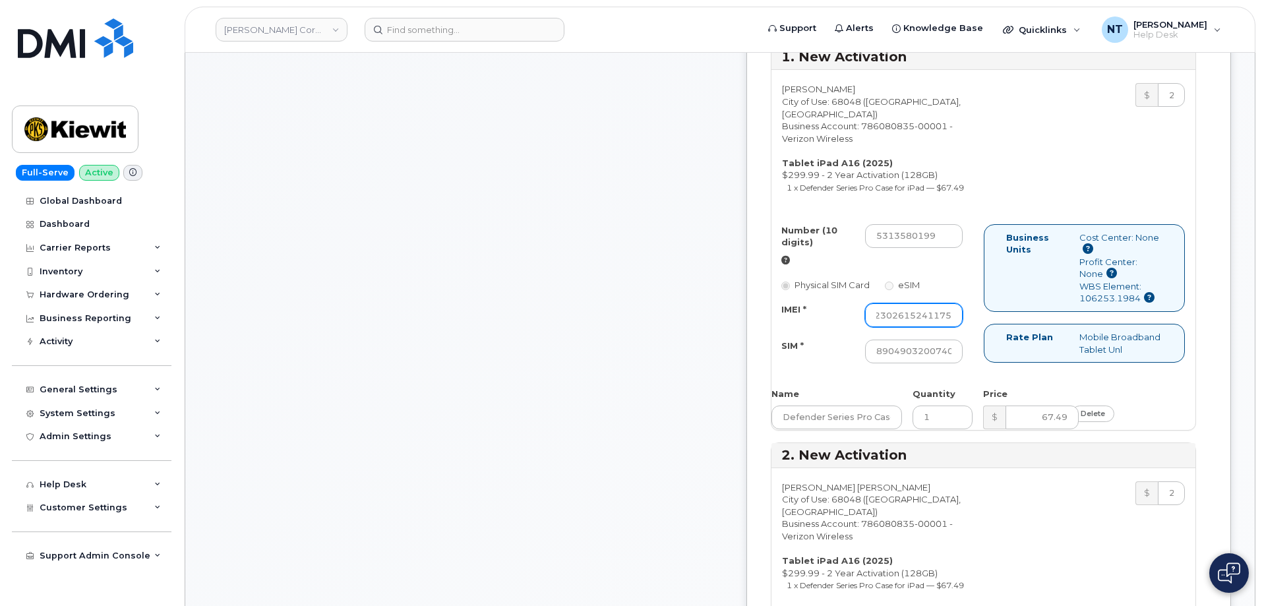
click at [1055, 376] on div "Number (10 digits) 5313580199 Physical SIM Card eSIM IMEI * 352302615241175 SIM…" at bounding box center [983, 300] width 424 height 152
drag, startPoint x: 931, startPoint y: 303, endPoint x: 946, endPoint y: 305, distance: 15.3
click at [946, 248] on input "5313580199" at bounding box center [914, 236] width 98 height 24
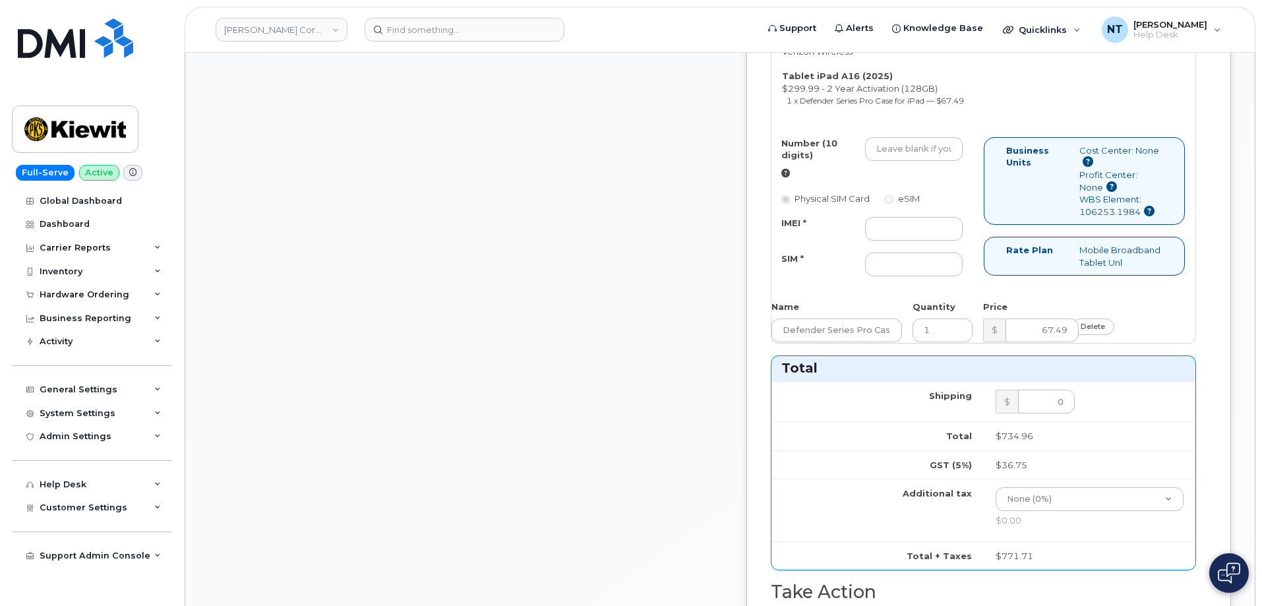
scroll to position [989, 0]
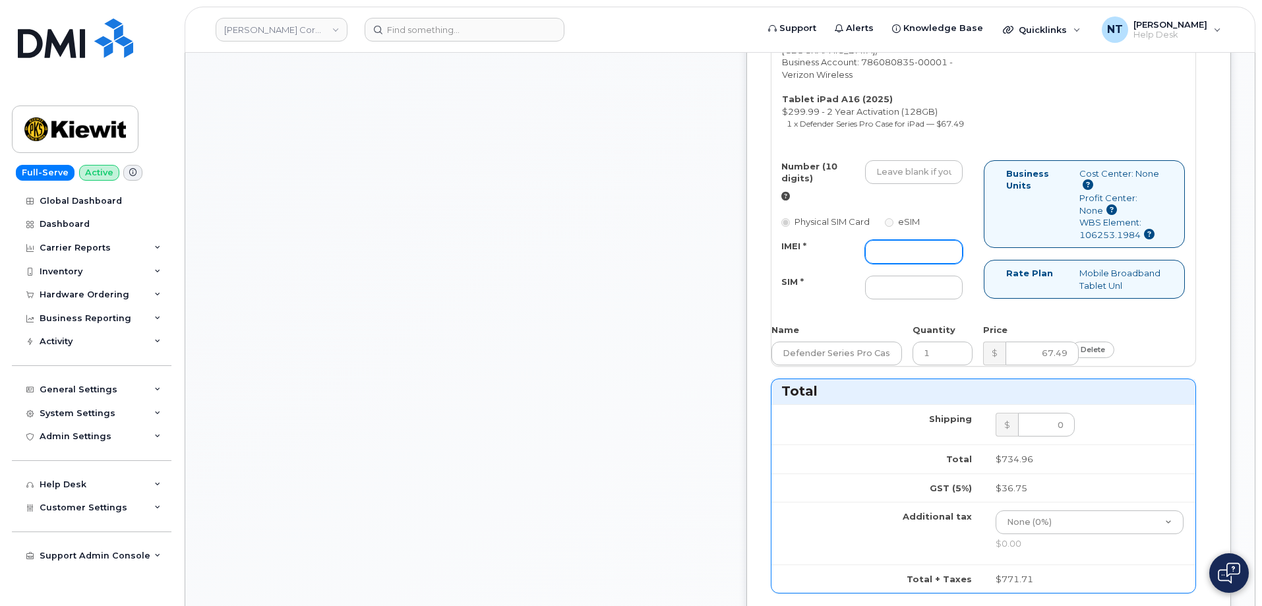
click at [947, 264] on input "IMEI *" at bounding box center [914, 252] width 98 height 24
paste input "351159274162196"
type input "351159274162196"
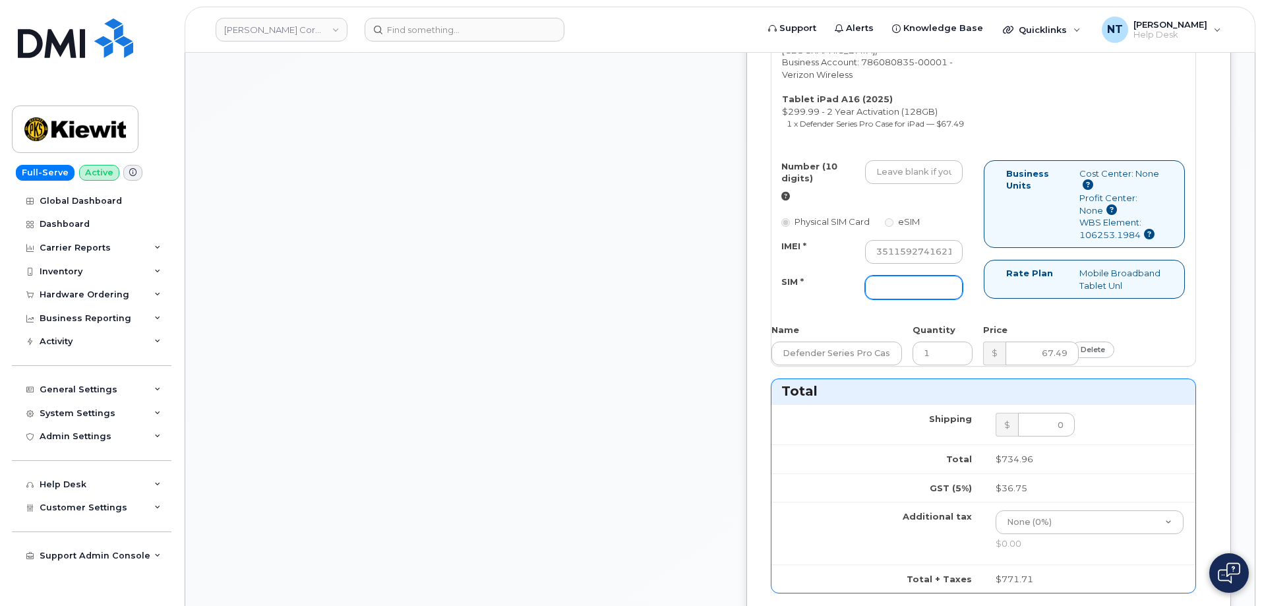
click at [923, 299] on input "SIM *" at bounding box center [914, 288] width 98 height 24
paste input "89049032007408888700218892451066"
type input "89049032007408888700218892451066"
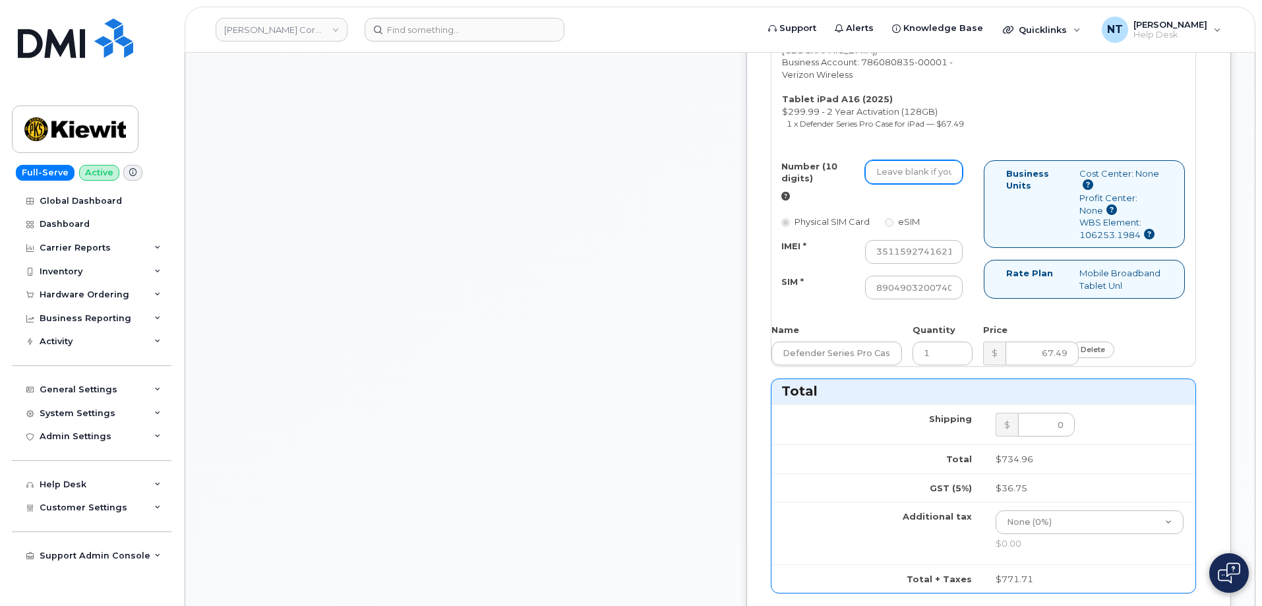
click at [943, 184] on input "Number (10 digits)" at bounding box center [914, 172] width 98 height 24
paste input "531-358-0200"
click at [949, 184] on input "531-358-0200" at bounding box center [914, 172] width 98 height 24
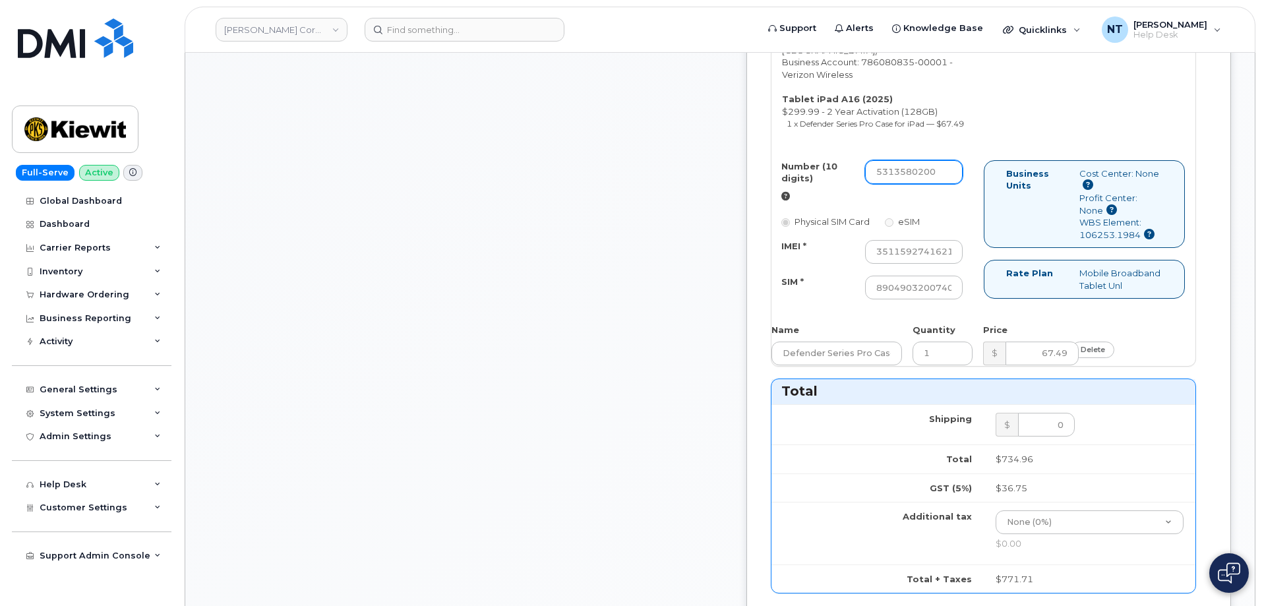
drag, startPoint x: 930, startPoint y: 258, endPoint x: 947, endPoint y: 260, distance: 17.2
click at [947, 184] on input "5313580200" at bounding box center [914, 172] width 98 height 24
type input "5313580200"
drag, startPoint x: 949, startPoint y: 336, endPoint x: 978, endPoint y: 336, distance: 29.0
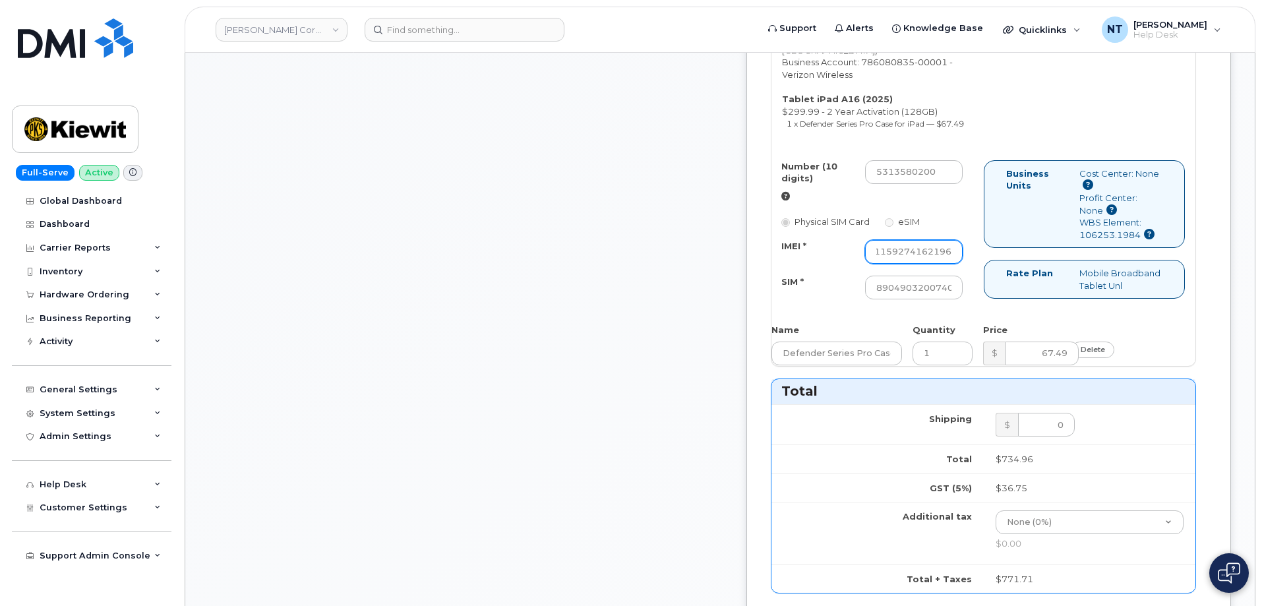
click at [962, 264] on input "351159274162196" at bounding box center [914, 252] width 98 height 24
drag, startPoint x: 945, startPoint y: 374, endPoint x: 1043, endPoint y: 380, distance: 97.7
click at [1043, 312] on div "Number (10 digits) 5313580200 Physical SIM Card eSIM IMEI * 351159274162196 SIM…" at bounding box center [983, 236] width 424 height 152
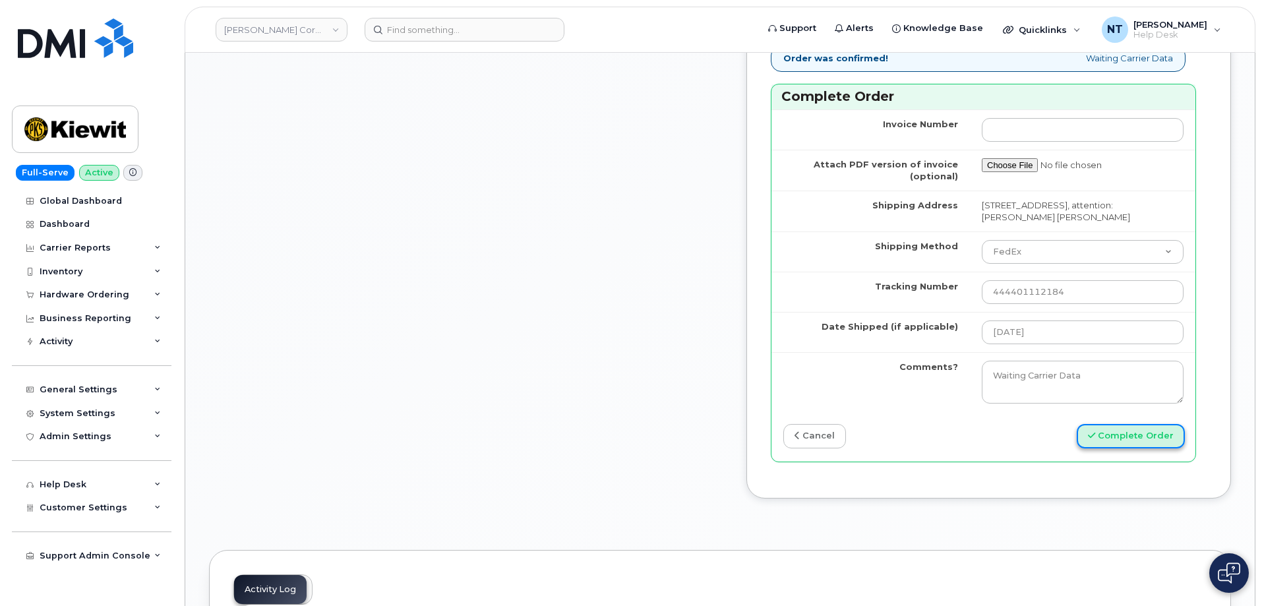
scroll to position [0, 0]
click at [1125, 448] on button "Complete Order" at bounding box center [1130, 436] width 108 height 24
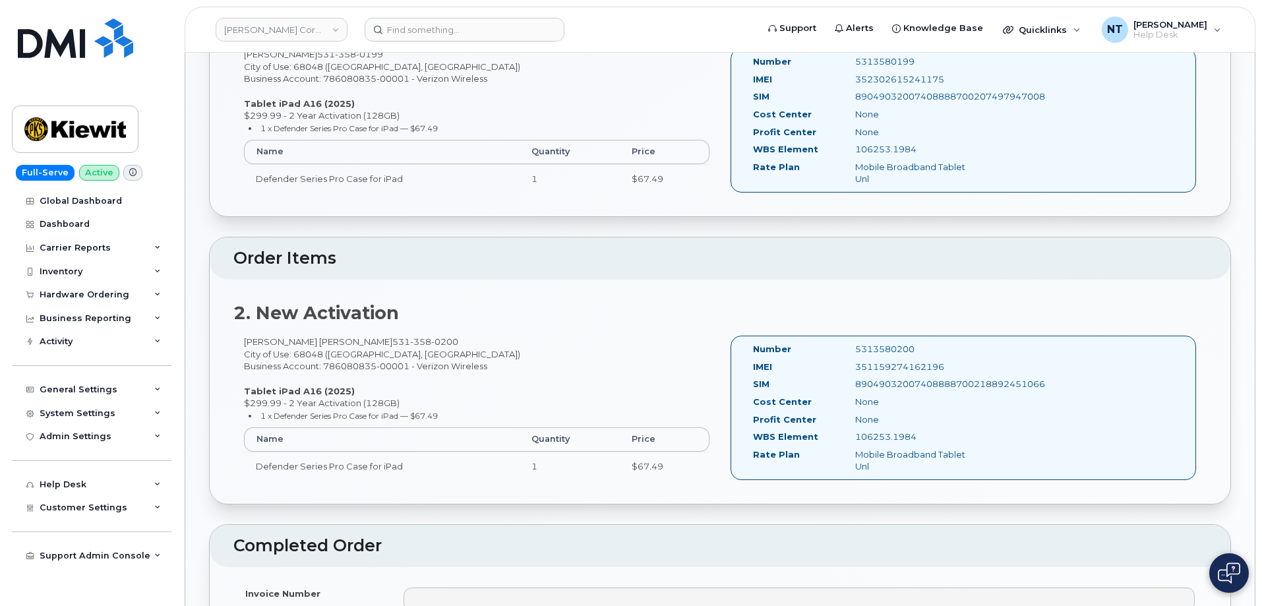
scroll to position [395, 0]
